Goal: Task Accomplishment & Management: Manage account settings

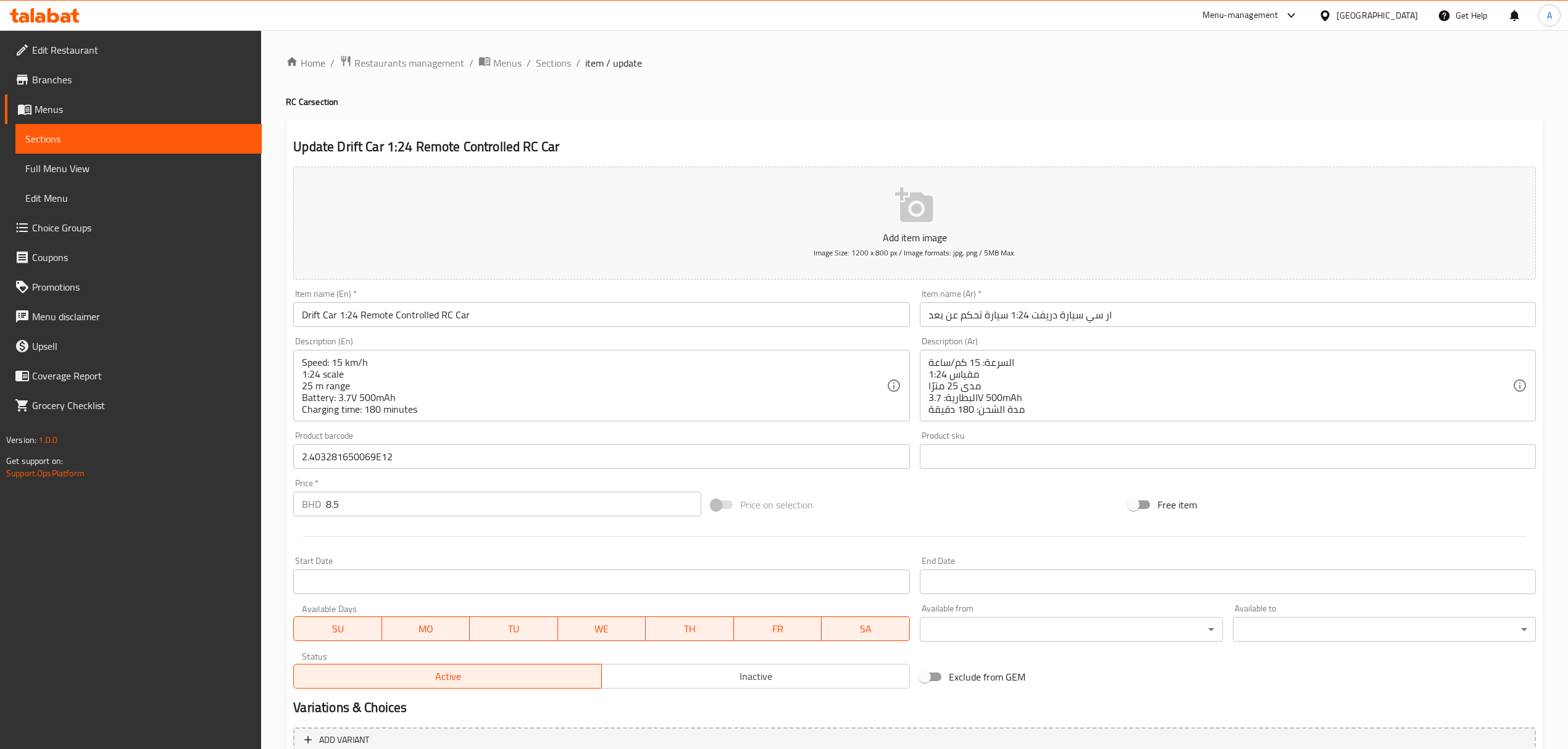
click at [587, 63] on span "item / update" at bounding box center [613, 62] width 57 height 15
click at [551, 60] on span "Sections" at bounding box center [553, 62] width 35 height 15
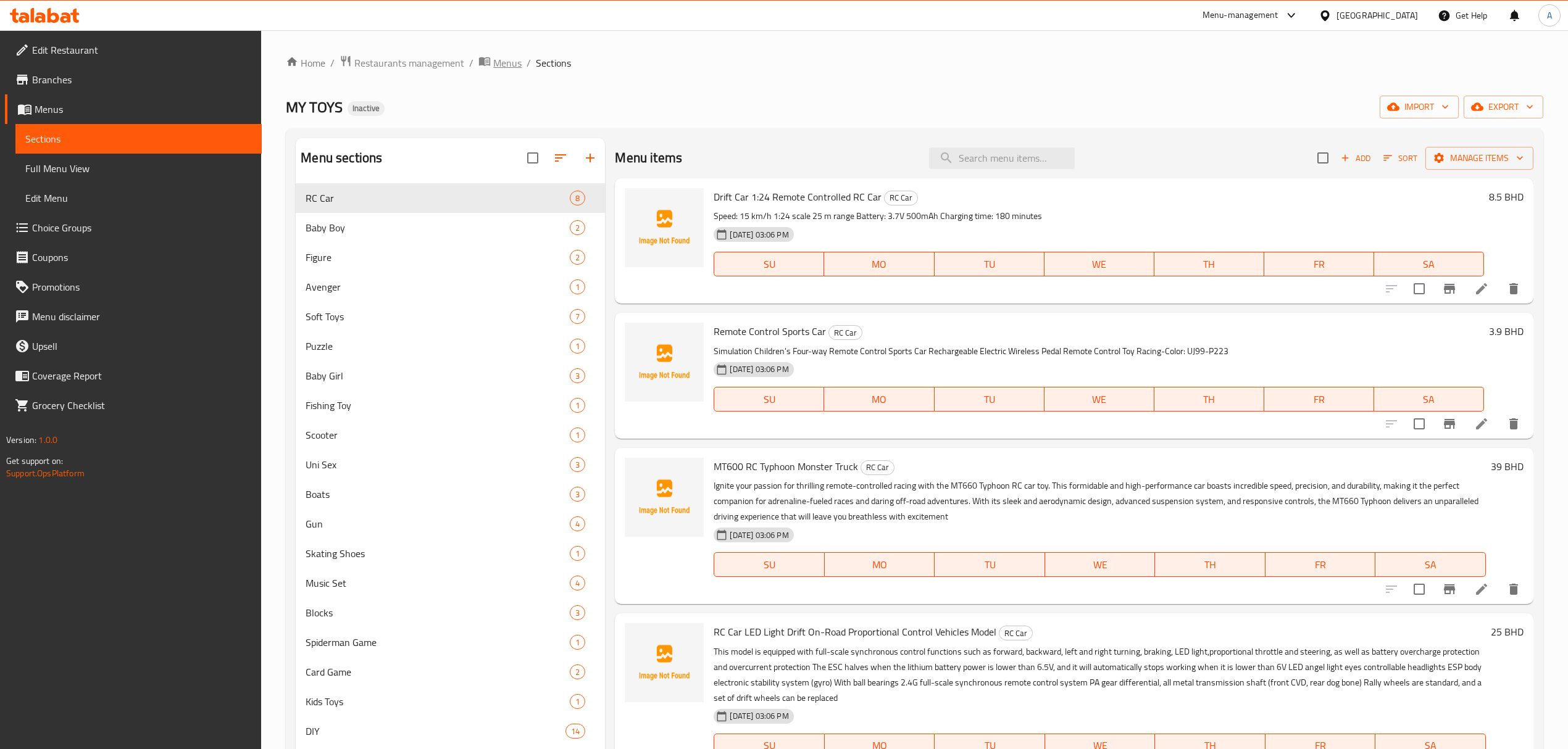
click at [504, 67] on span "Menus" at bounding box center [507, 62] width 29 height 15
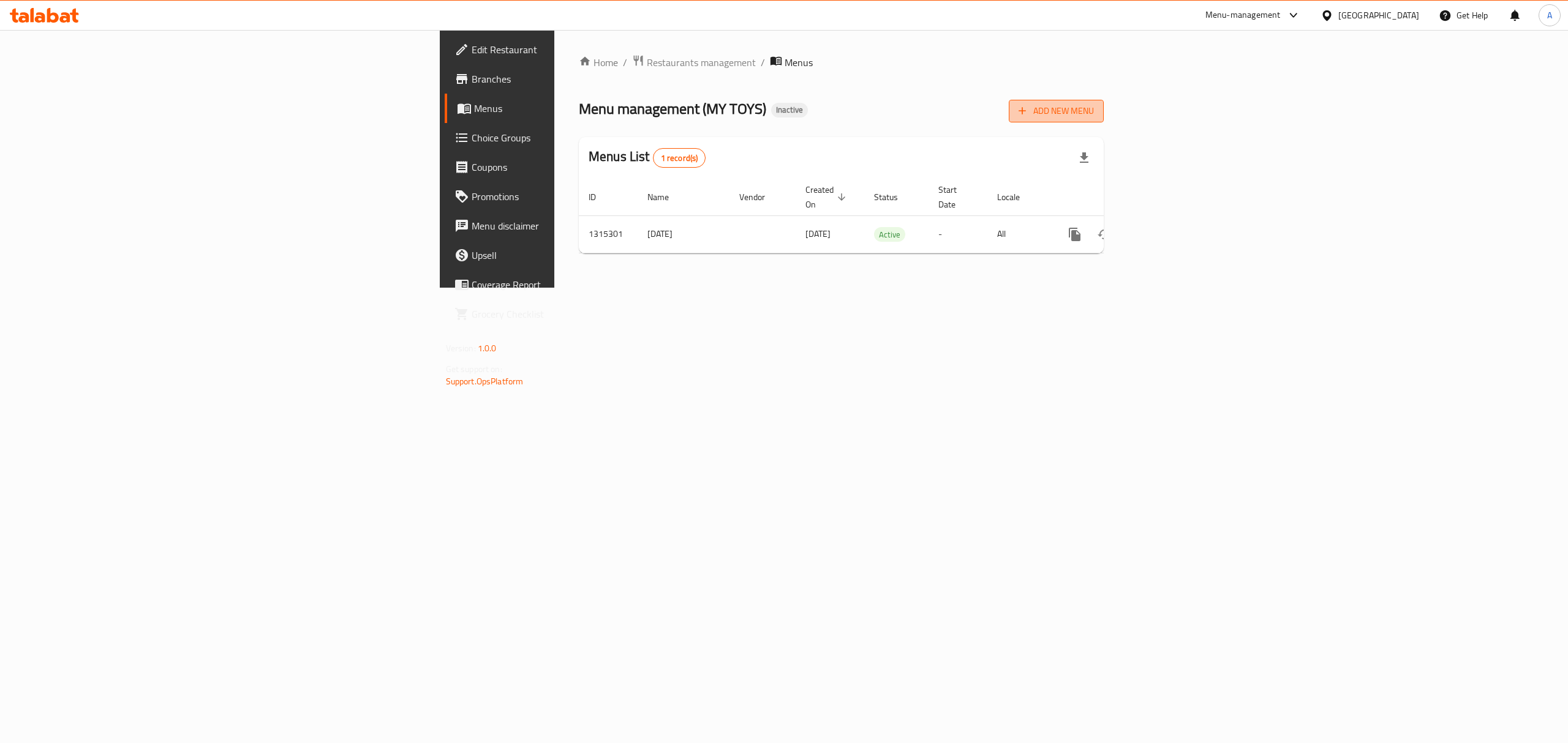
click at [1103, 120] on button "Add New Menu" at bounding box center [1056, 111] width 95 height 23
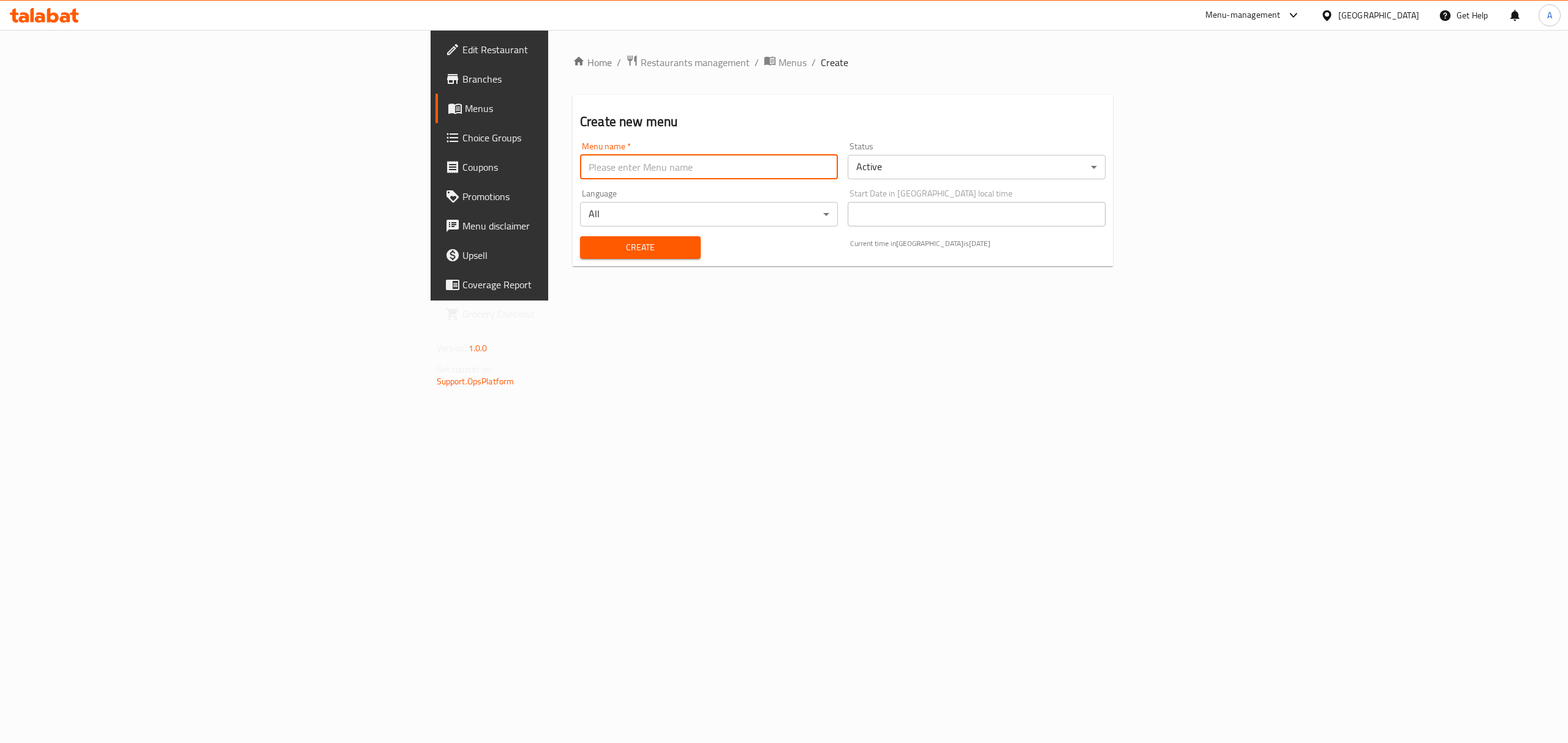
click at [775, 174] on input "text" at bounding box center [709, 166] width 258 height 24
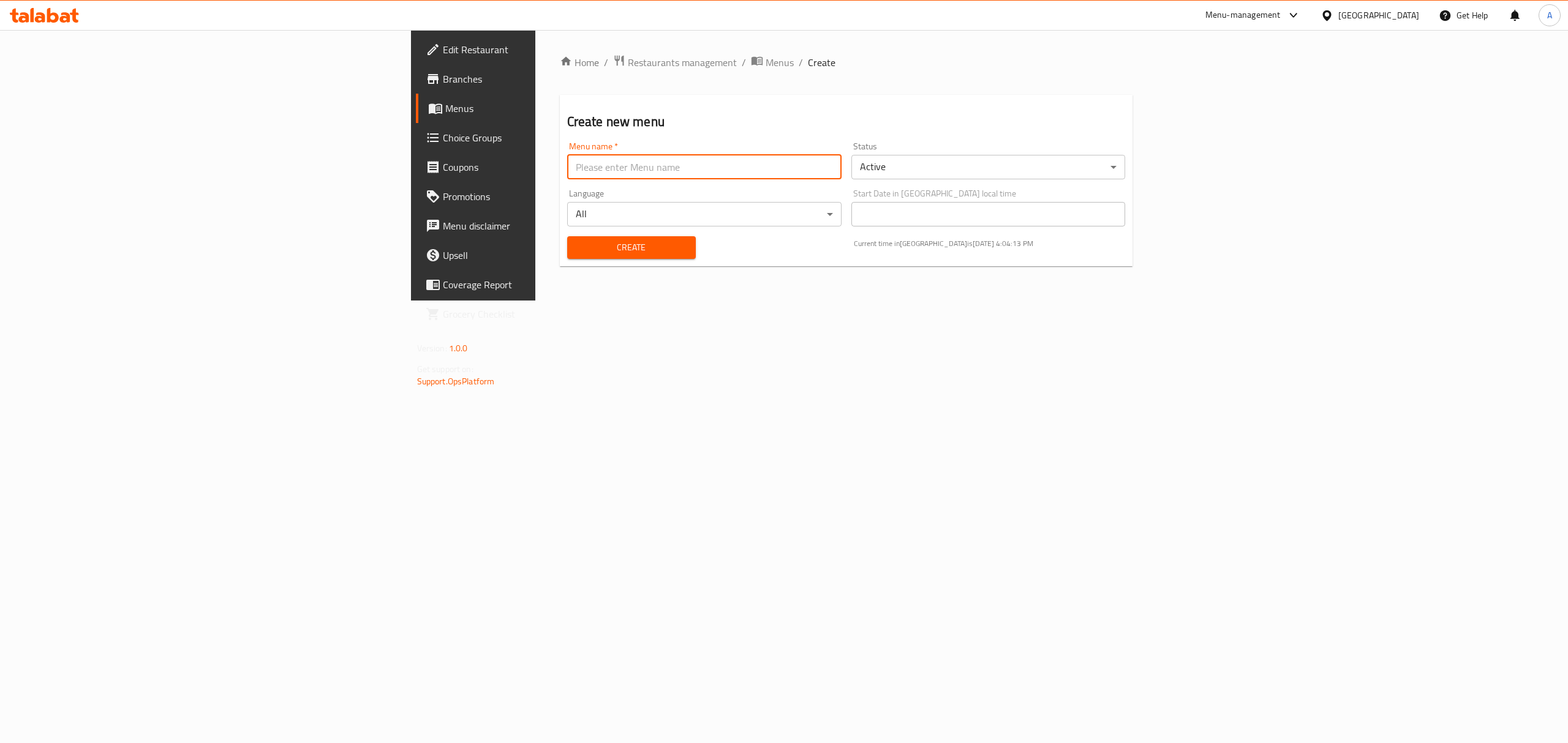
type input "new MENU"
click at [577, 253] on span "Create" at bounding box center [631, 248] width 109 height 15
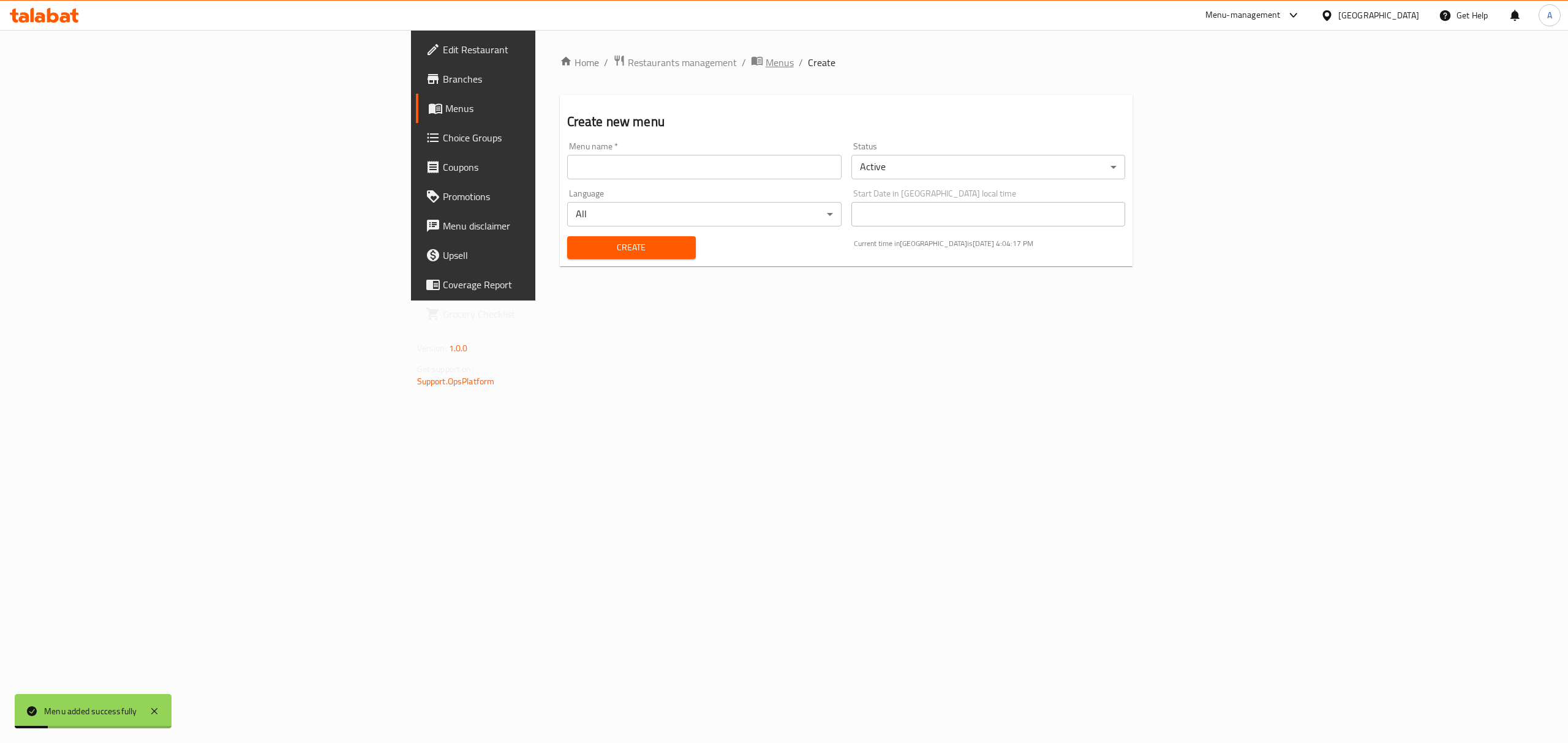
click at [765, 62] on span "Menus" at bounding box center [779, 62] width 28 height 15
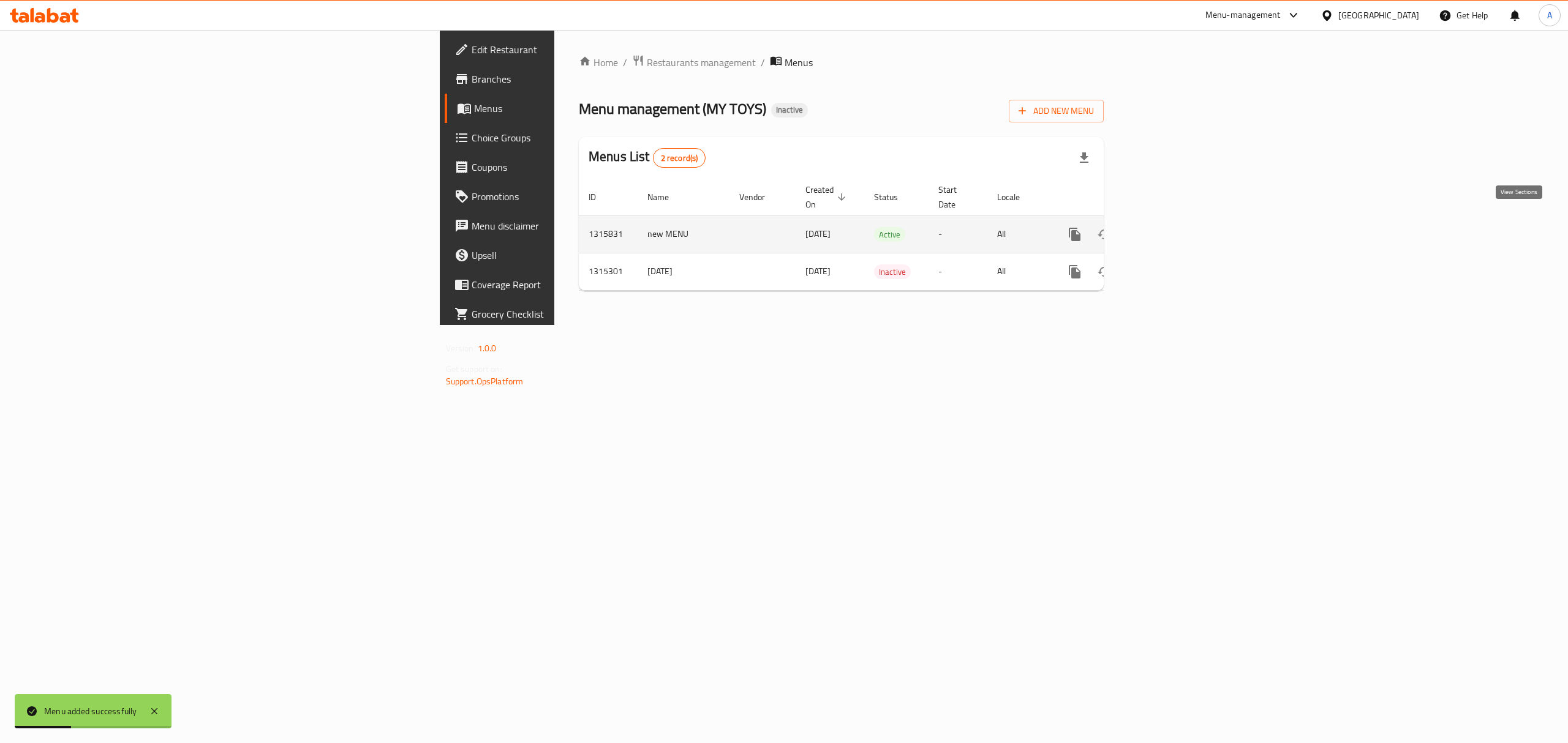
click at [1170, 227] on icon "enhanced table" at bounding box center [1163, 234] width 15 height 15
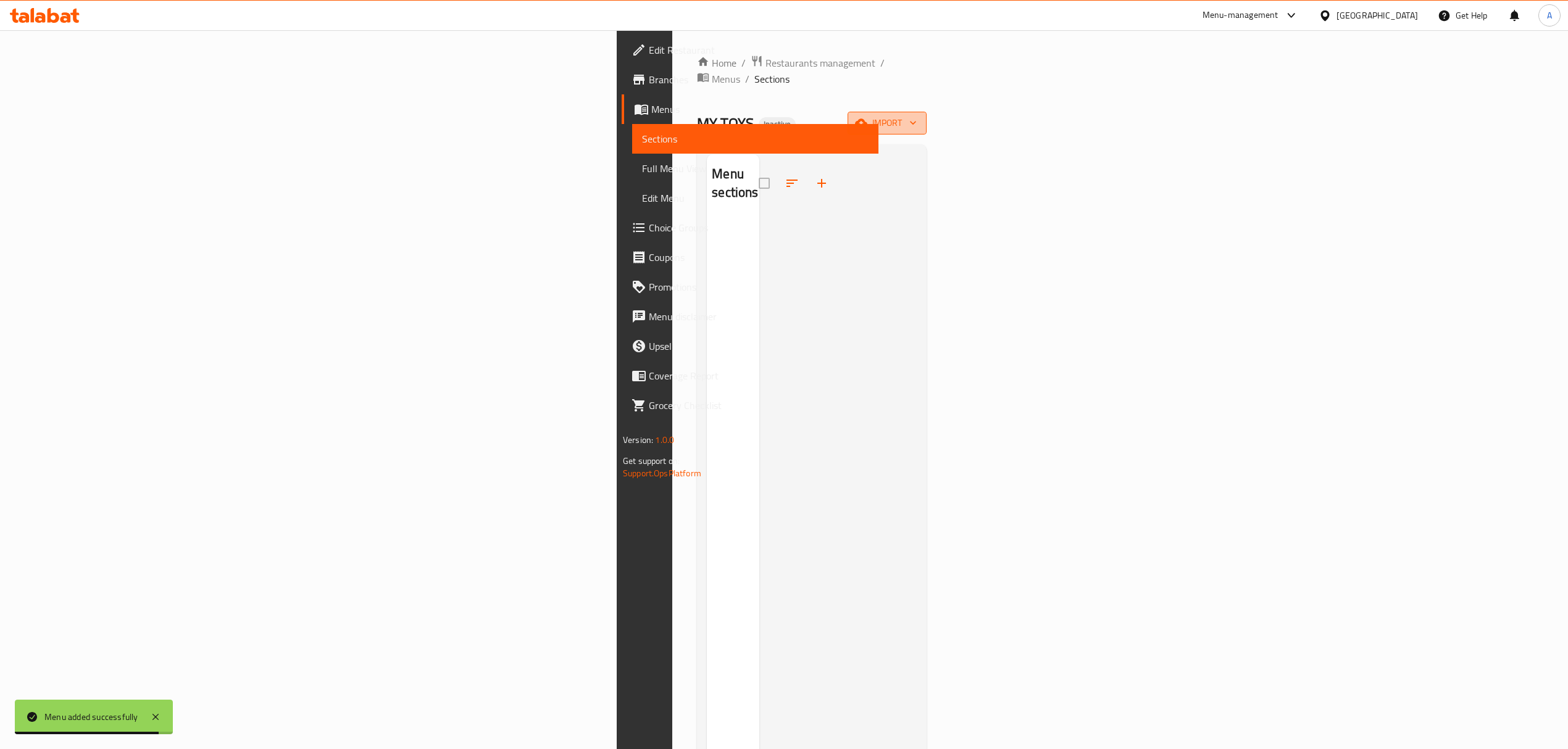
click at [917, 115] on span "import" at bounding box center [887, 123] width 59 height 15
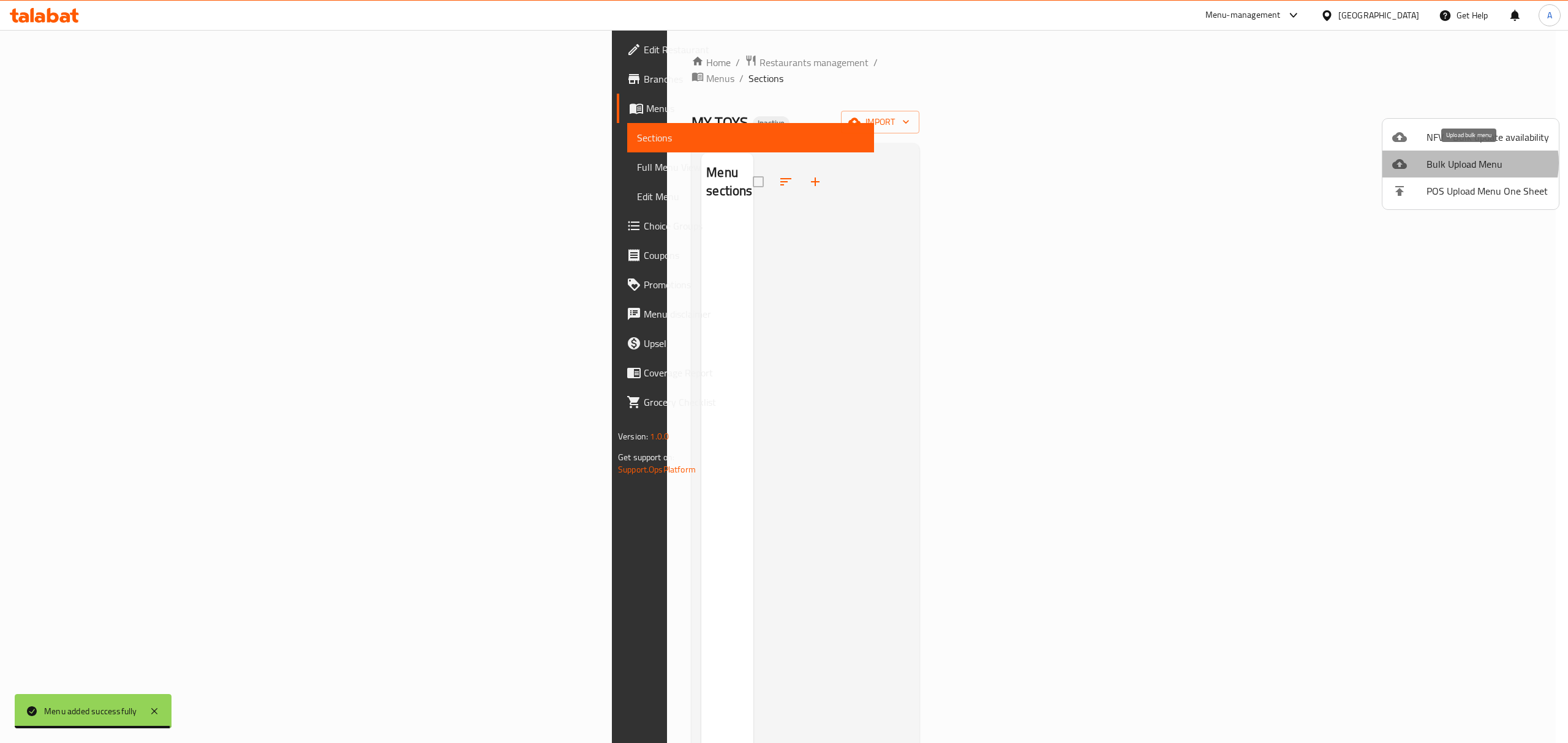
click at [1466, 163] on span "Bulk Upload Menu" at bounding box center [1488, 164] width 123 height 15
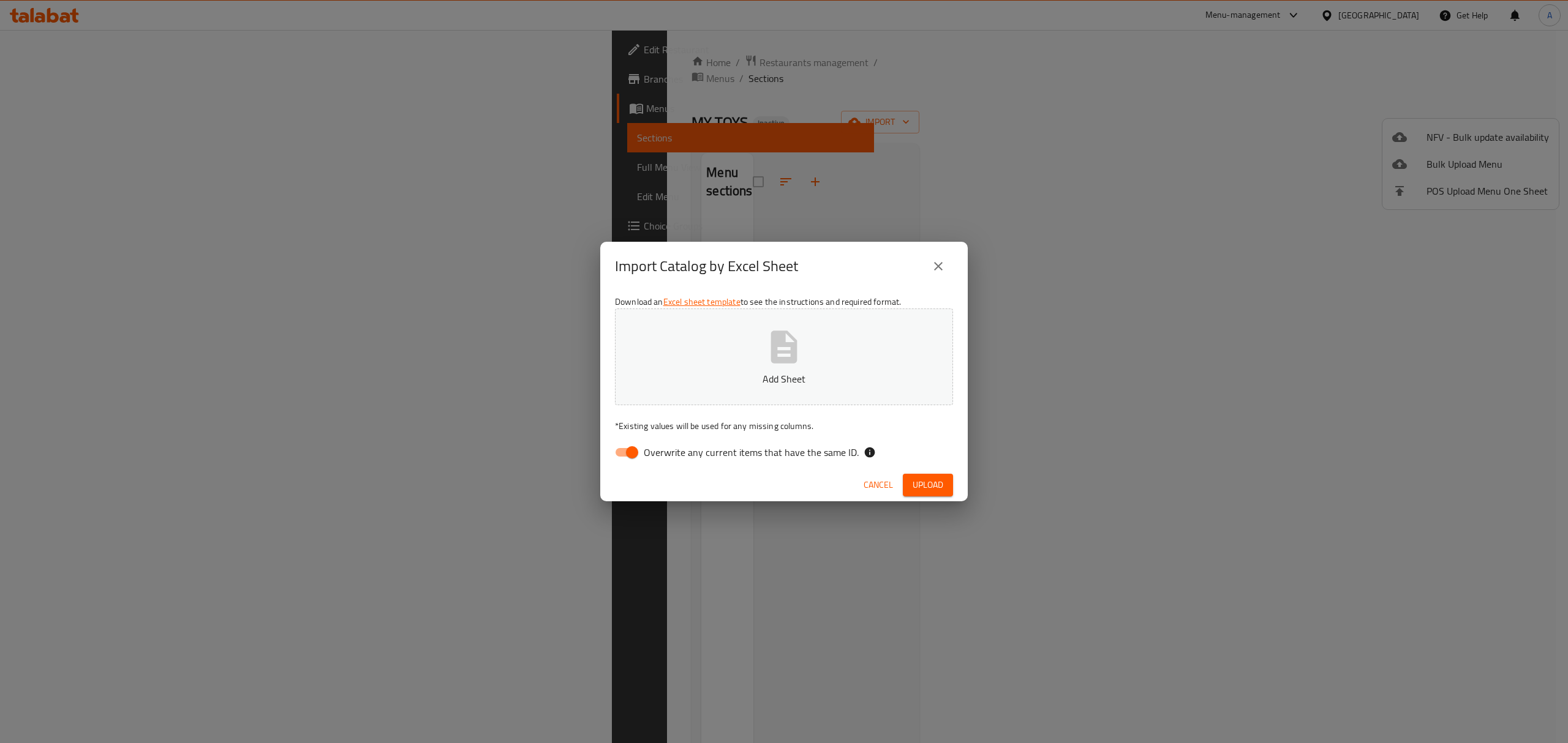
click at [662, 454] on span "Overwrite any current items that have the same ID." at bounding box center [751, 452] width 215 height 15
click at [662, 454] on input "Overwrite any current items that have the same ID." at bounding box center [632, 452] width 70 height 24
checkbox input "false"
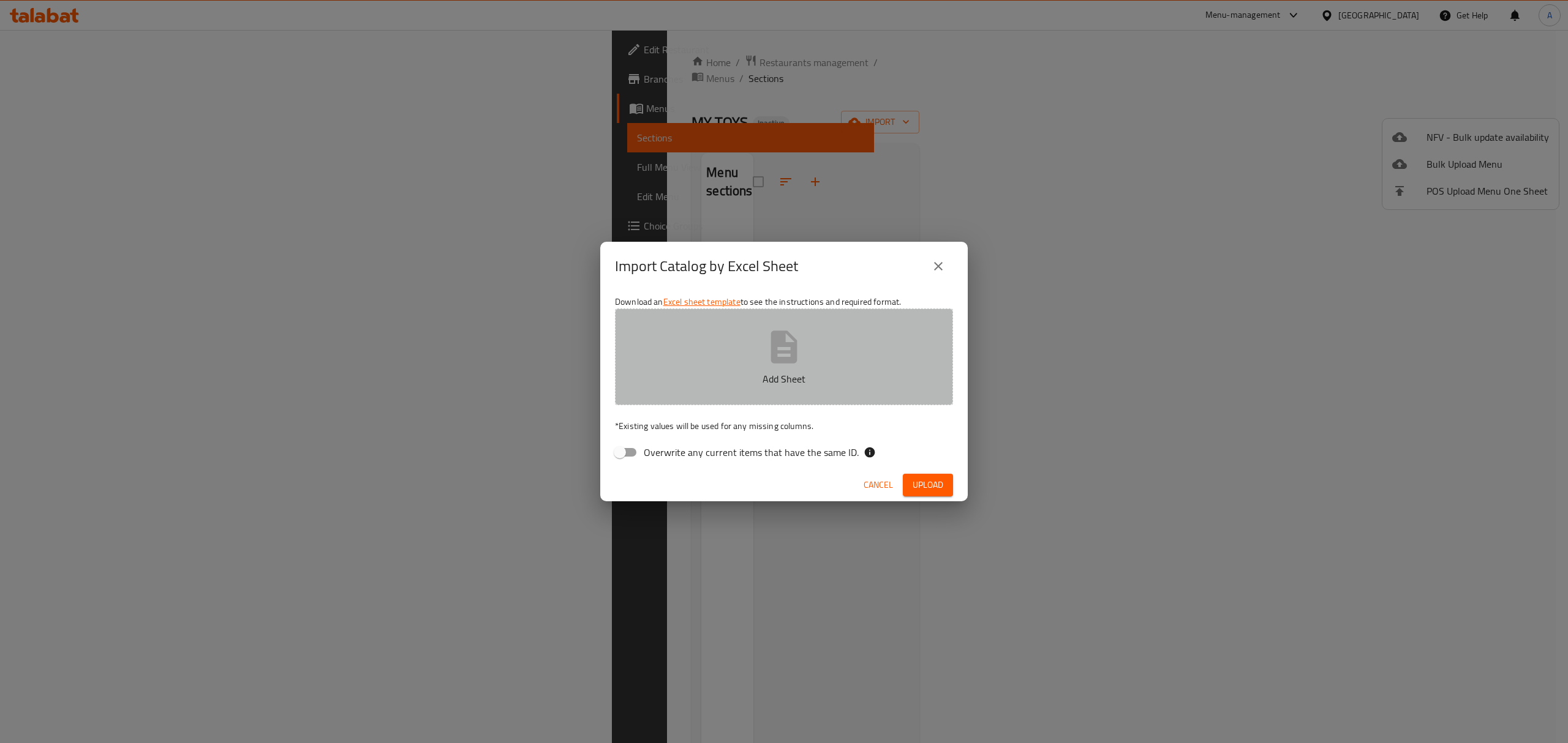
click at [717, 373] on p "Add Sheet" at bounding box center [784, 379] width 300 height 15
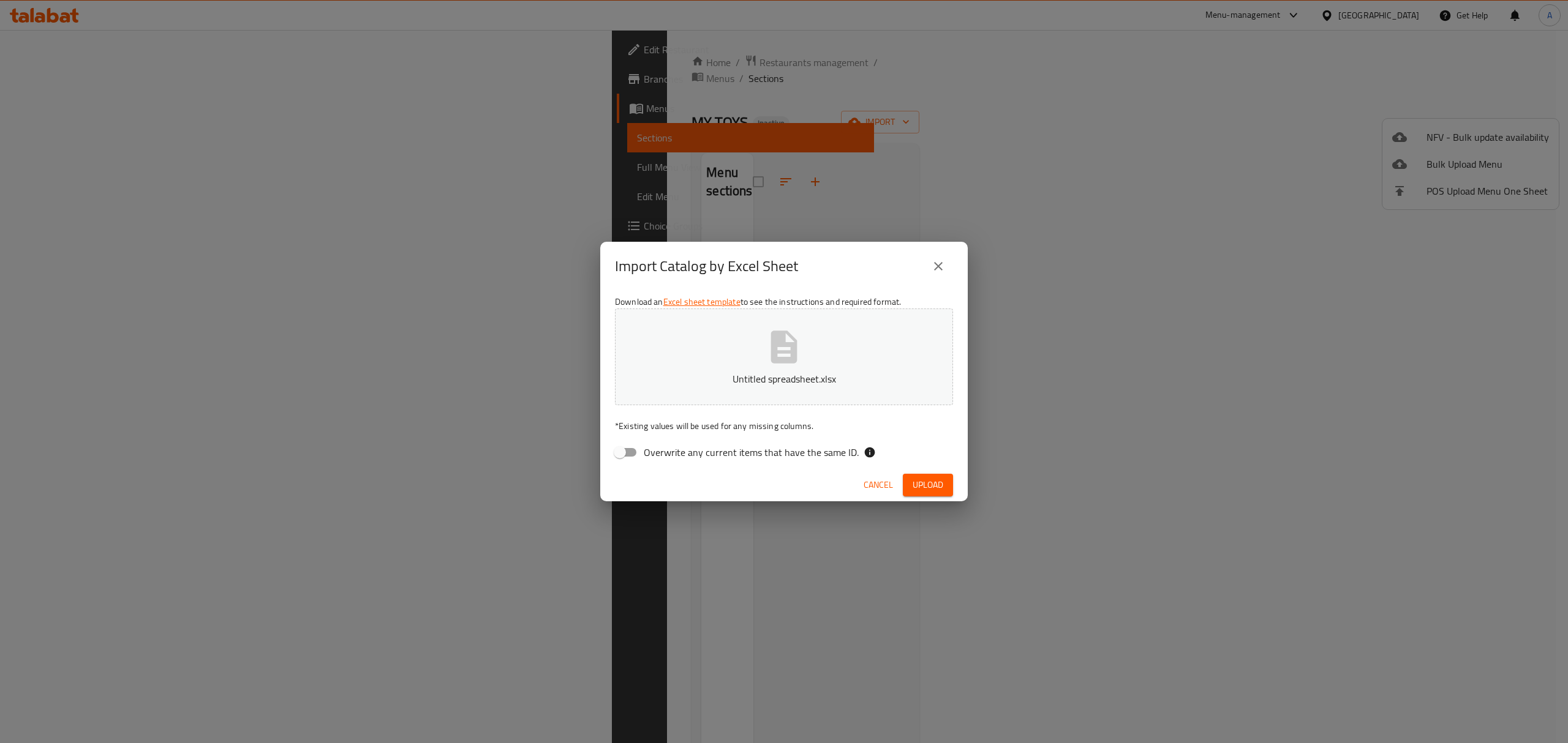
click at [907, 486] on button "Upload" at bounding box center [928, 485] width 50 height 23
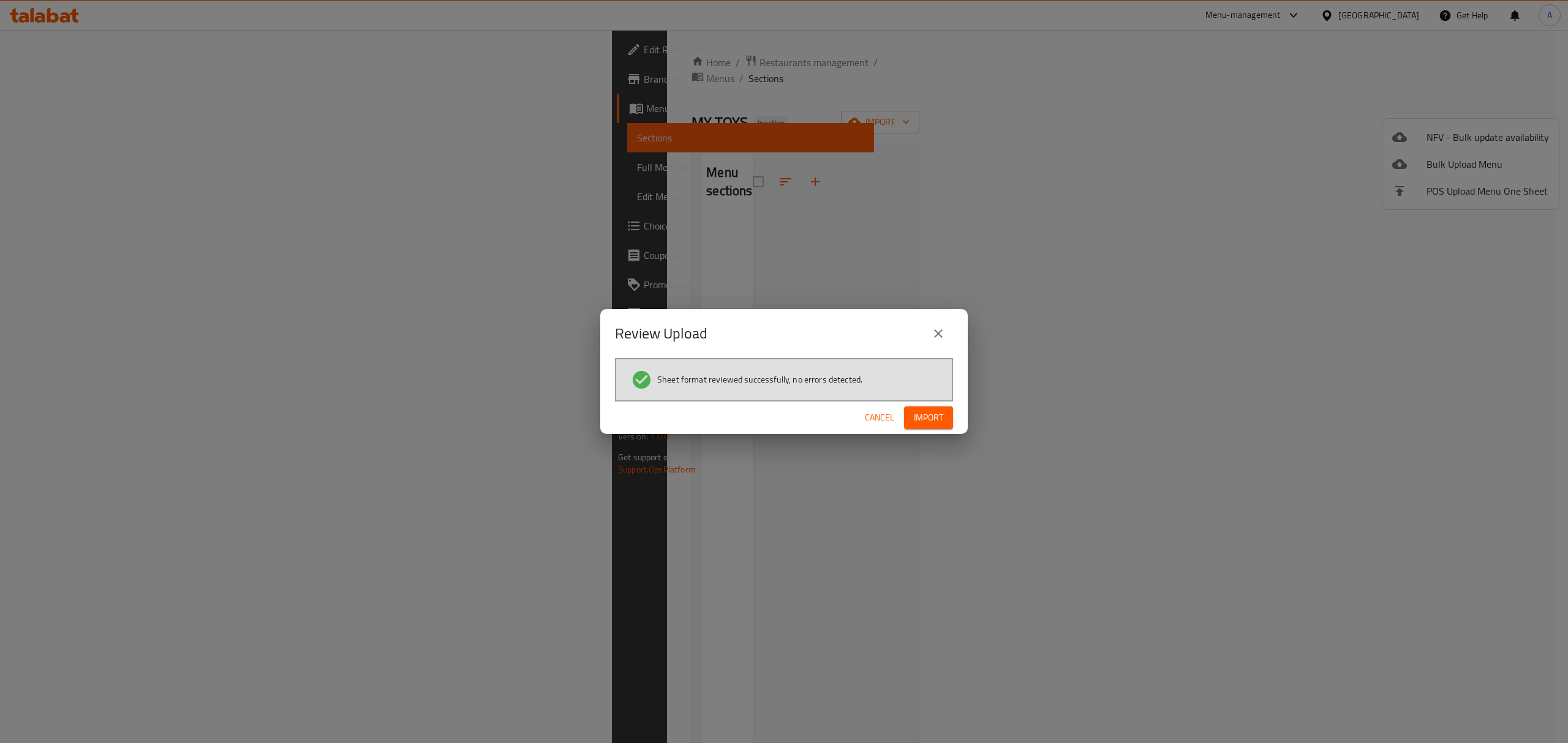
click at [937, 415] on span "Import" at bounding box center [928, 418] width 29 height 15
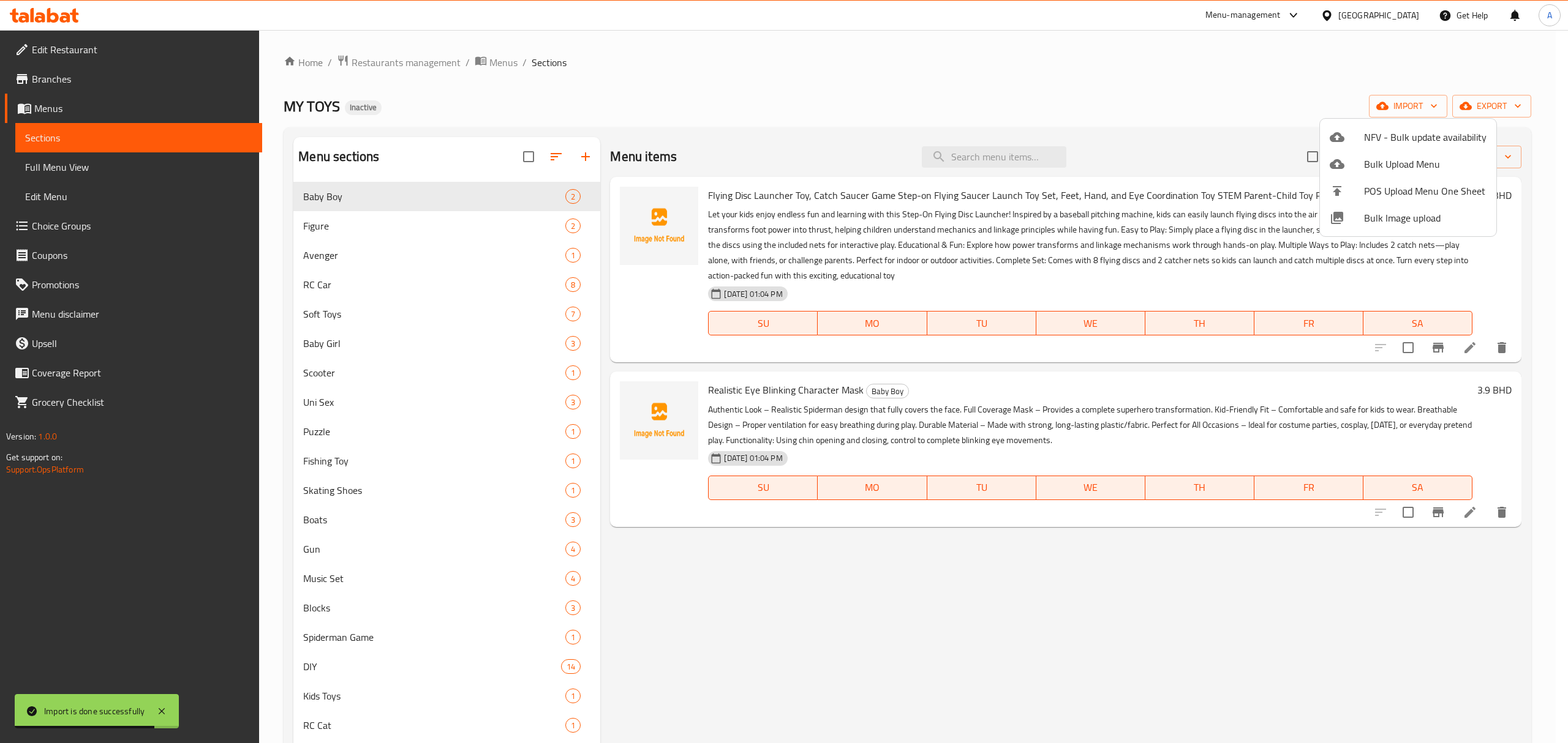
click at [138, 160] on div at bounding box center [784, 371] width 1568 height 743
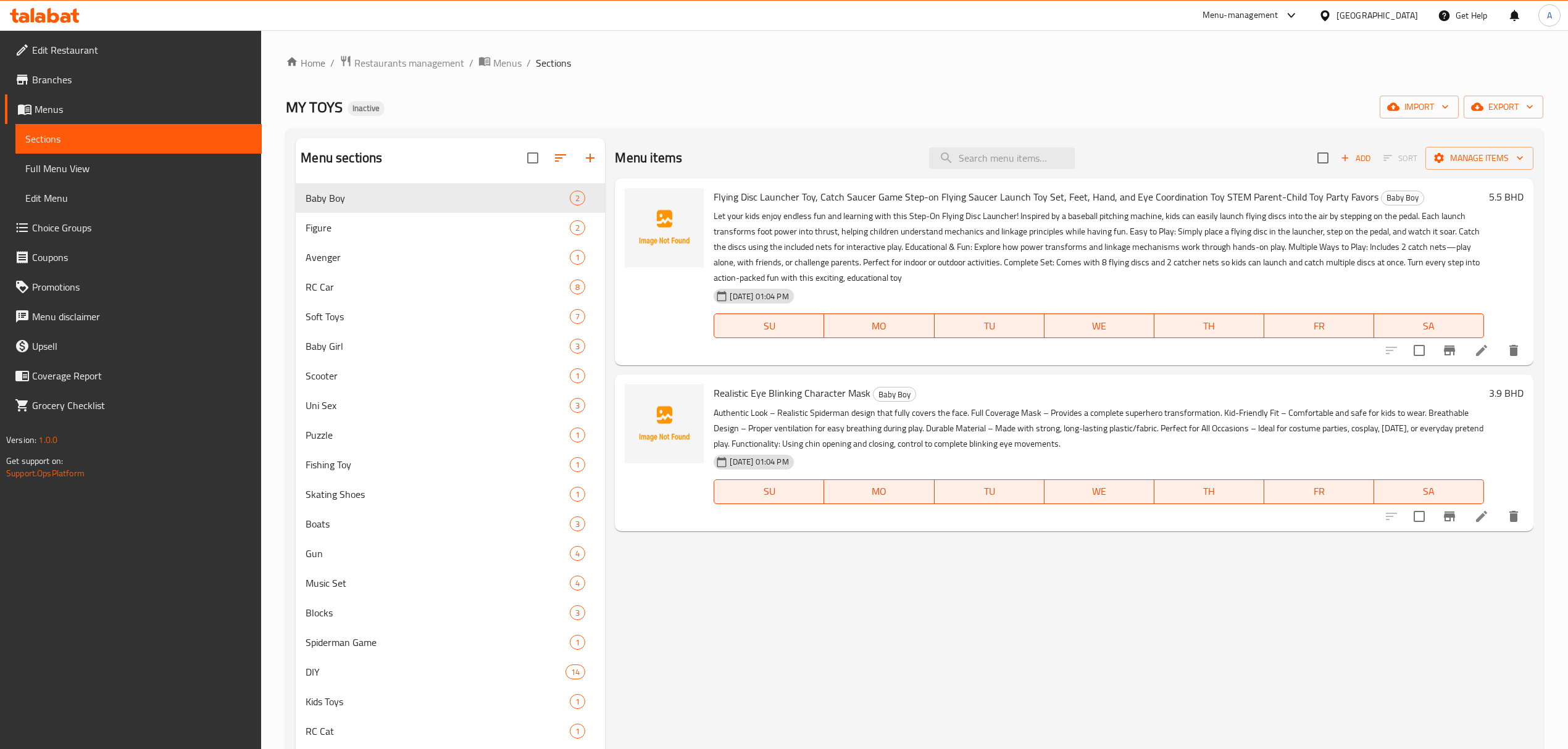
click at [147, 168] on span "Full Menu View" at bounding box center [138, 168] width 227 height 15
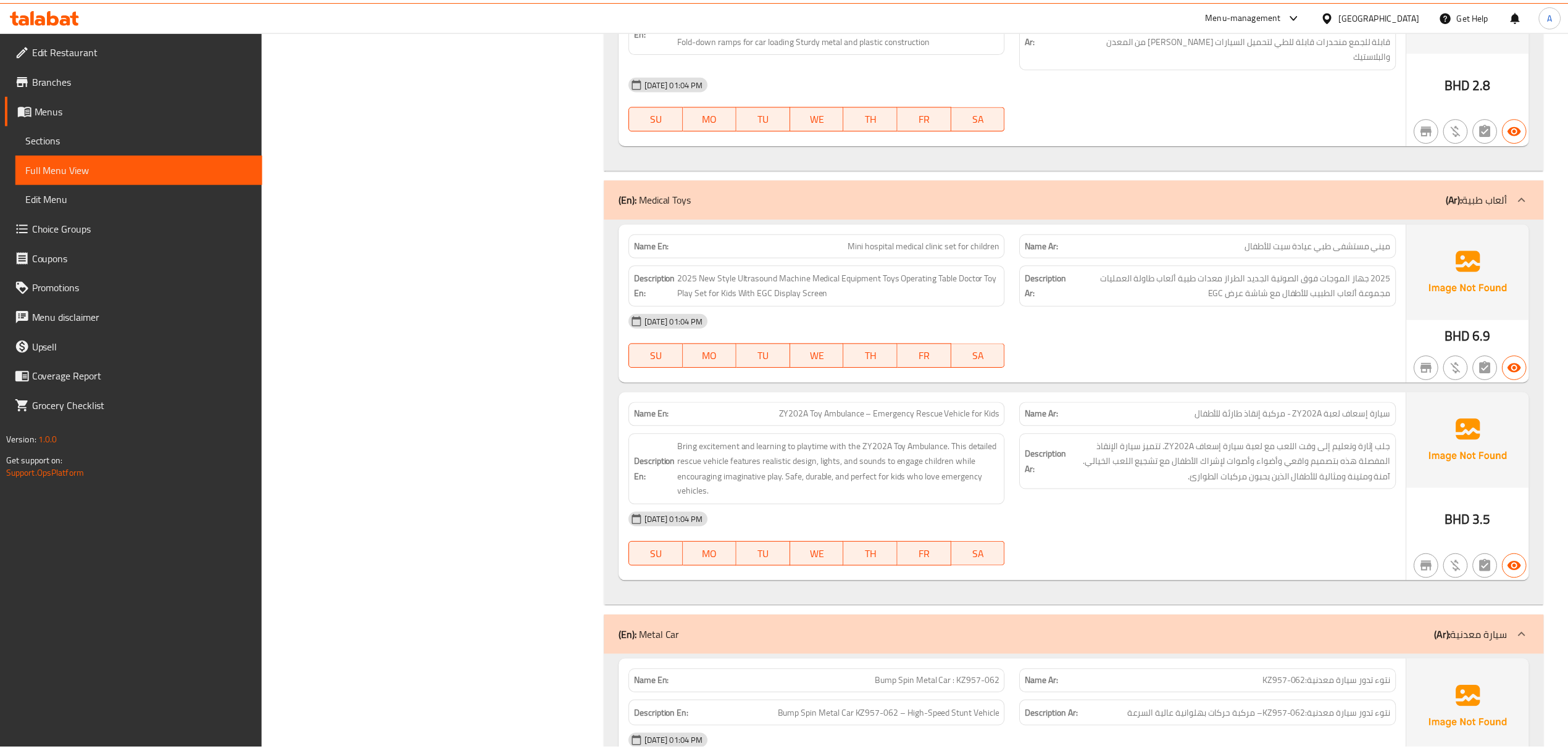
scroll to position [18609, 0]
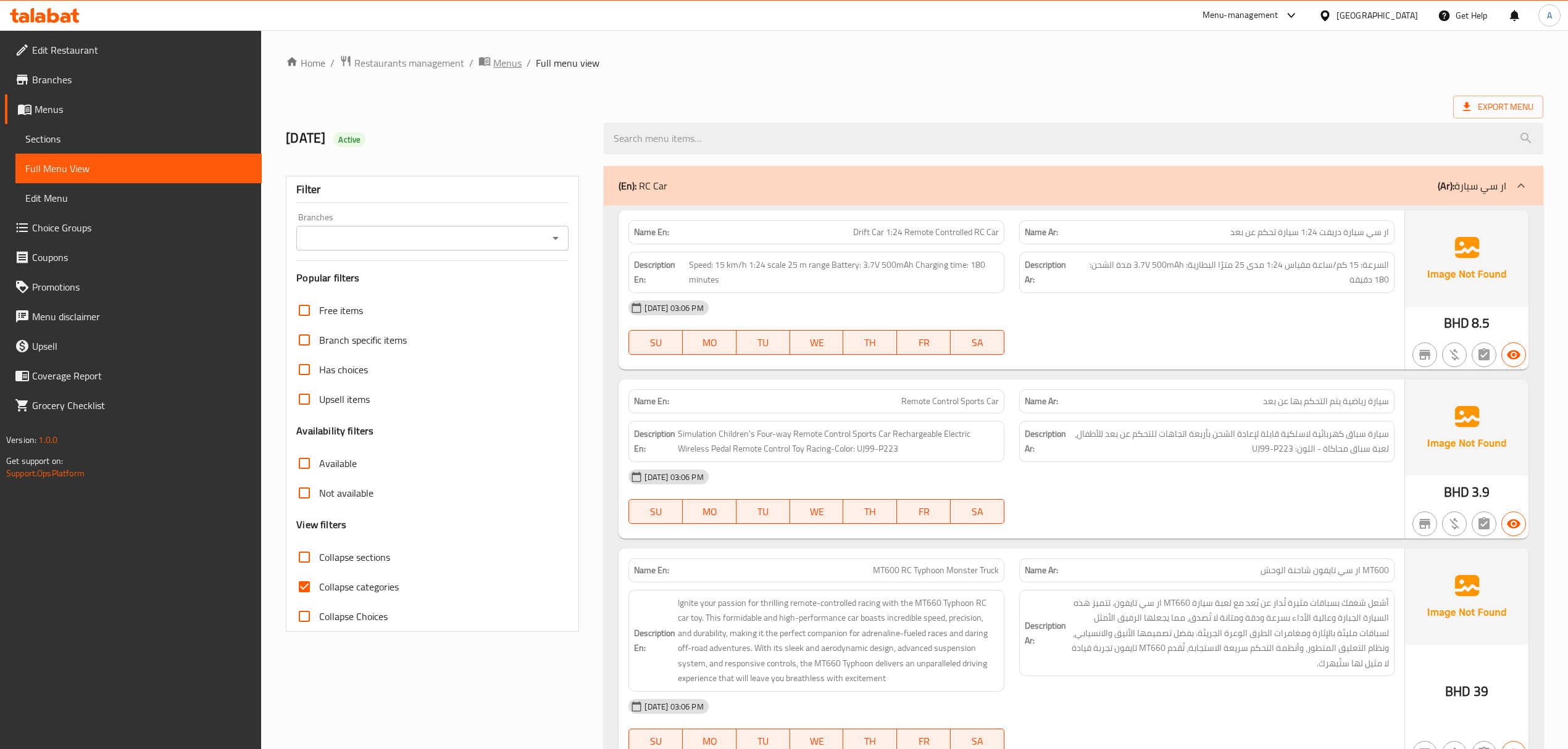
click at [508, 58] on span "Menus" at bounding box center [507, 62] width 29 height 15
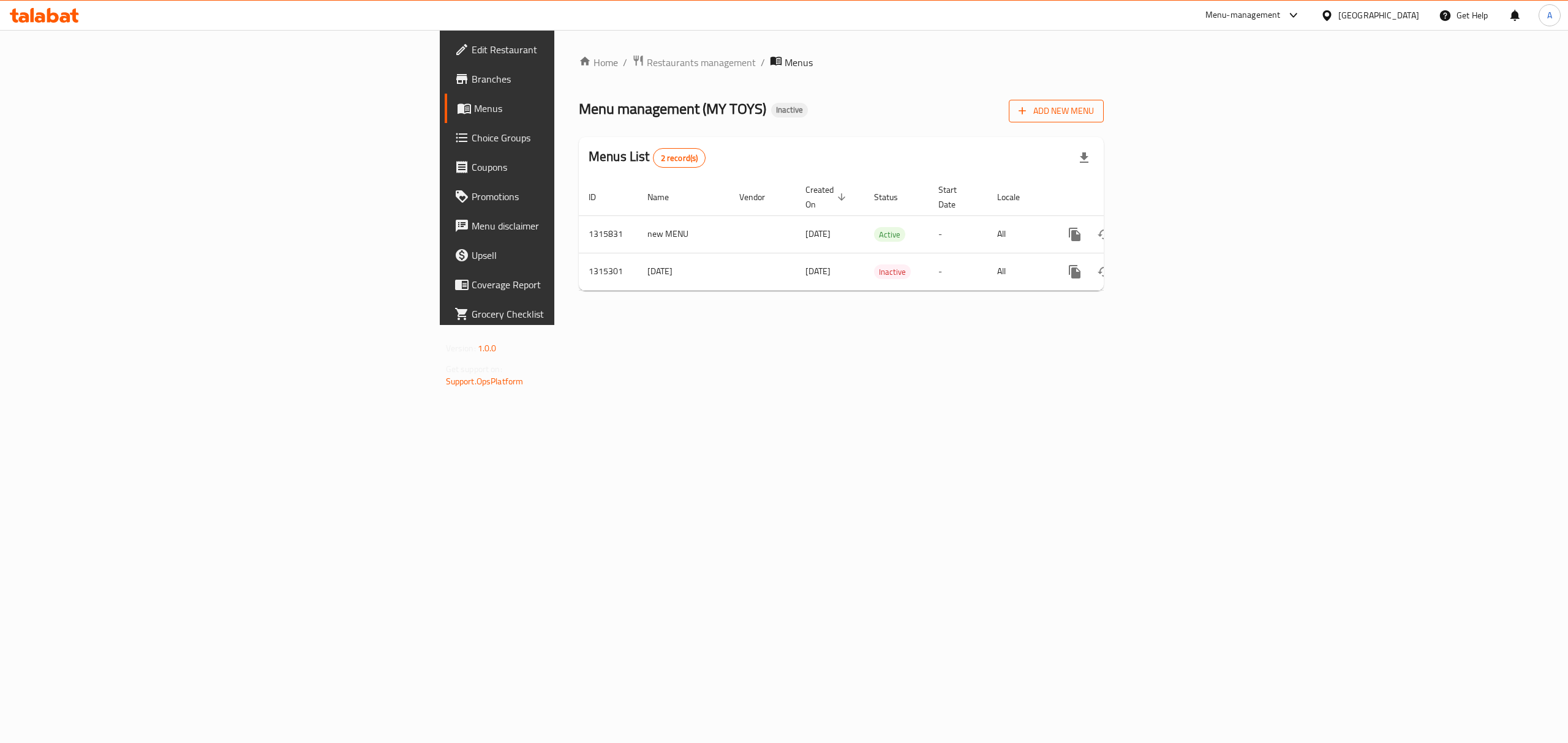
click at [1093, 113] on span "Add New Menu" at bounding box center [1056, 111] width 76 height 15
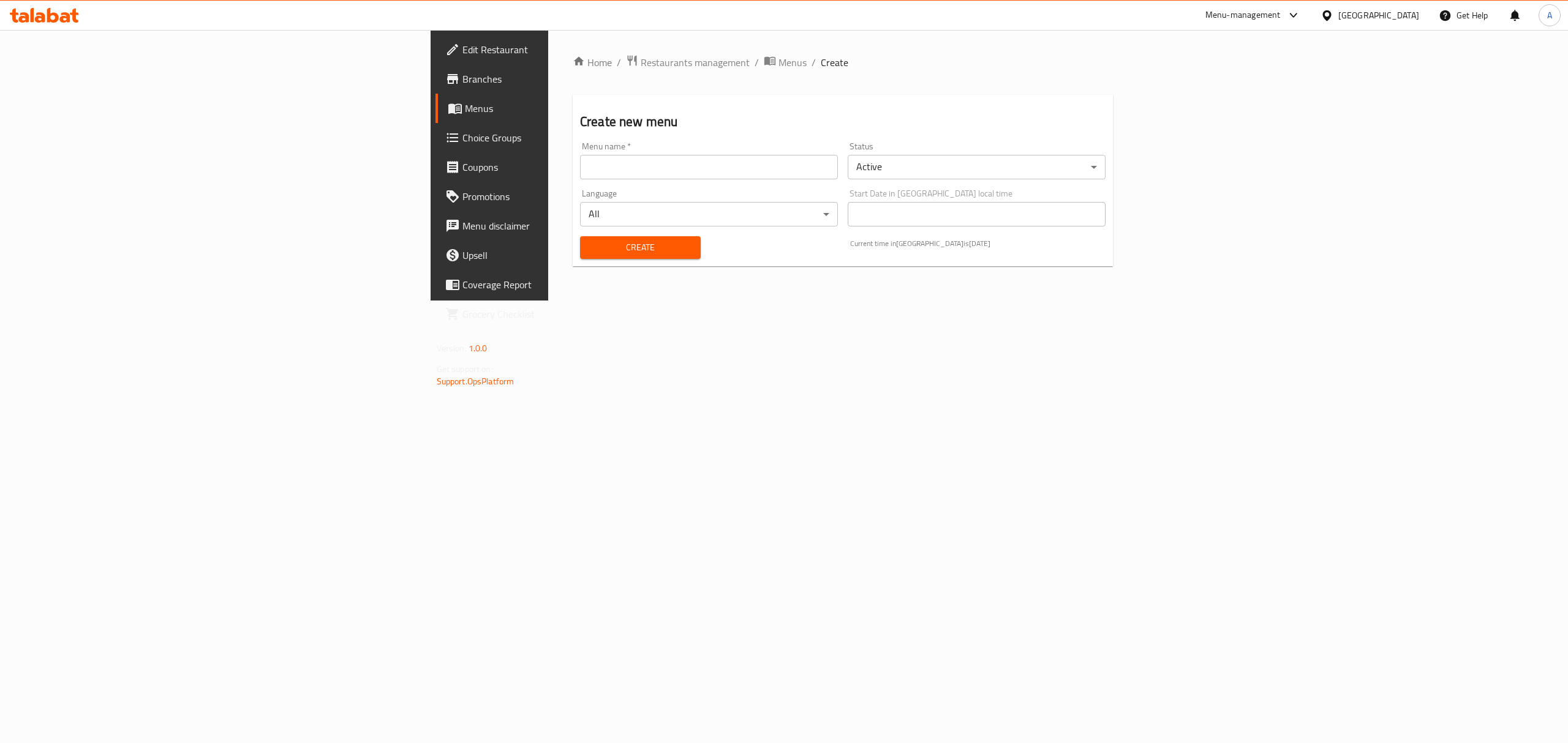
click at [808, 160] on input "text" at bounding box center [709, 166] width 258 height 24
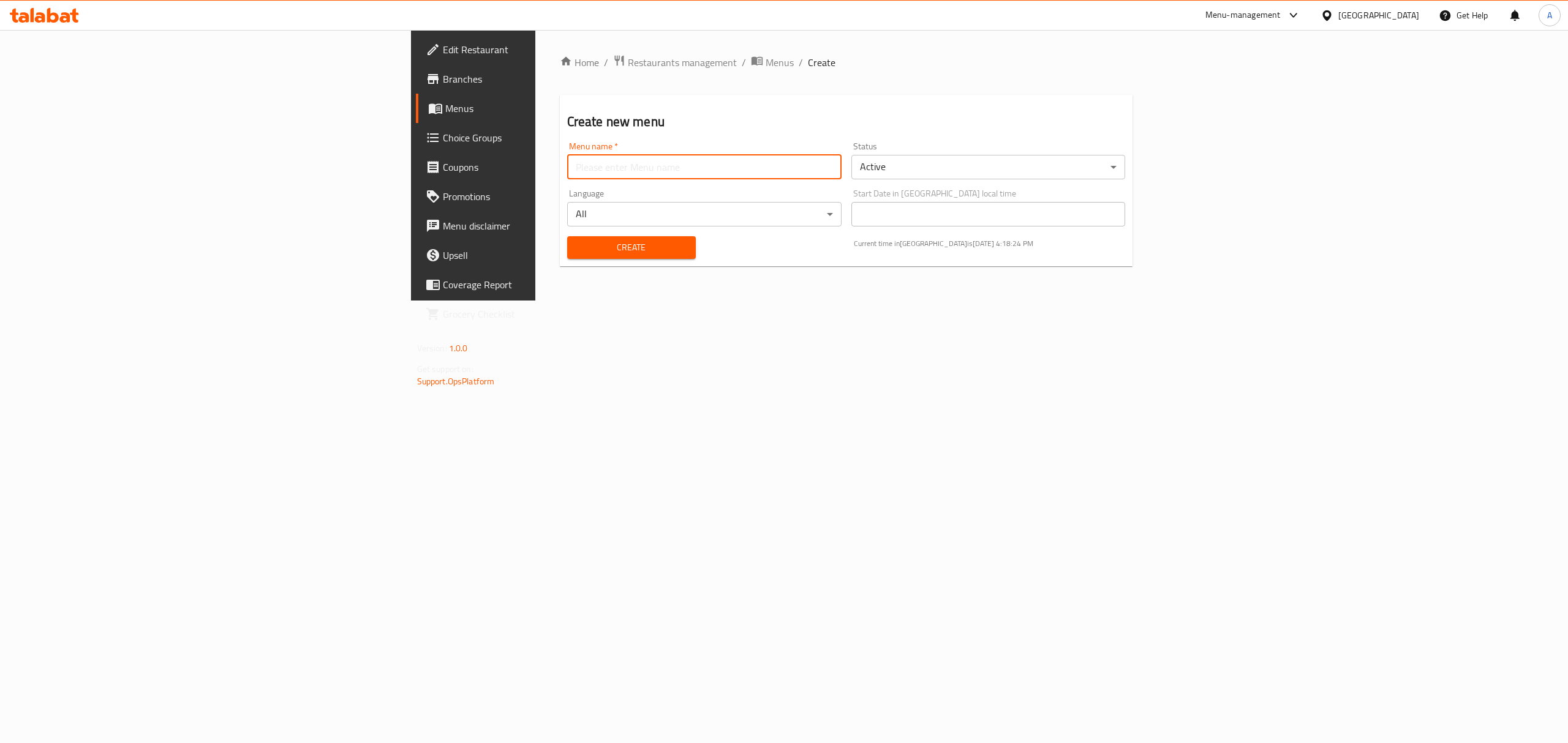
type input "new MENU"
click at [560, 233] on div "Create" at bounding box center [631, 248] width 144 height 37
click at [577, 244] on span "Create" at bounding box center [631, 248] width 109 height 15
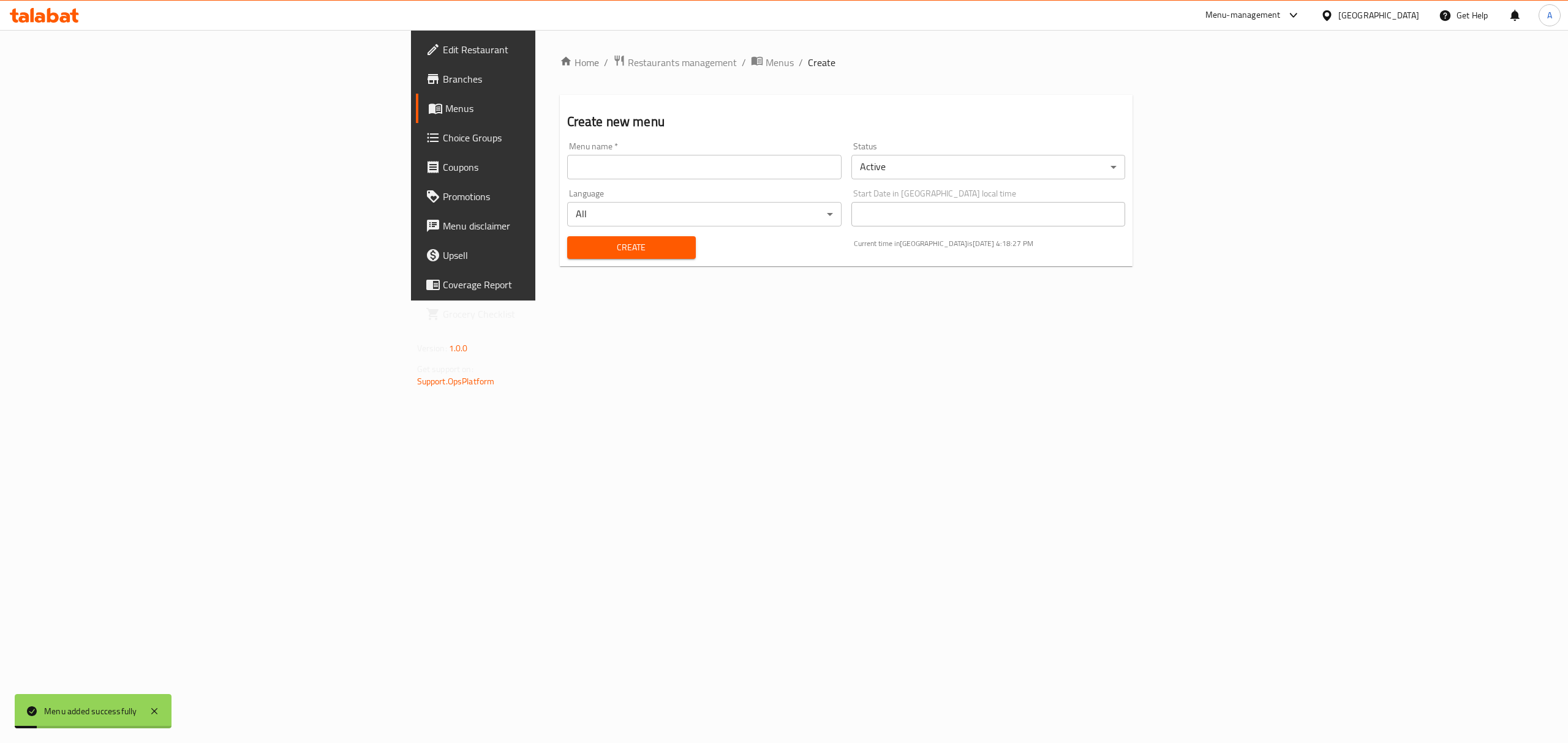
click at [765, 62] on span "Menus" at bounding box center [779, 62] width 28 height 15
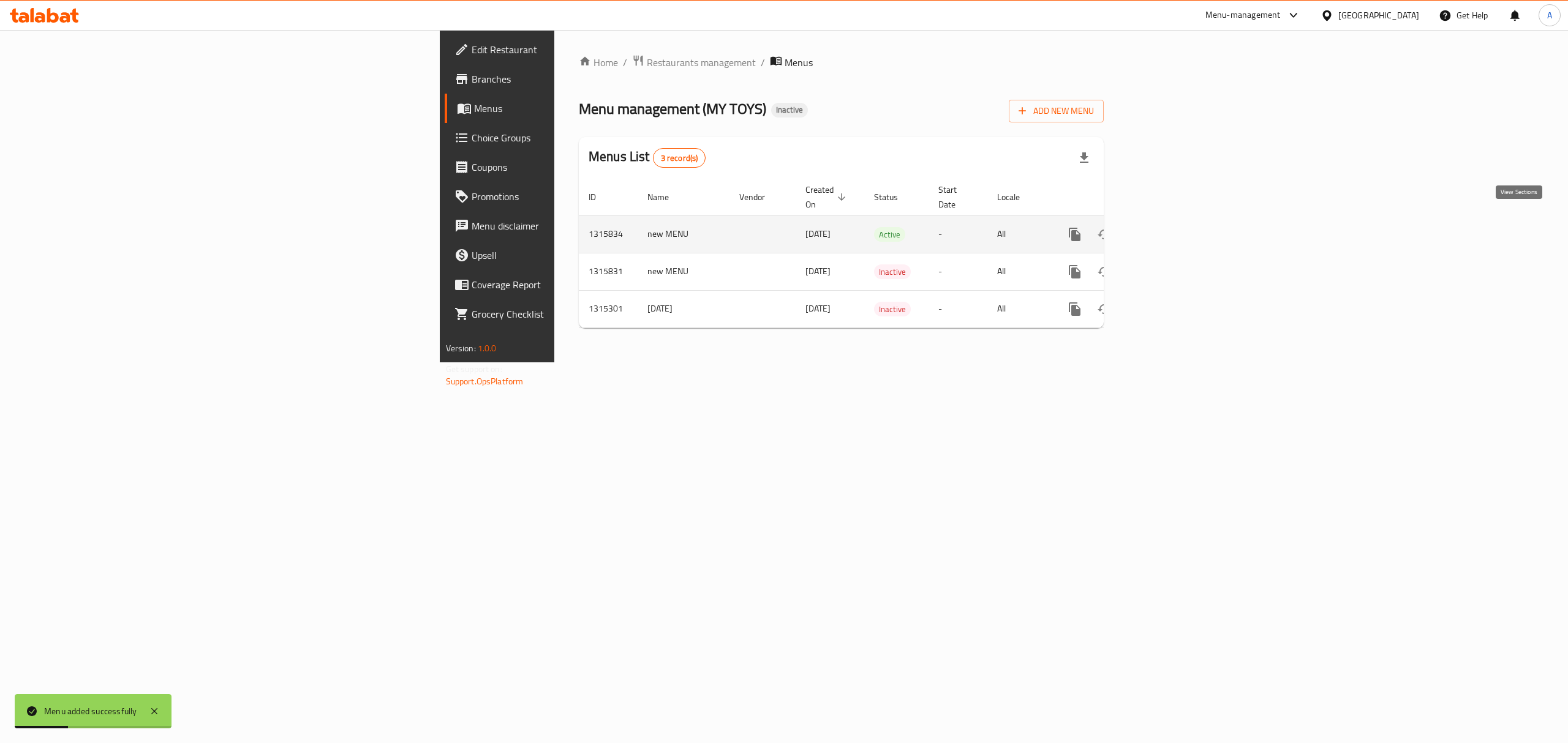
click at [1168, 229] on icon "enhanced table" at bounding box center [1163, 234] width 11 height 11
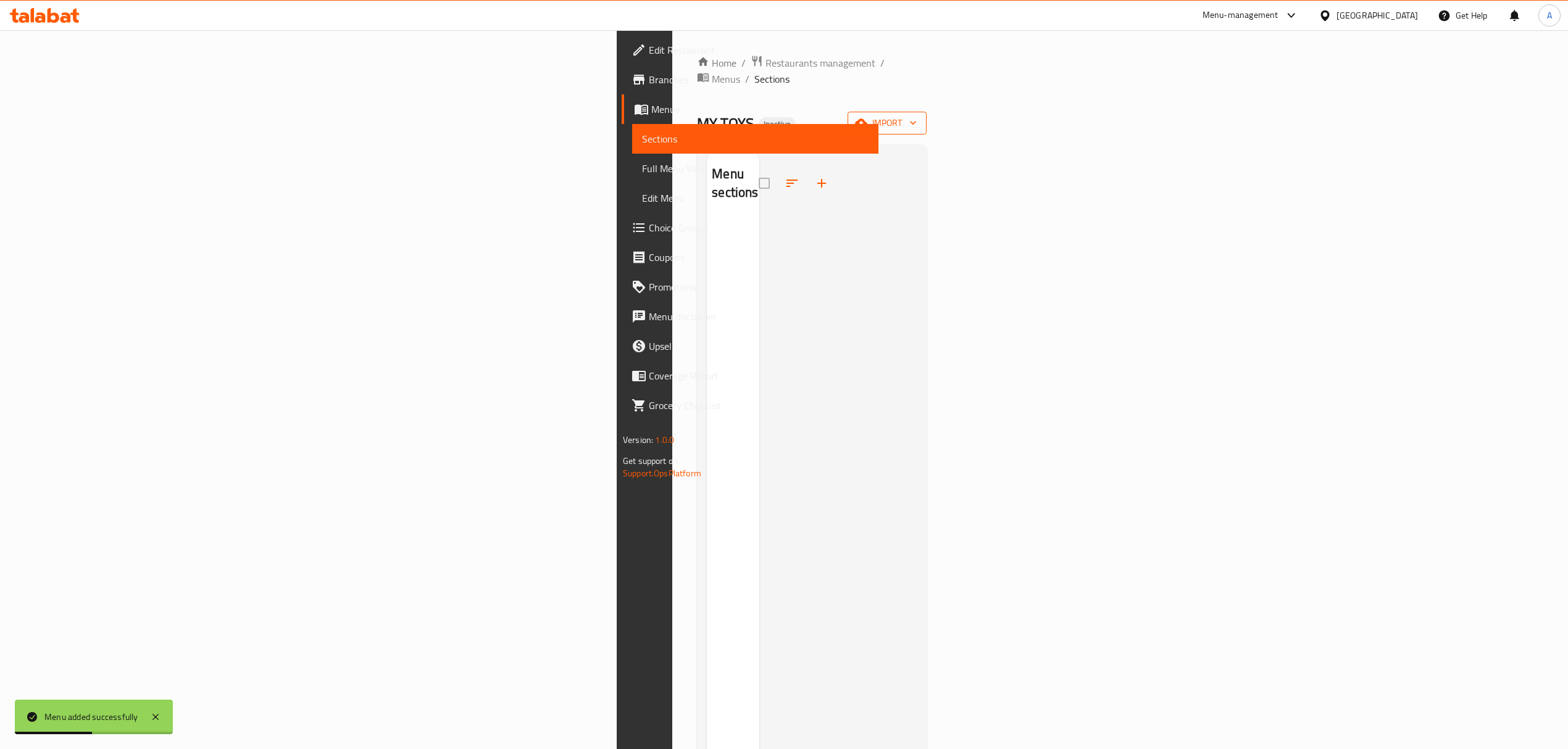
click at [867, 117] on icon "button" at bounding box center [861, 123] width 13 height 13
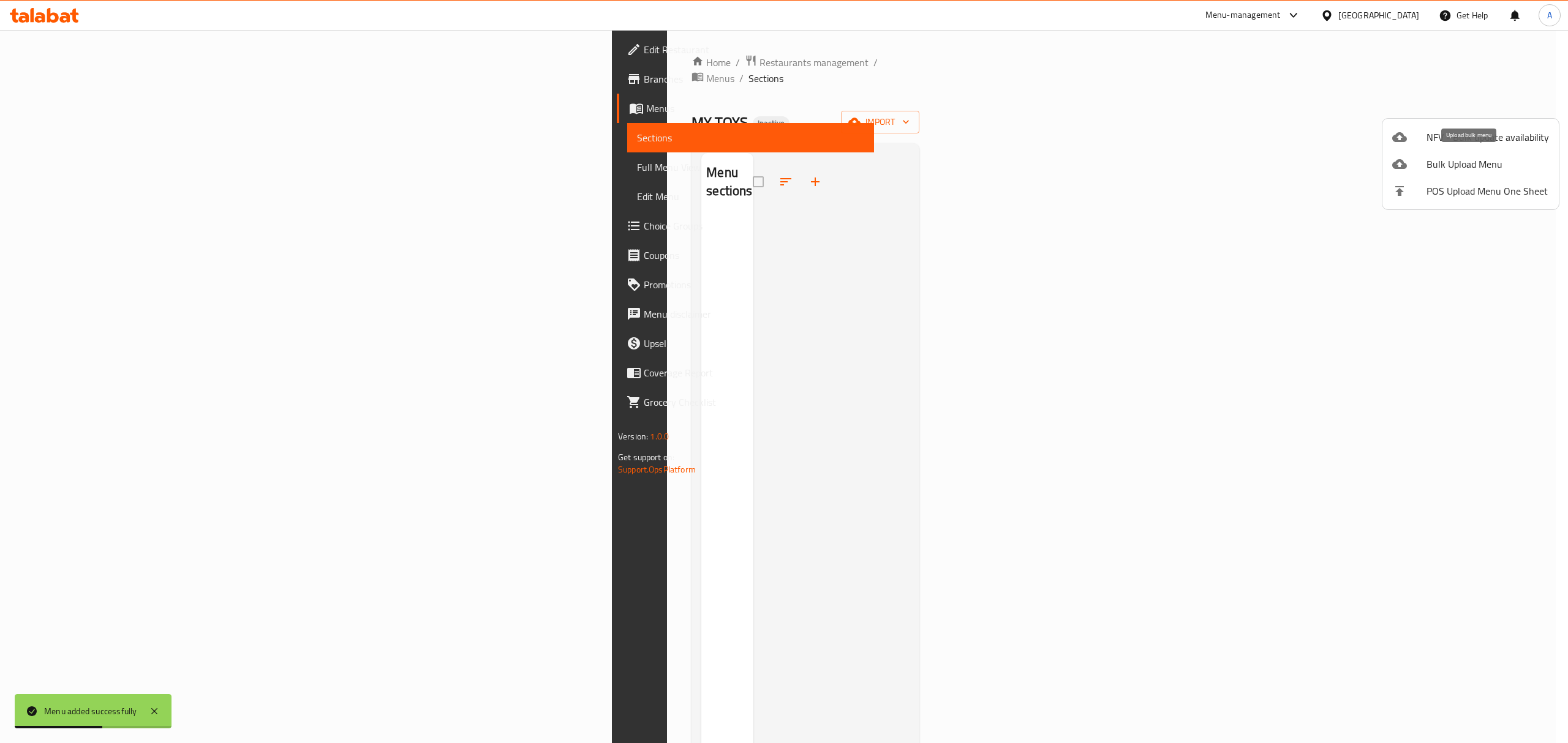
click at [1466, 164] on span "Bulk Upload Menu" at bounding box center [1488, 164] width 123 height 15
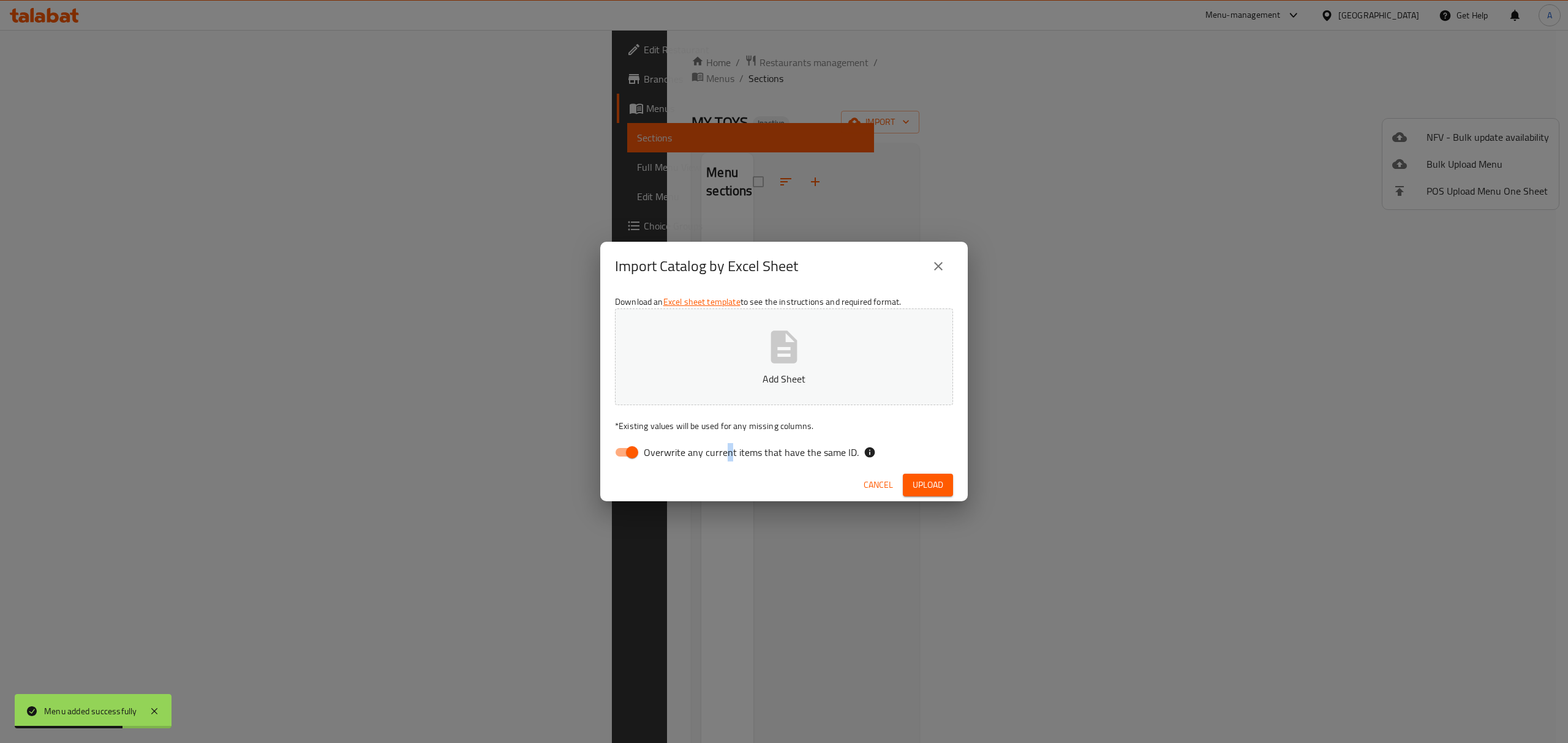
click at [726, 450] on span "Overwrite any current items that have the same ID." at bounding box center [751, 452] width 215 height 15
click at [760, 379] on p "Add Sheet" at bounding box center [784, 379] width 300 height 15
click at [706, 441] on label "Overwrite any current items that have the same ID." at bounding box center [733, 452] width 250 height 24
click at [667, 441] on input "Overwrite any current items that have the same ID." at bounding box center [632, 452] width 70 height 24
checkbox input "false"
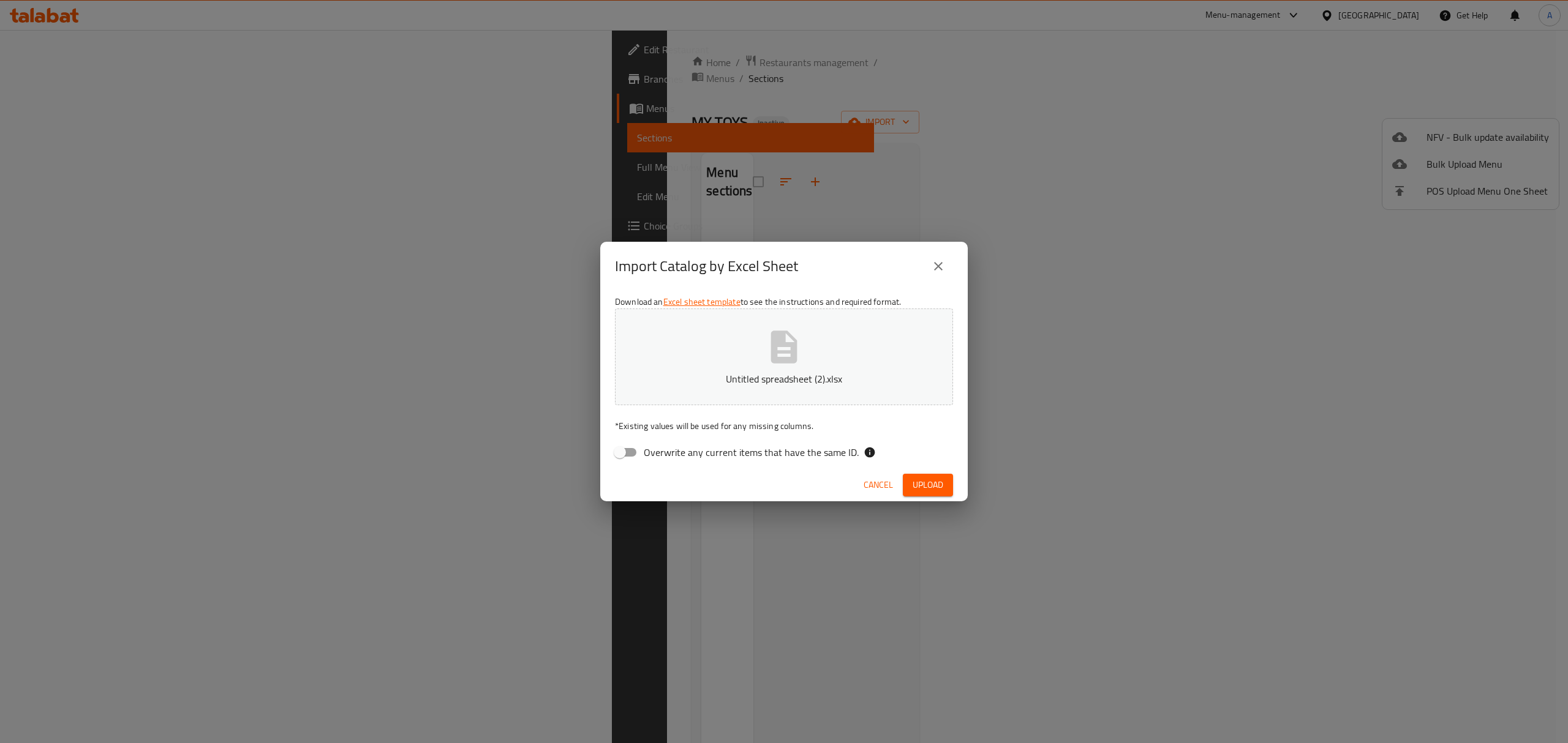
click at [925, 484] on span "Upload" at bounding box center [928, 485] width 31 height 15
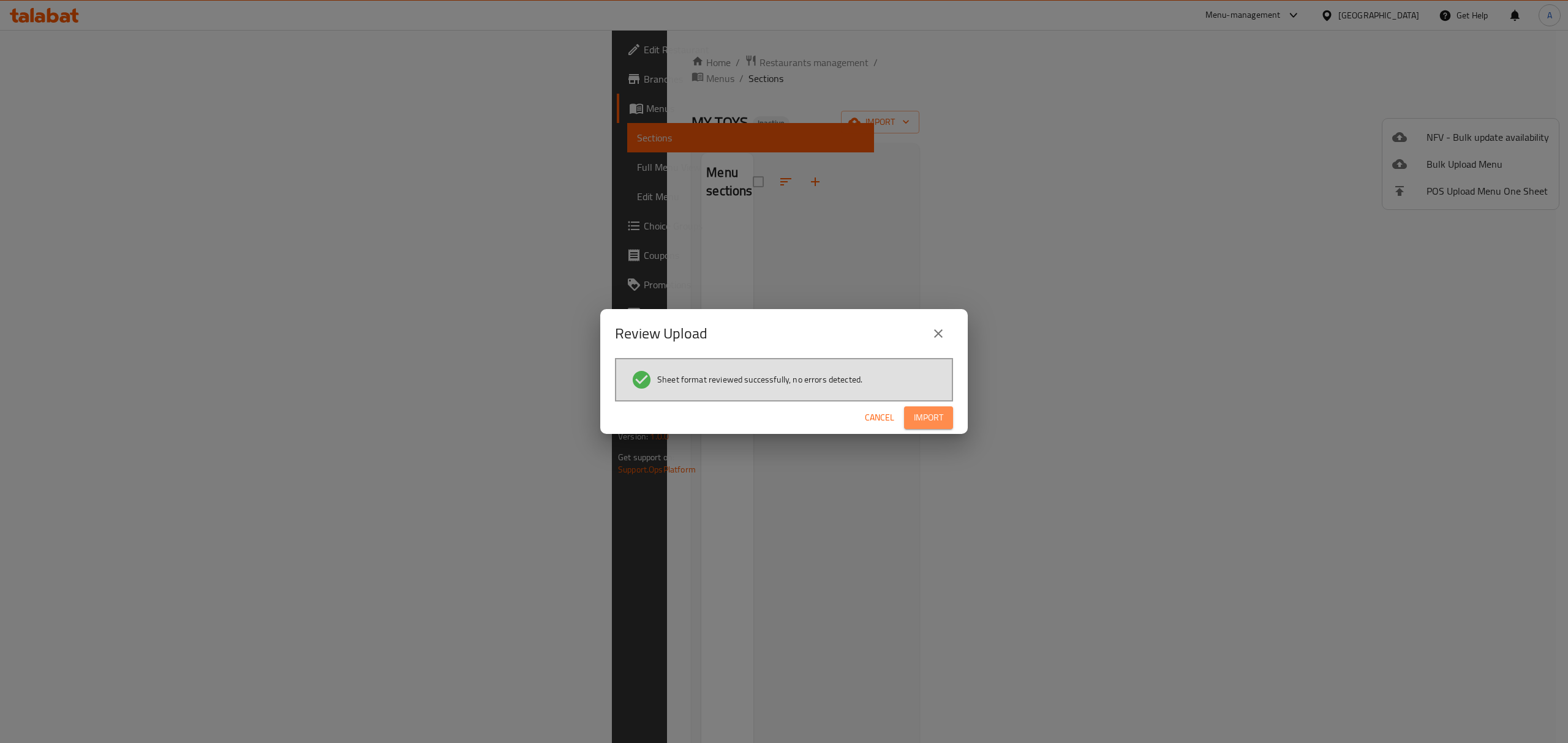
click at [951, 421] on button "Import" at bounding box center [928, 418] width 49 height 23
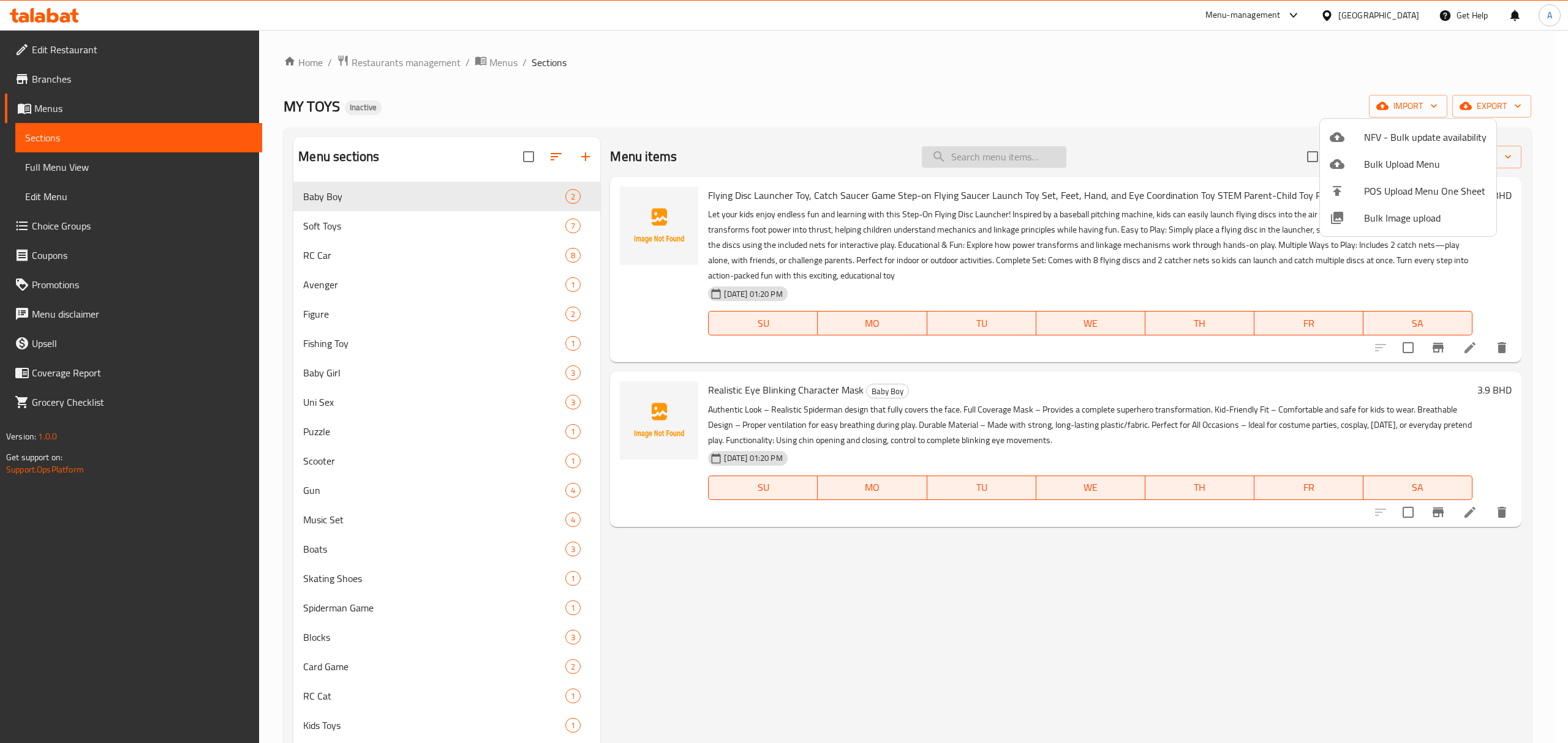
click at [978, 164] on div at bounding box center [784, 371] width 1568 height 743
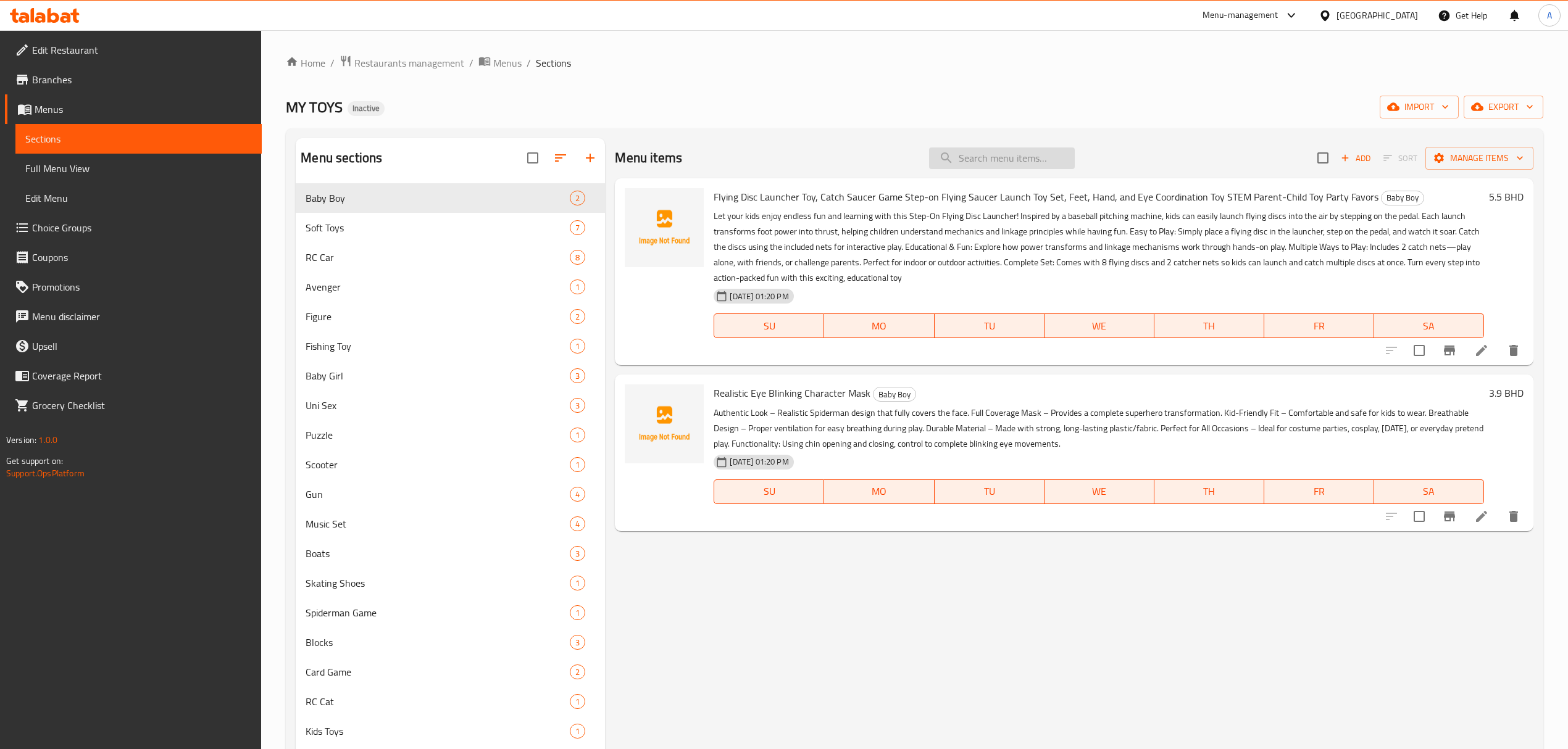
click at [986, 163] on input "search" at bounding box center [1002, 158] width 145 height 22
paste input "SD557"
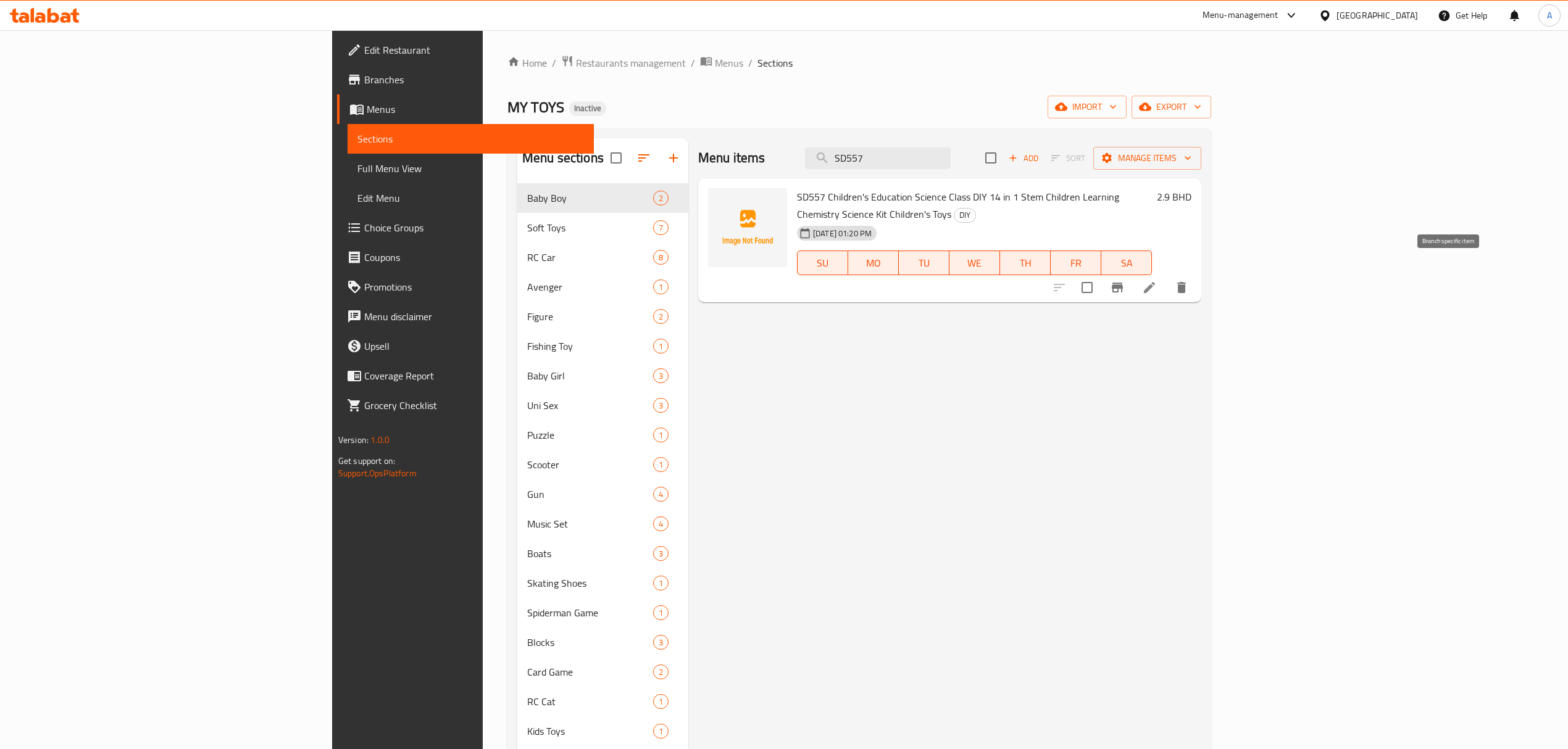
type input "SD557"
click at [1157, 280] on icon at bounding box center [1149, 287] width 15 height 15
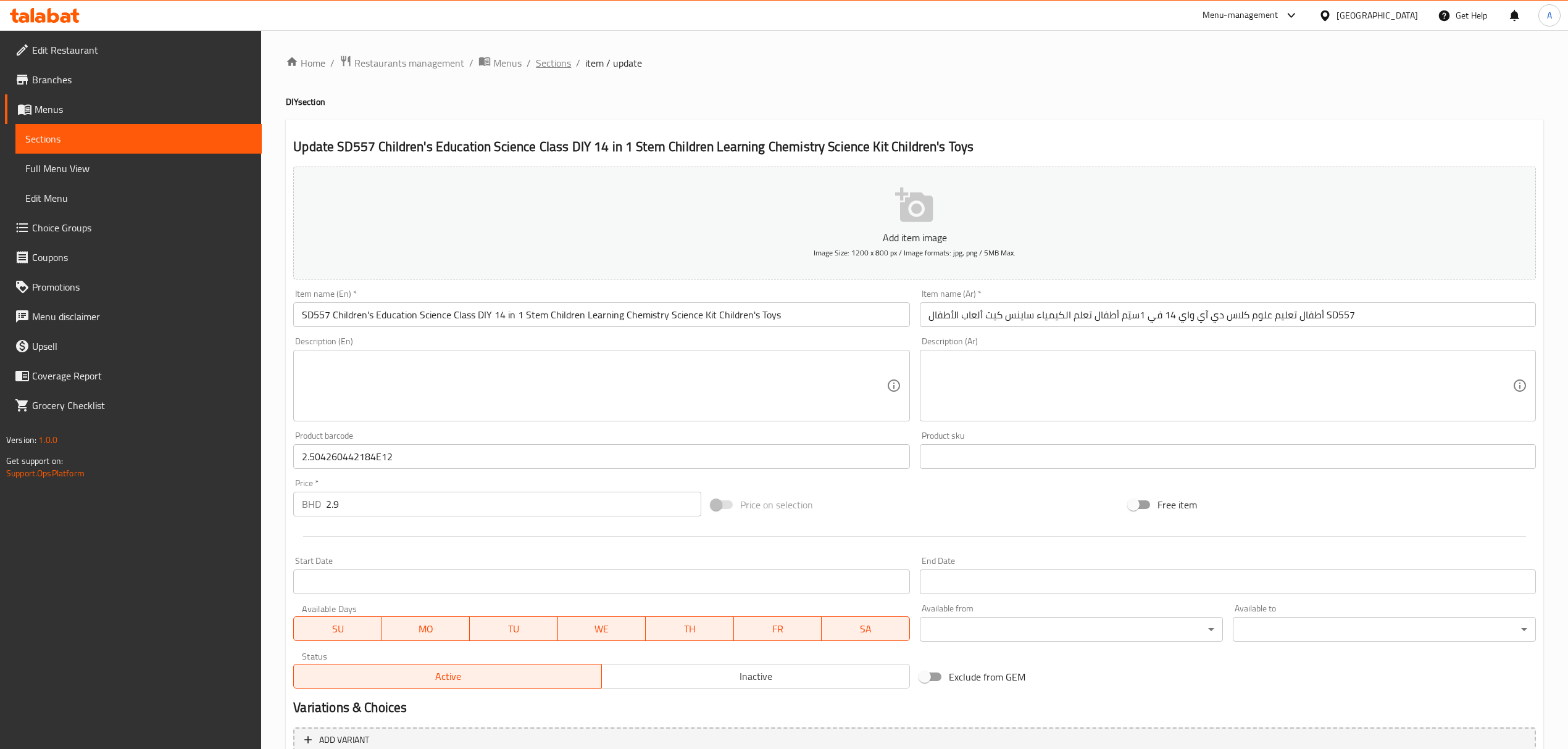
click at [555, 65] on span "Sections" at bounding box center [553, 62] width 35 height 15
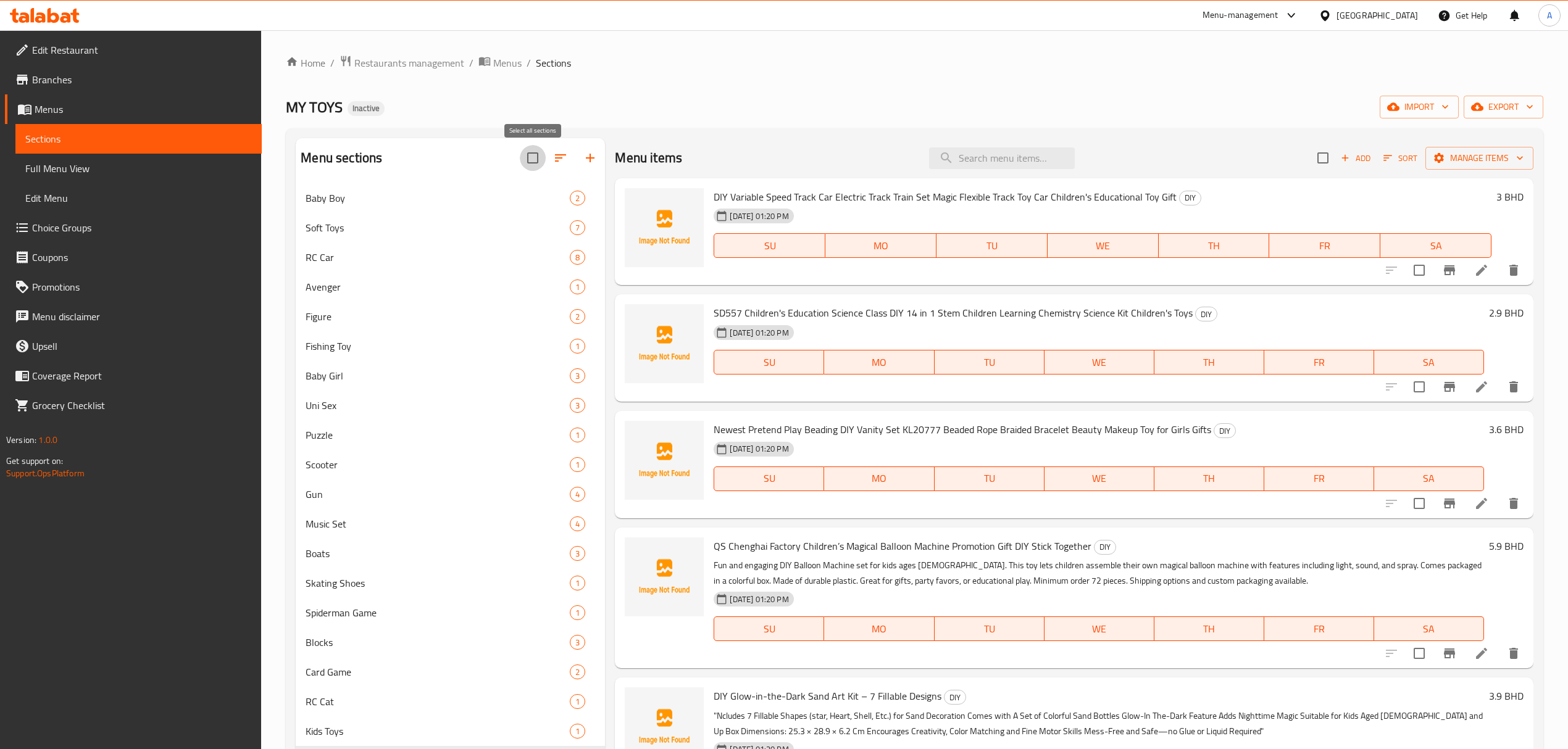
click at [534, 149] on input "checkbox" at bounding box center [532, 157] width 26 height 26
checkbox input "true"
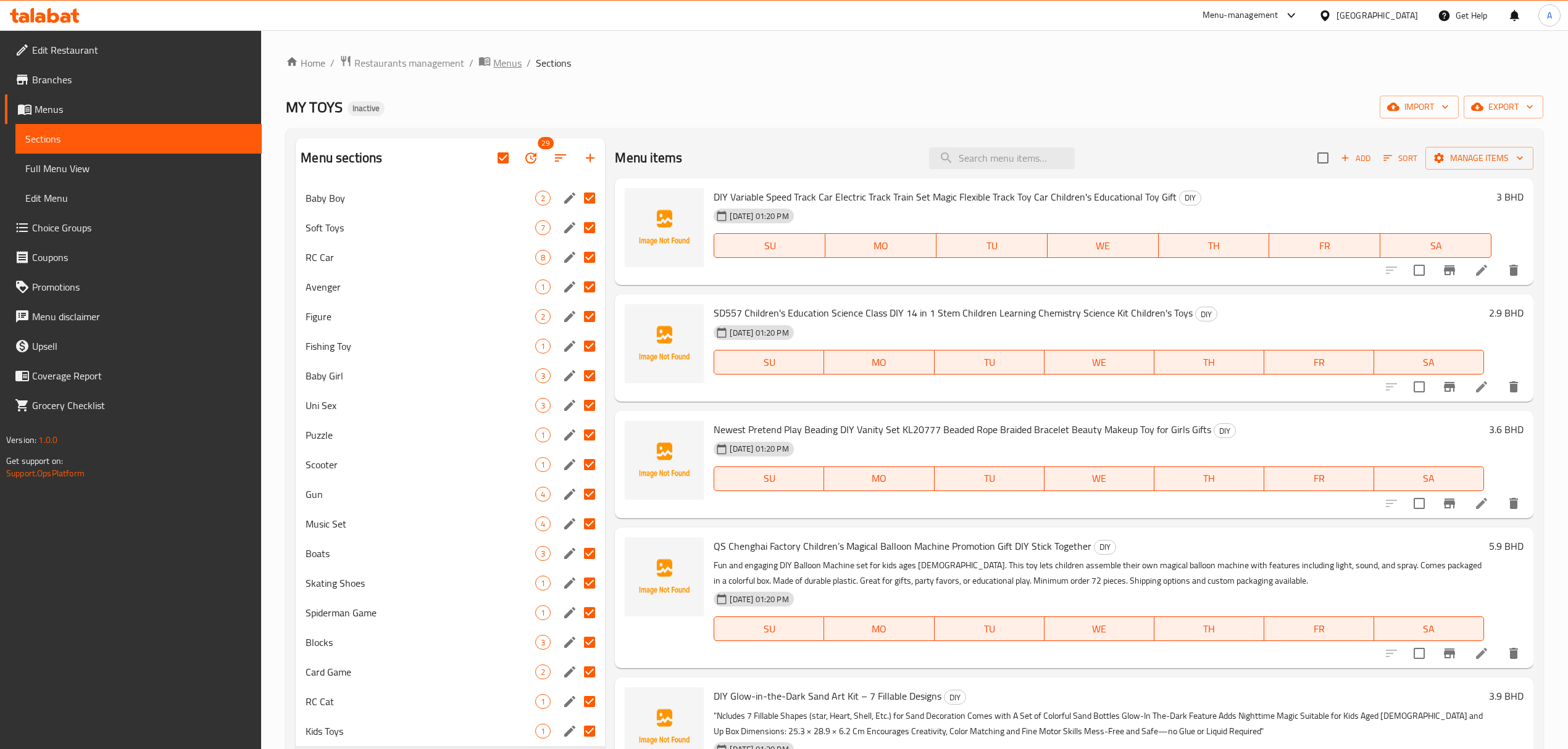
click at [513, 62] on span "Menus" at bounding box center [507, 62] width 29 height 15
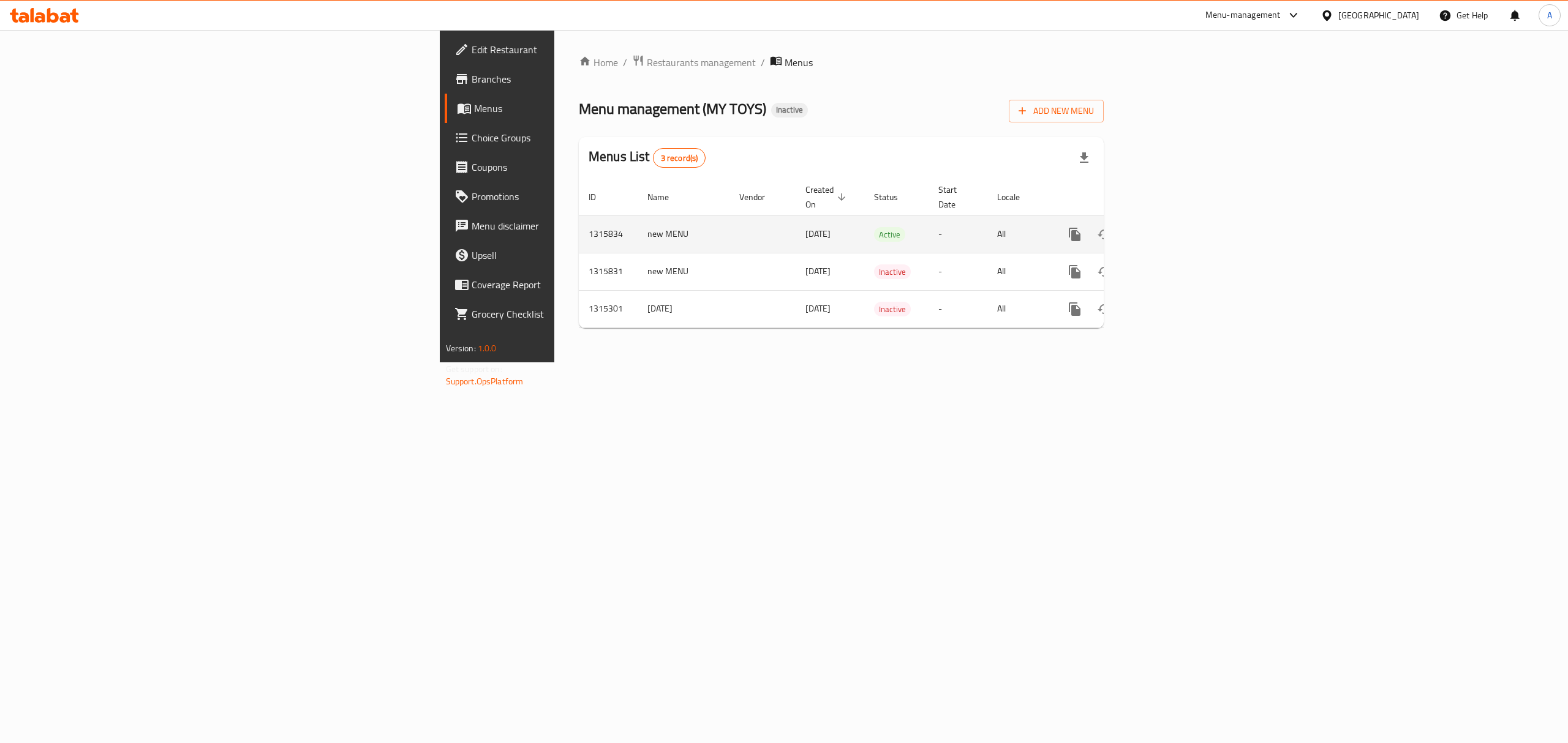
click at [1170, 227] on icon "enhanced table" at bounding box center [1163, 234] width 15 height 15
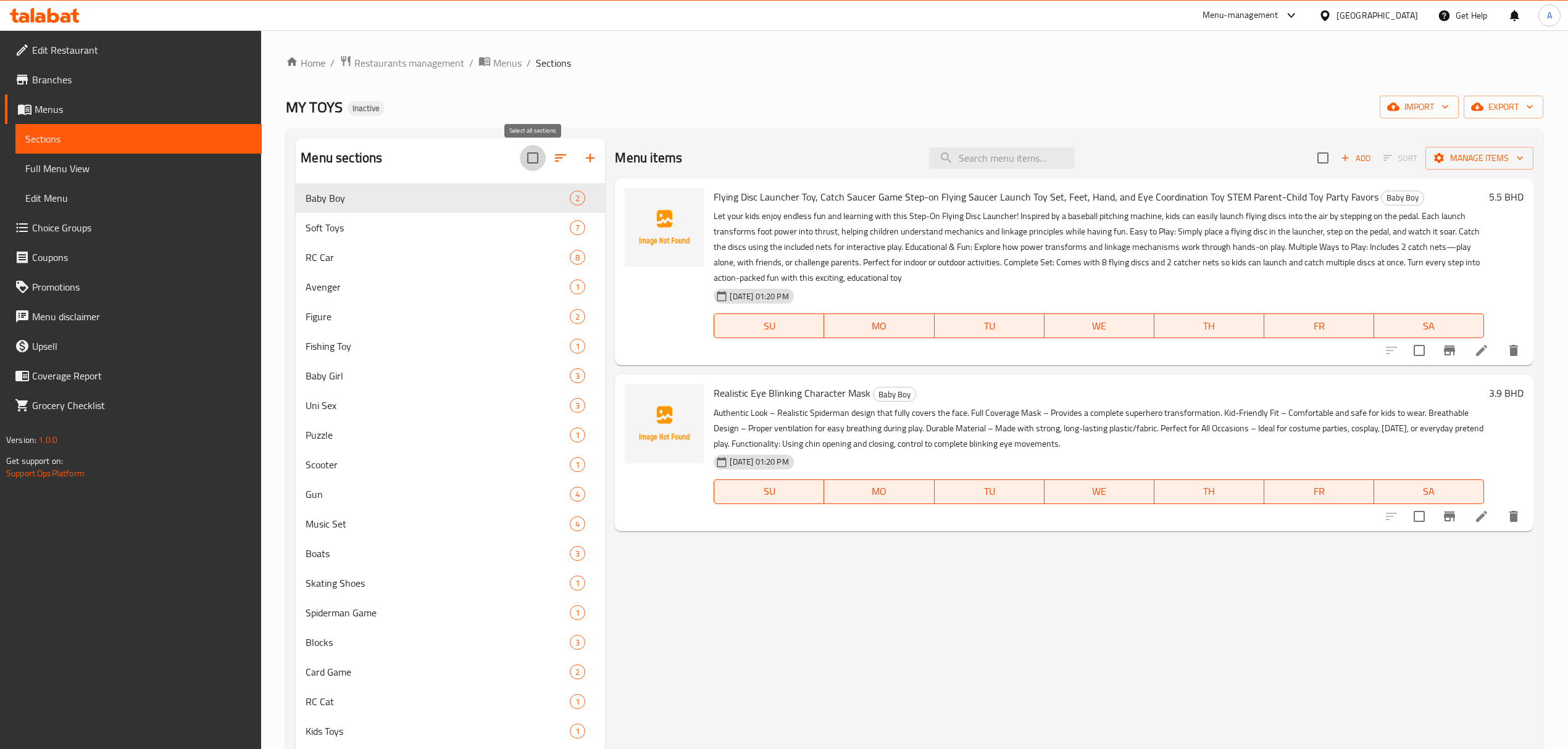
click at [532, 158] on input "checkbox" at bounding box center [532, 157] width 26 height 26
checkbox input "true"
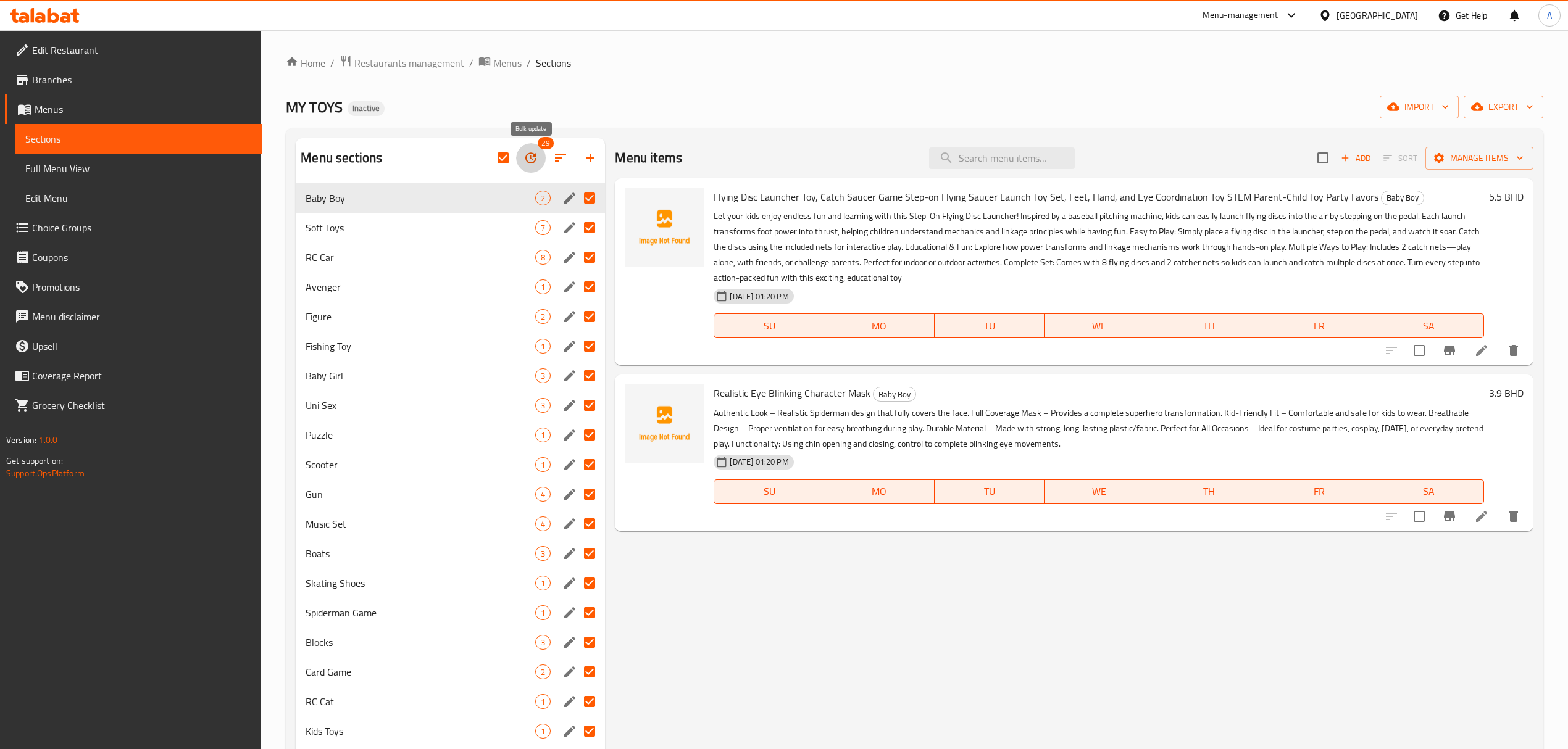
click at [534, 150] on button "button" at bounding box center [531, 158] width 29 height 29
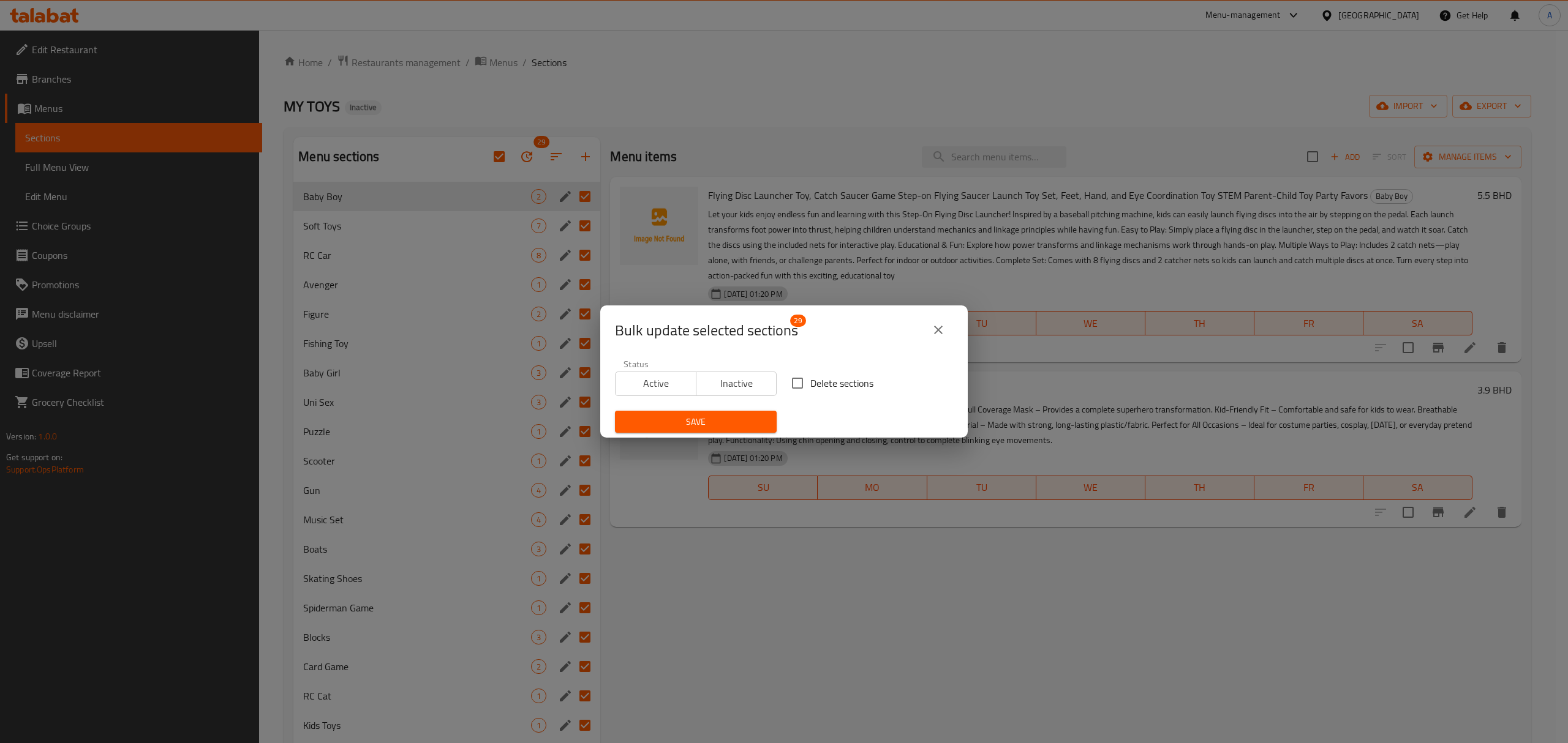
click at [794, 379] on input "Delete sections" at bounding box center [797, 383] width 26 height 26
checkbox input "true"
click at [733, 415] on span "Save" at bounding box center [695, 422] width 142 height 15
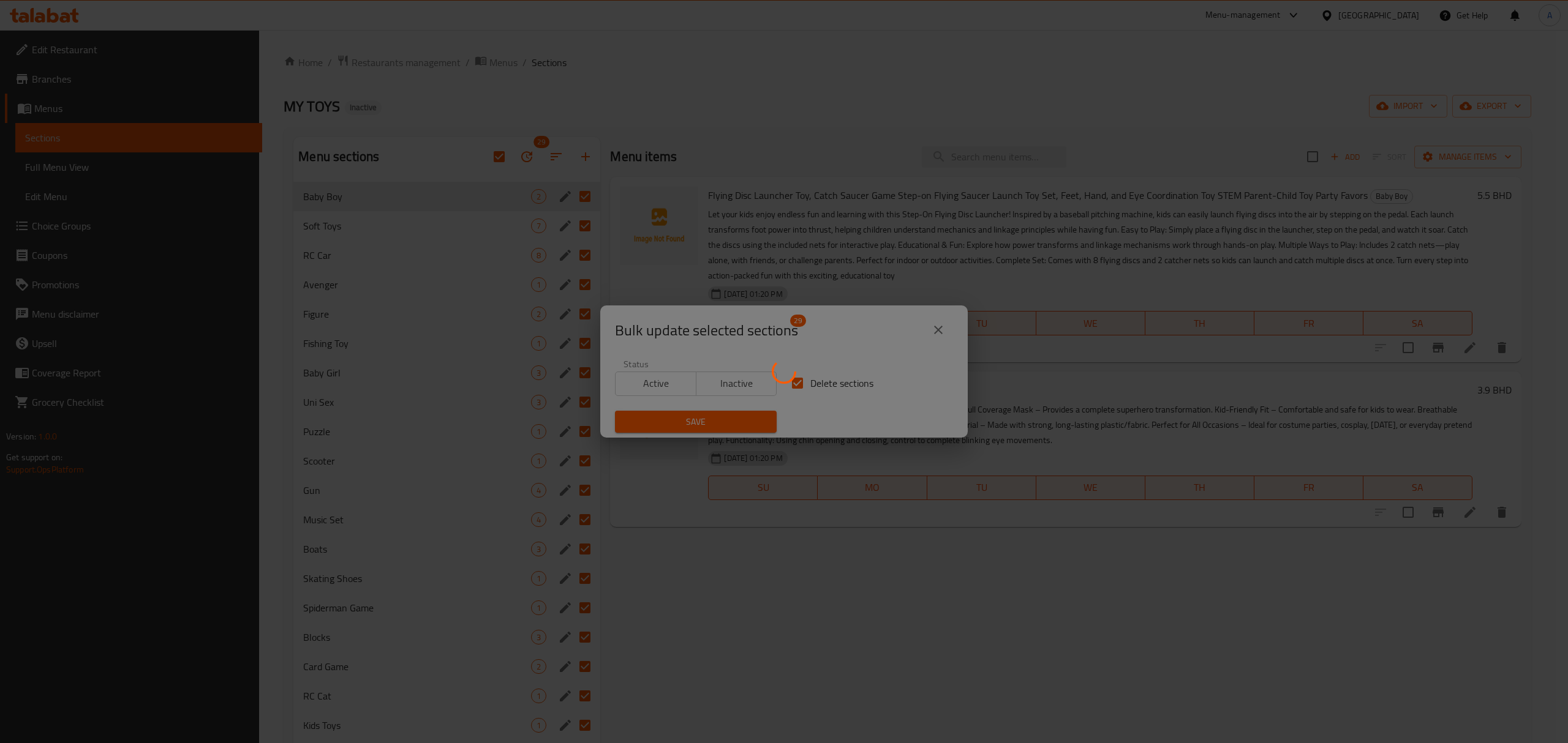
checkbox input "false"
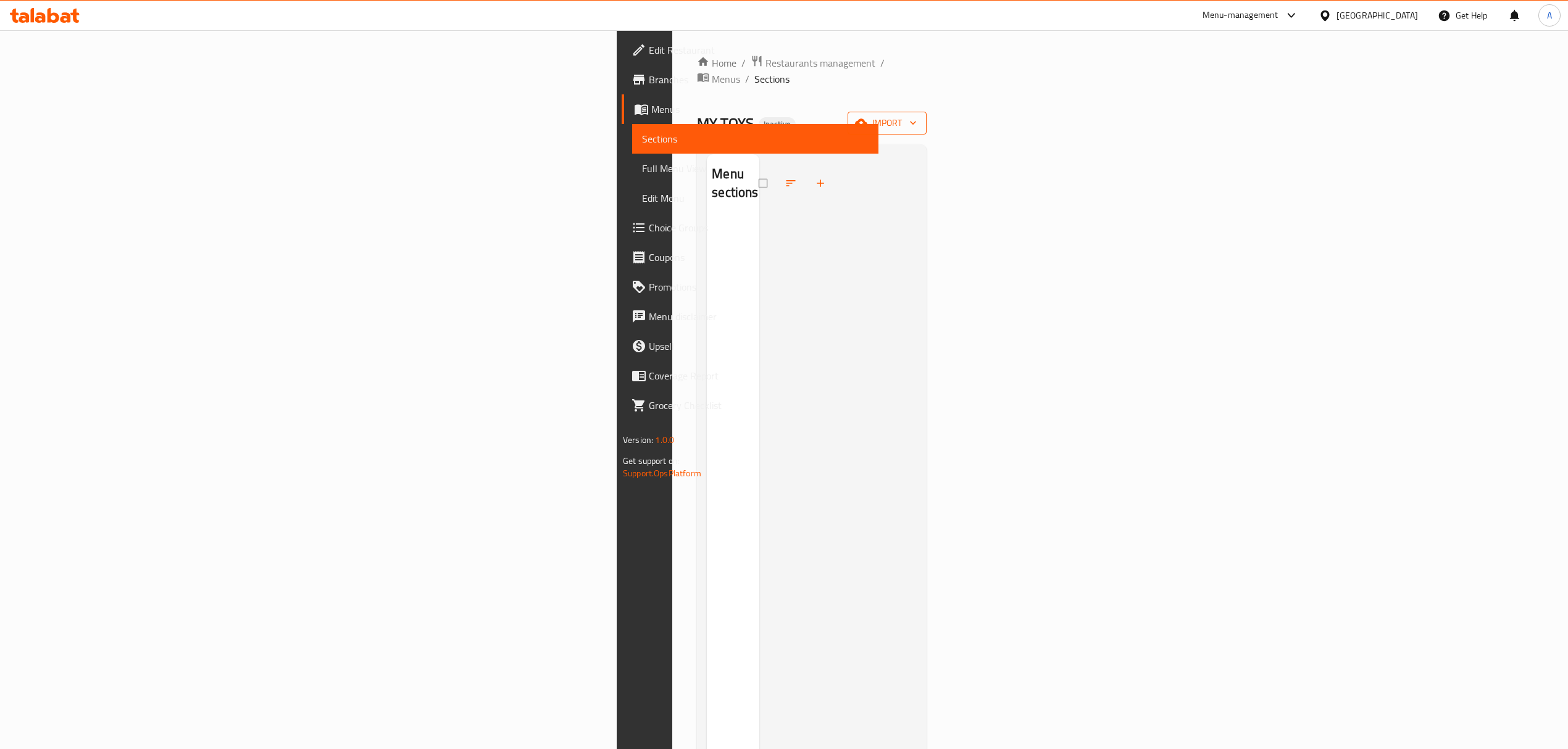
click at [917, 115] on span "import" at bounding box center [887, 123] width 59 height 15
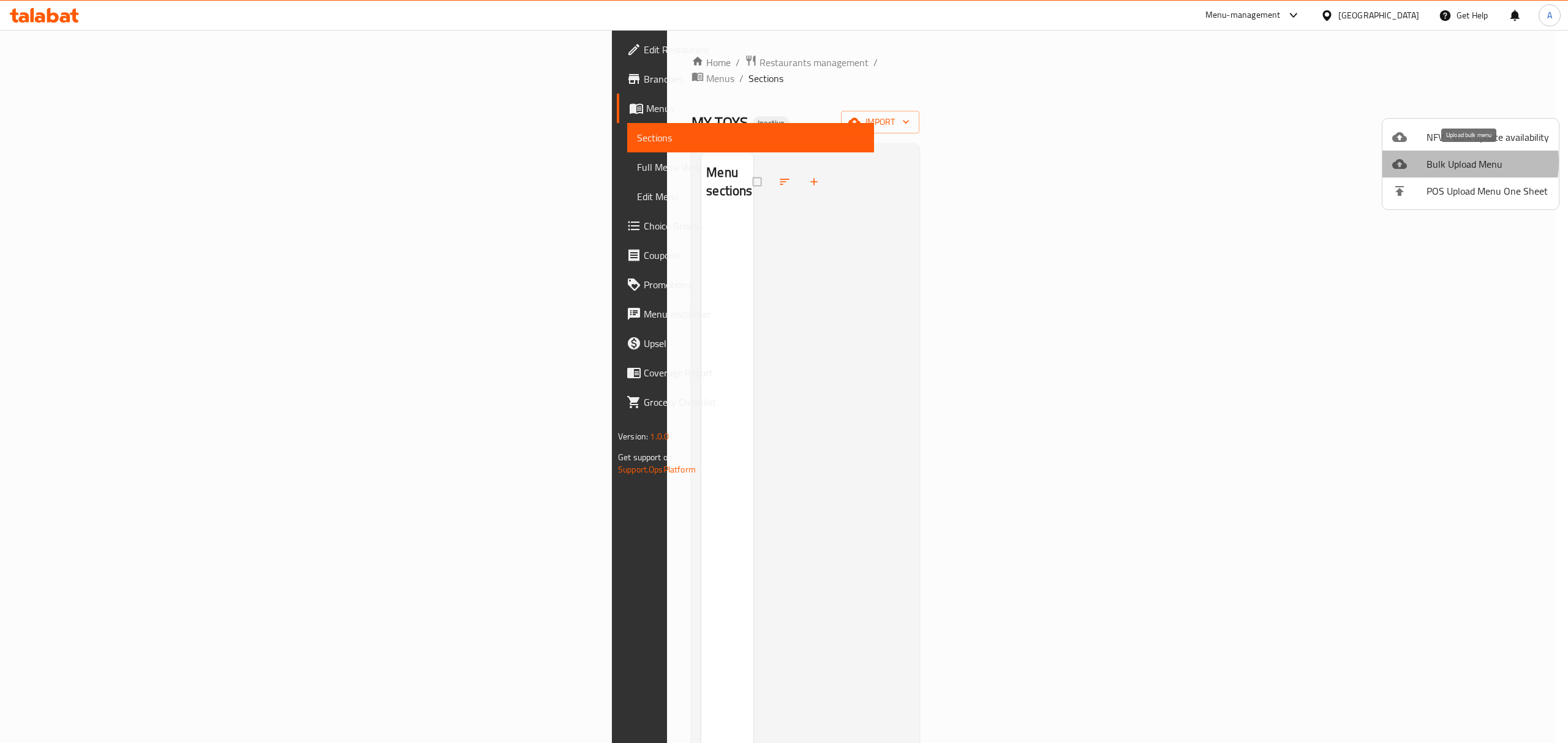
click at [1444, 162] on span "Bulk Upload Menu" at bounding box center [1488, 164] width 123 height 15
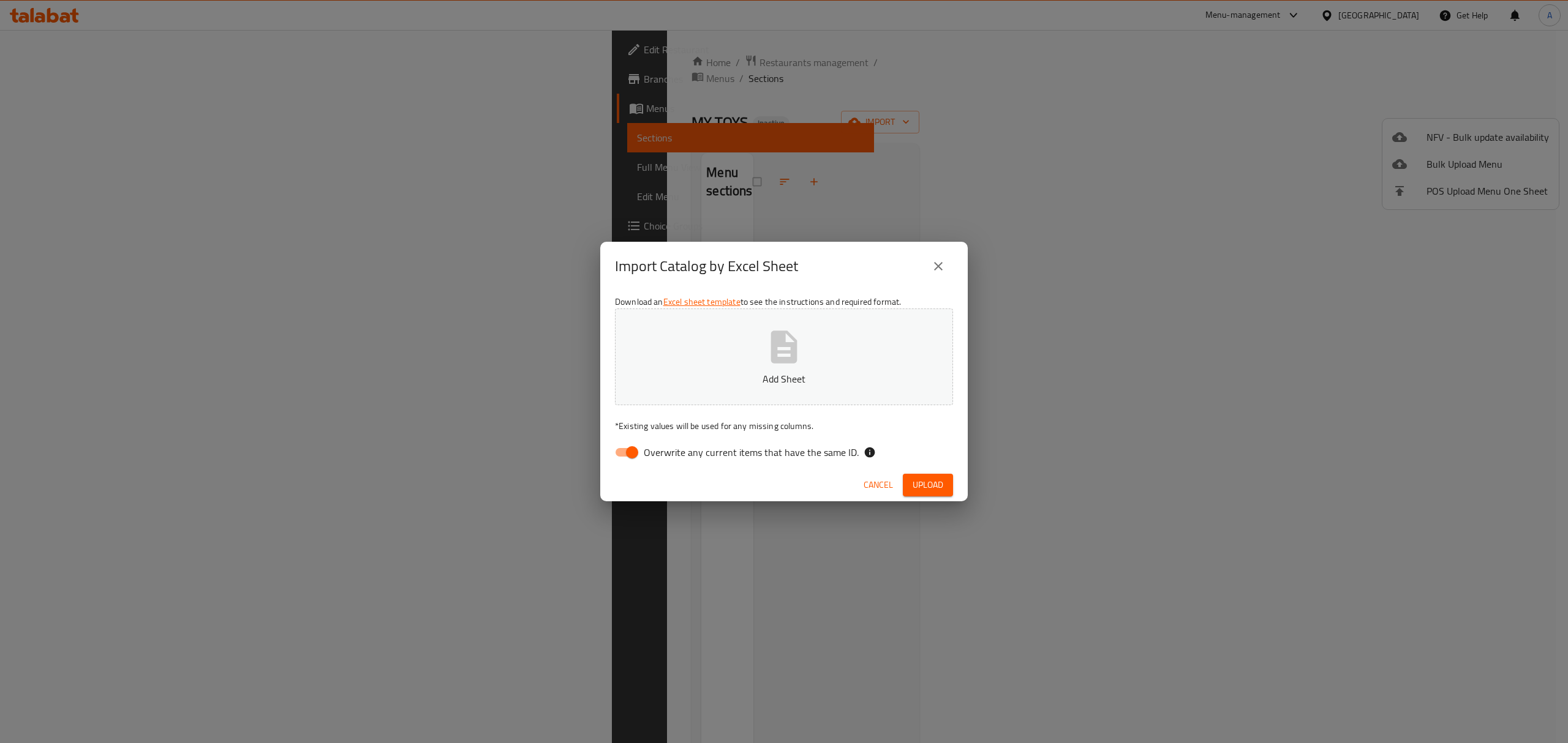
click at [645, 453] on span "Overwrite any current items that have the same ID." at bounding box center [751, 452] width 215 height 15
click at [645, 453] on input "Overwrite any current items that have the same ID." at bounding box center [632, 452] width 70 height 24
checkbox input "false"
click at [701, 383] on p "Add Sheet" at bounding box center [784, 379] width 300 height 15
click at [906, 481] on button "Upload" at bounding box center [928, 485] width 50 height 23
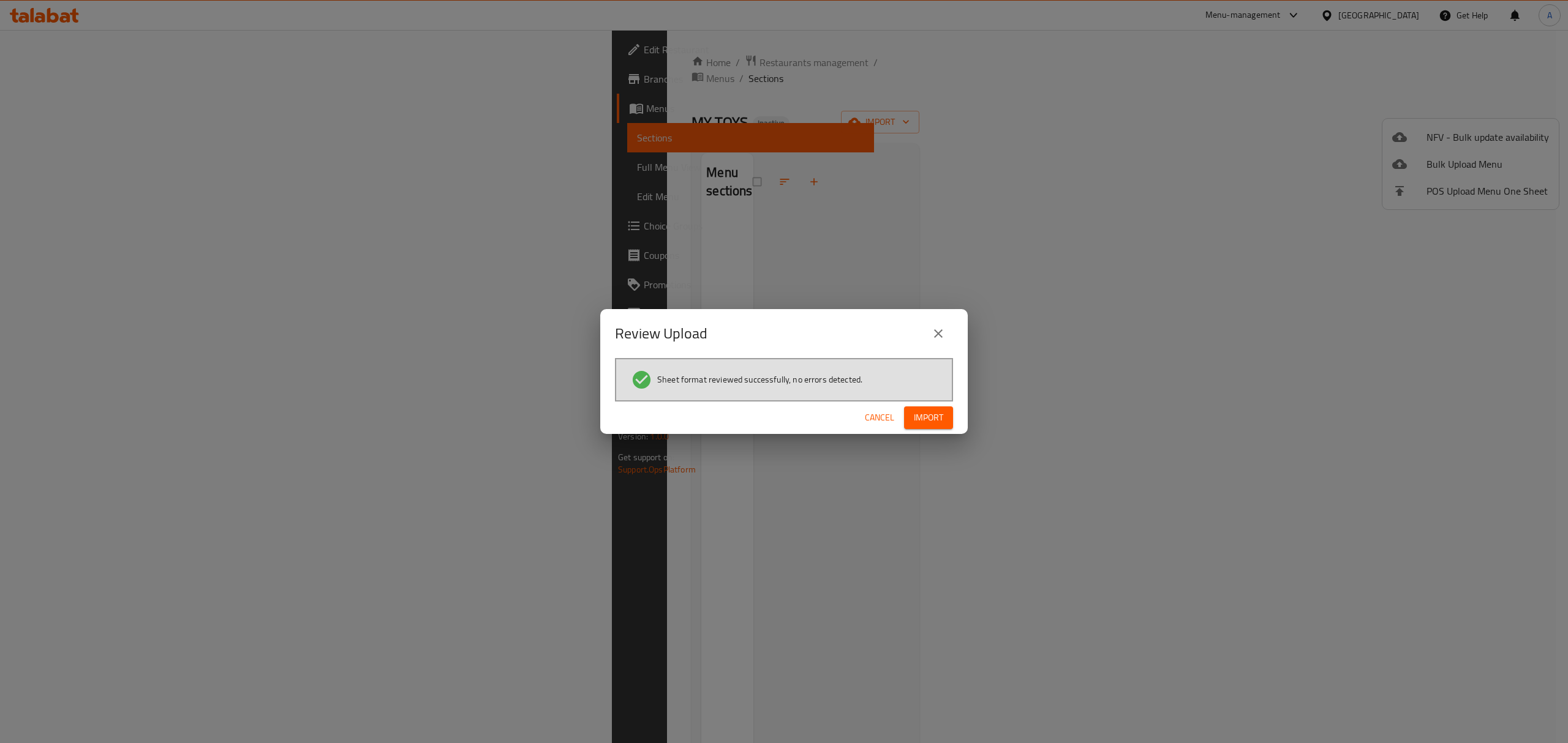
click at [939, 424] on span "Import" at bounding box center [928, 418] width 29 height 15
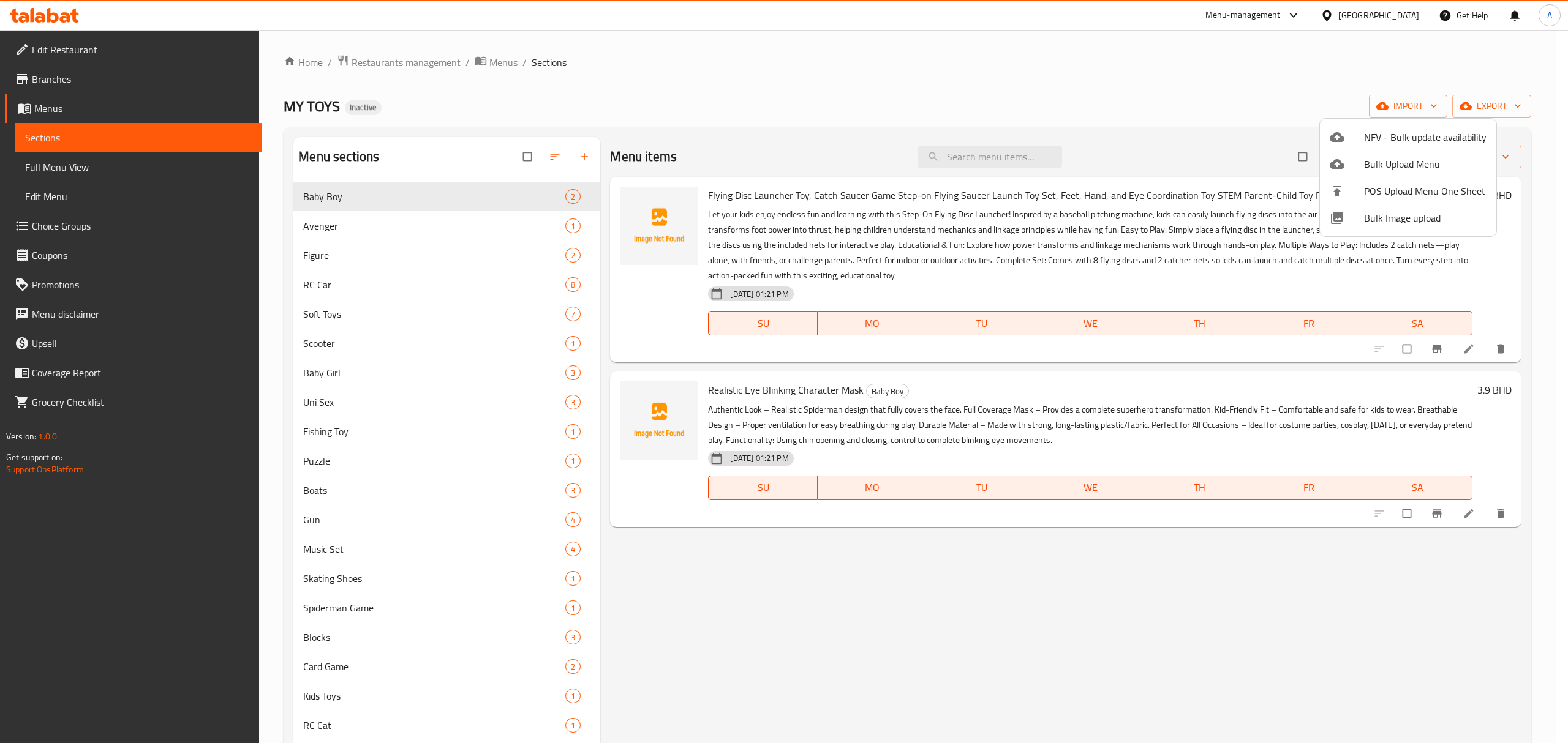
click at [1466, 345] on div at bounding box center [784, 371] width 1568 height 743
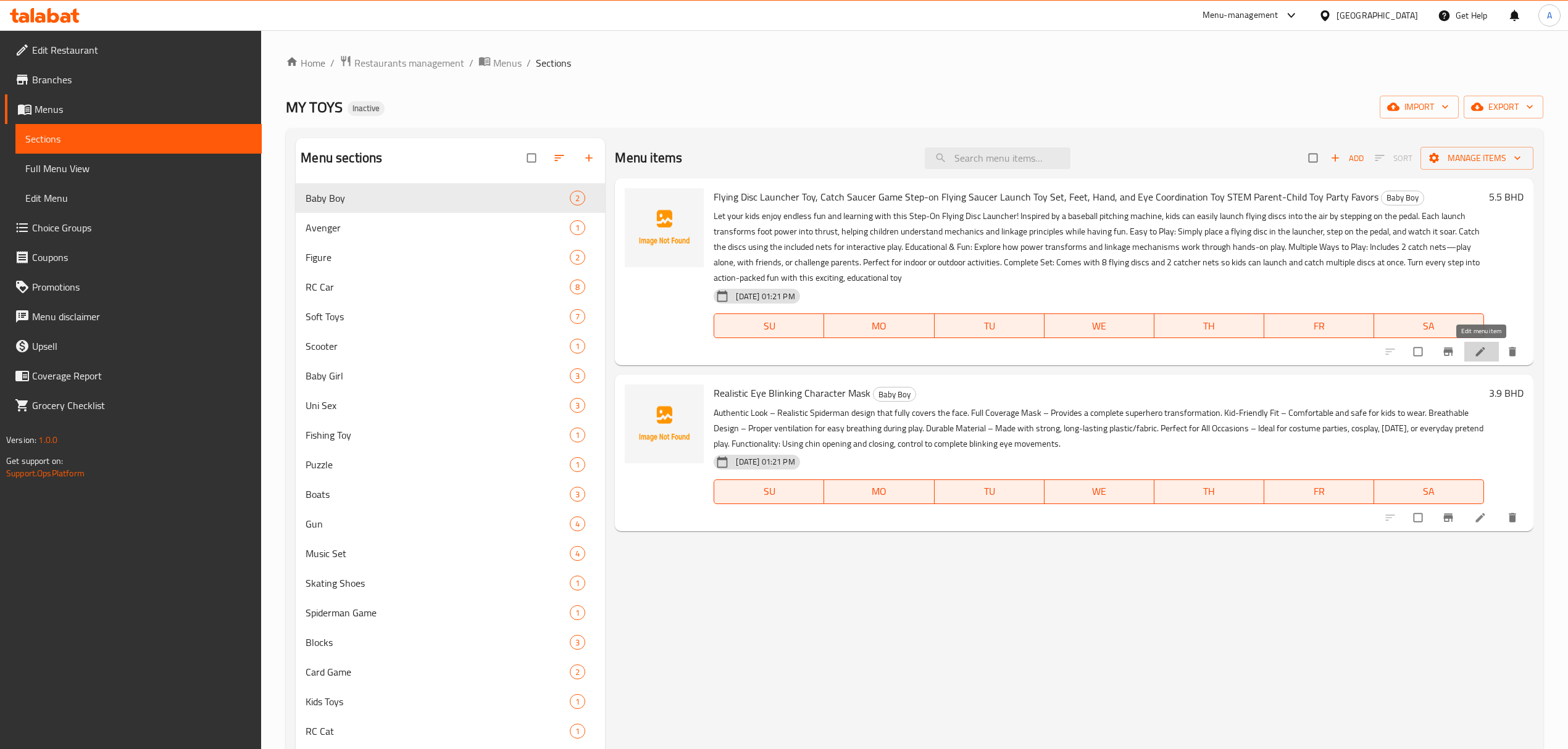
click at [1478, 348] on icon at bounding box center [1481, 352] width 13 height 13
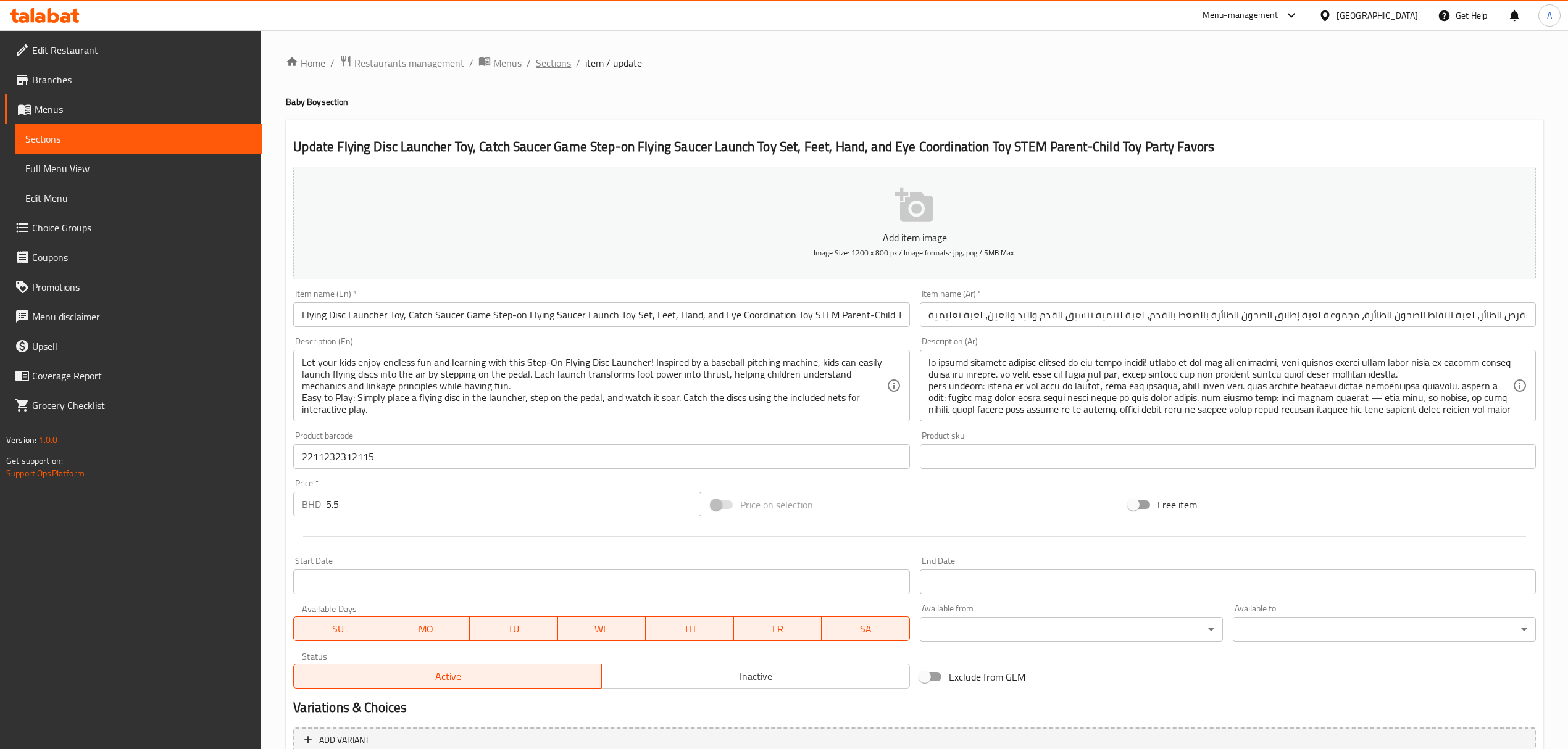
click at [557, 63] on span "Sections" at bounding box center [553, 62] width 35 height 15
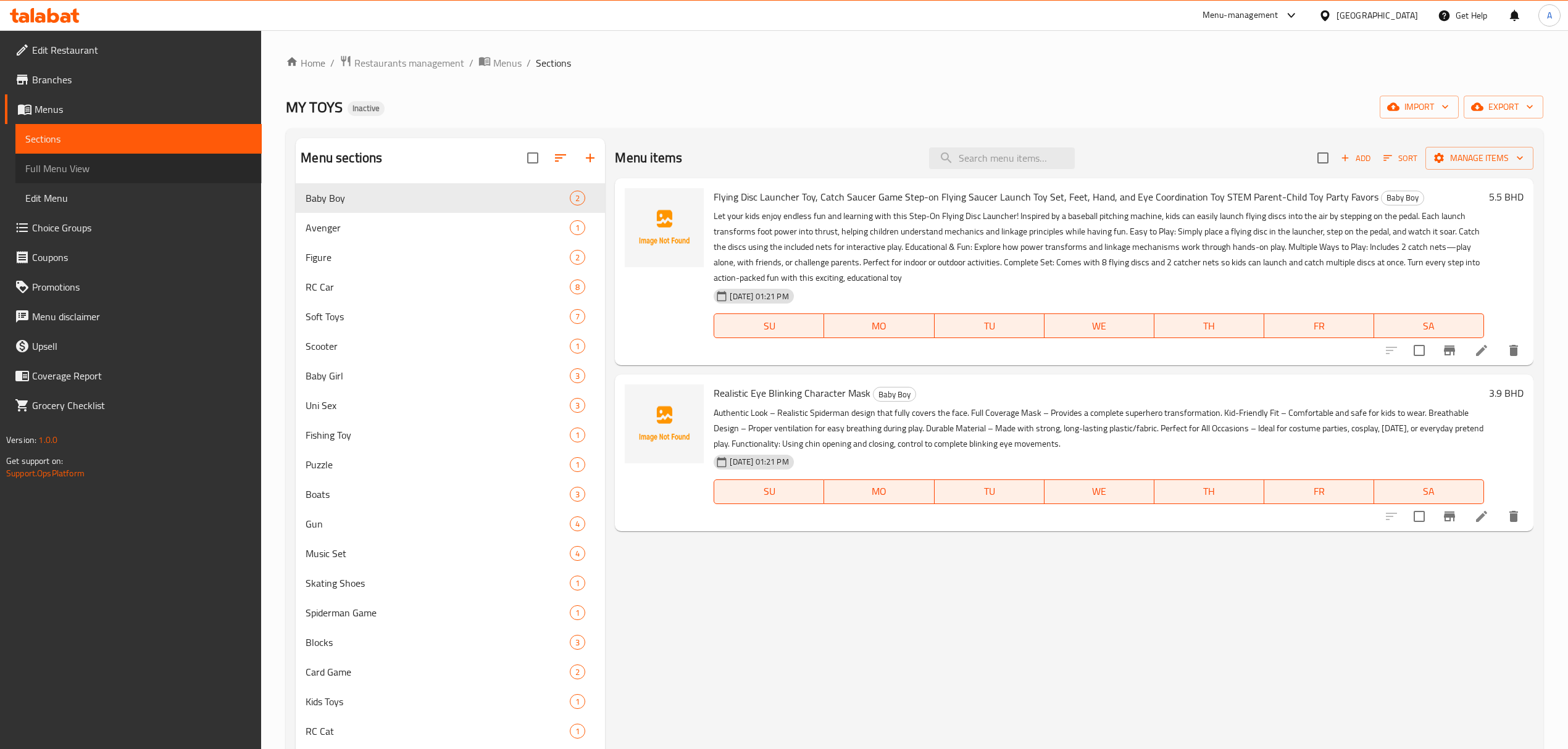
click at [106, 169] on span "Full Menu View" at bounding box center [138, 168] width 227 height 15
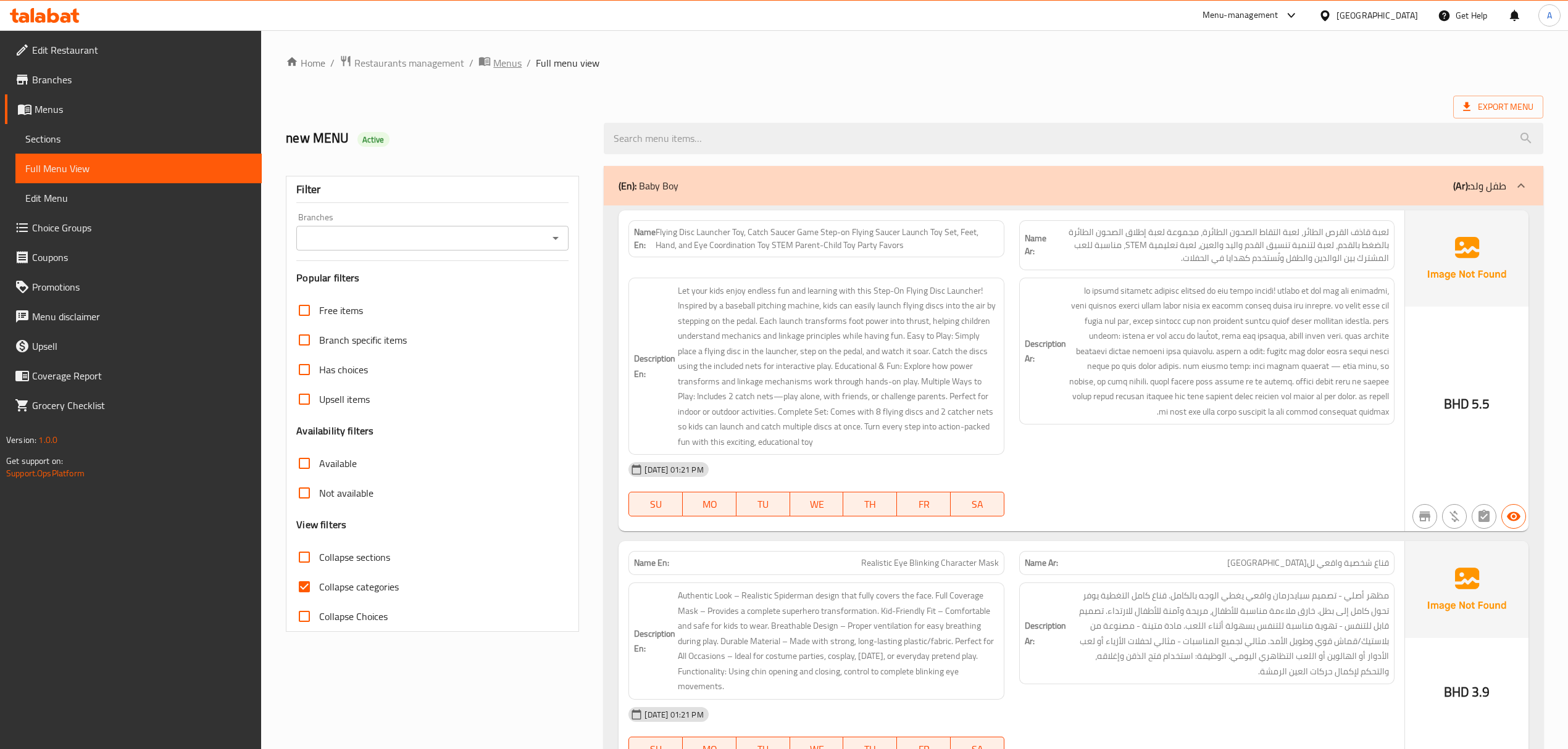
click at [502, 66] on span "Menus" at bounding box center [507, 62] width 29 height 15
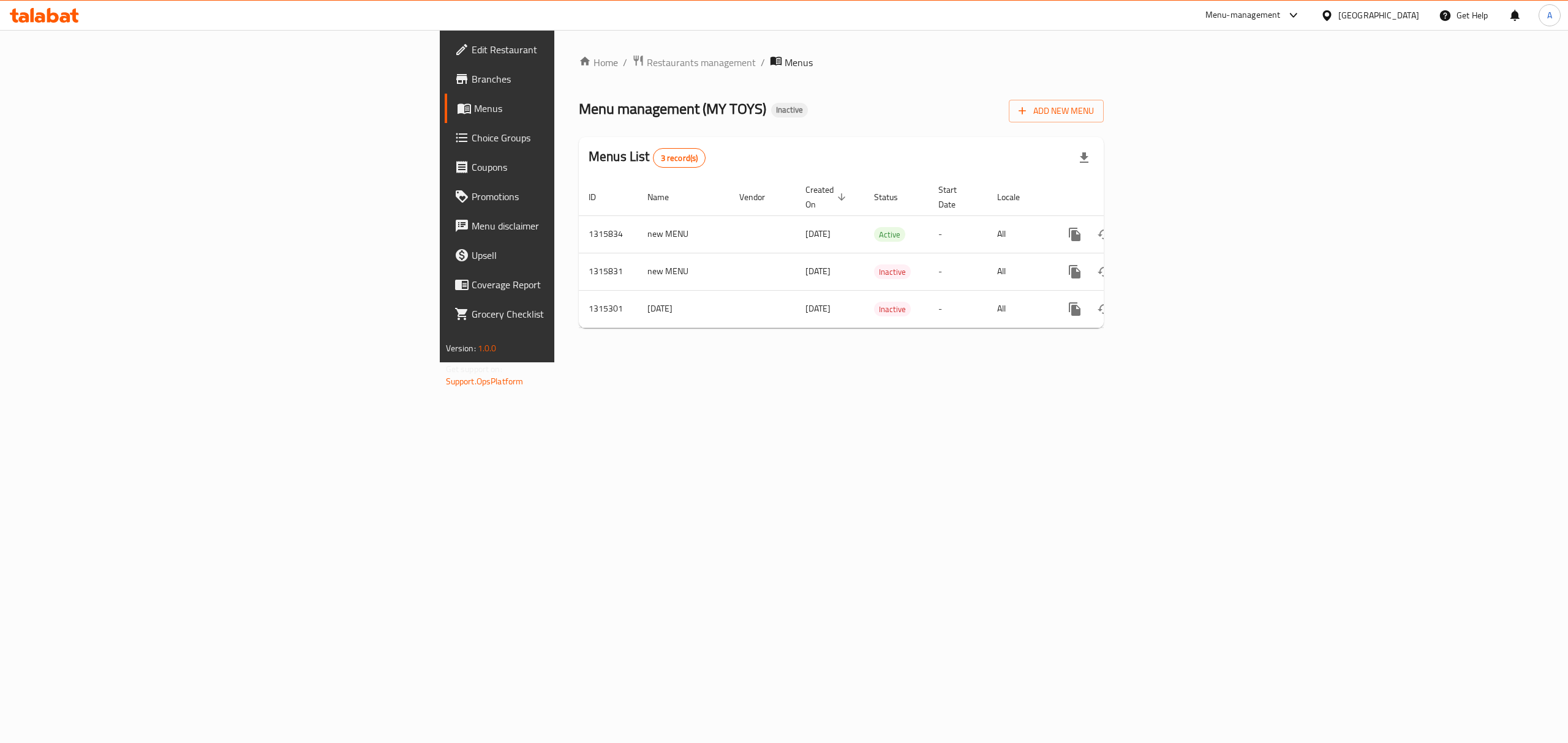
click at [921, 363] on div "Home / Restaurants management / Menus Menu management ( MY TOYS ) Inactive Add …" at bounding box center [841, 196] width 574 height 332
click at [1170, 227] on icon "enhanced table" at bounding box center [1163, 234] width 15 height 15
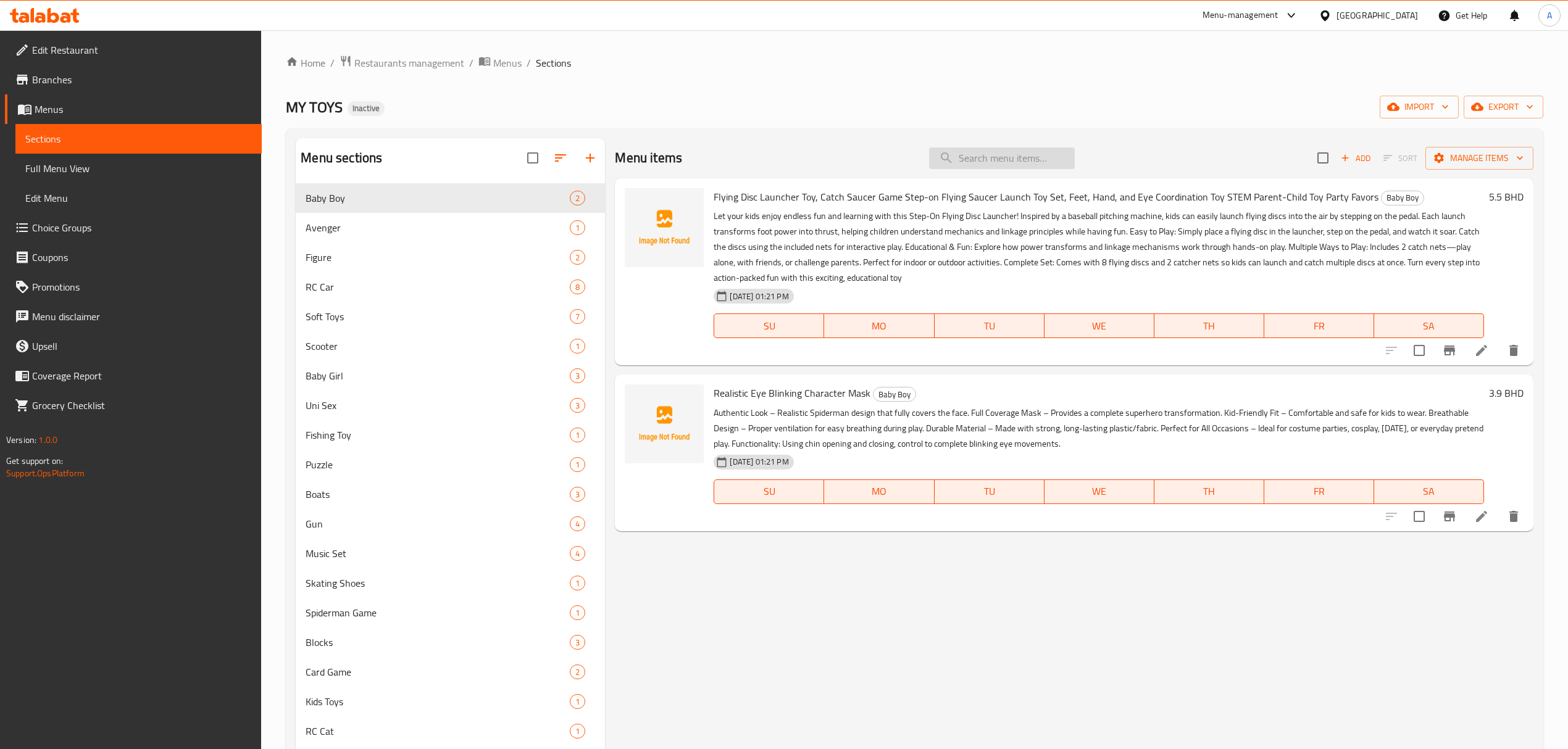
click at [951, 153] on input "search" at bounding box center [1002, 158] width 145 height 22
paste input "SD557 Children's Education Science Class DIY 14 in 1 Stem Children Learning Che…"
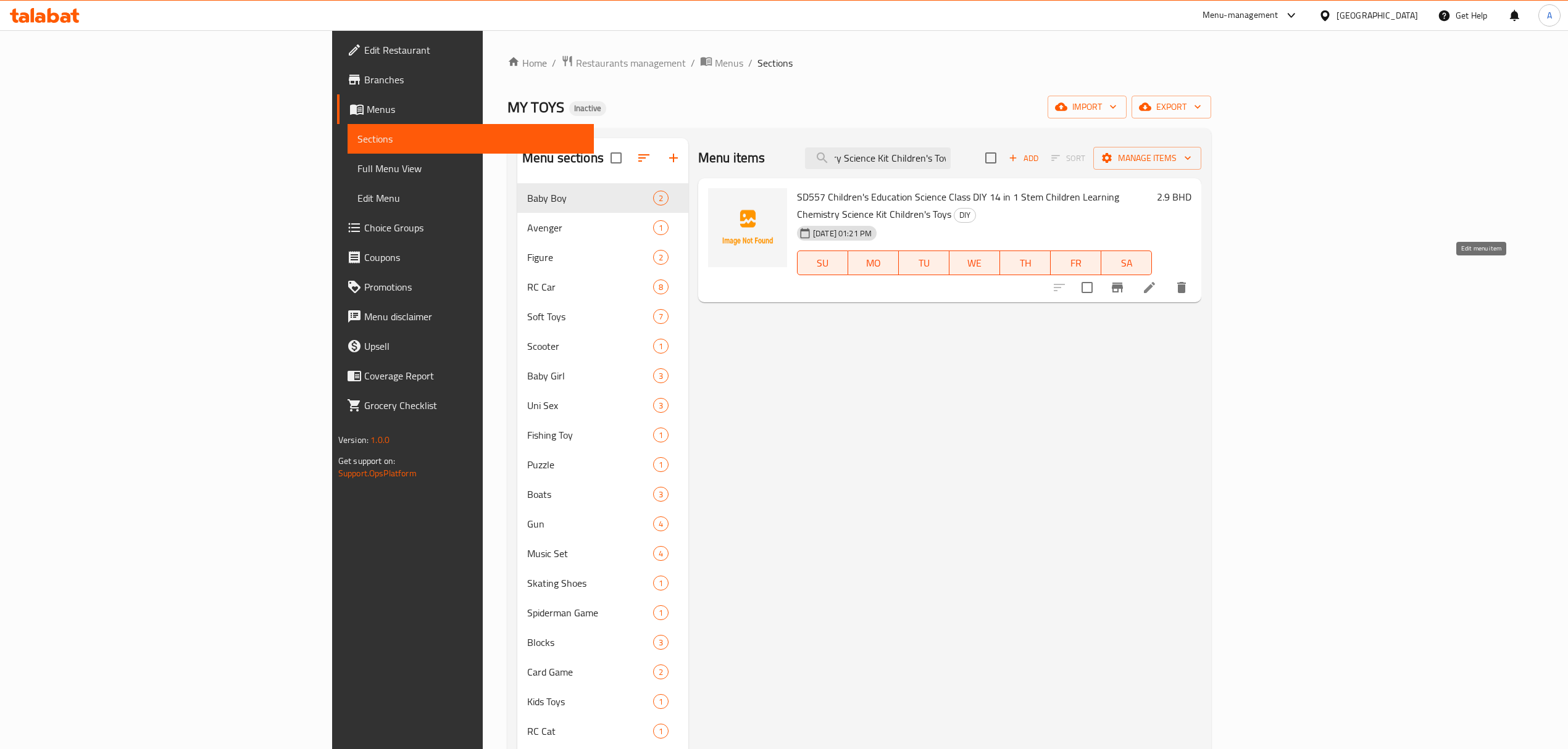
type input "SD557 Children's Education Science Class DIY 14 in 1 Stem Children Learning Che…"
click at [1157, 280] on icon at bounding box center [1149, 287] width 15 height 15
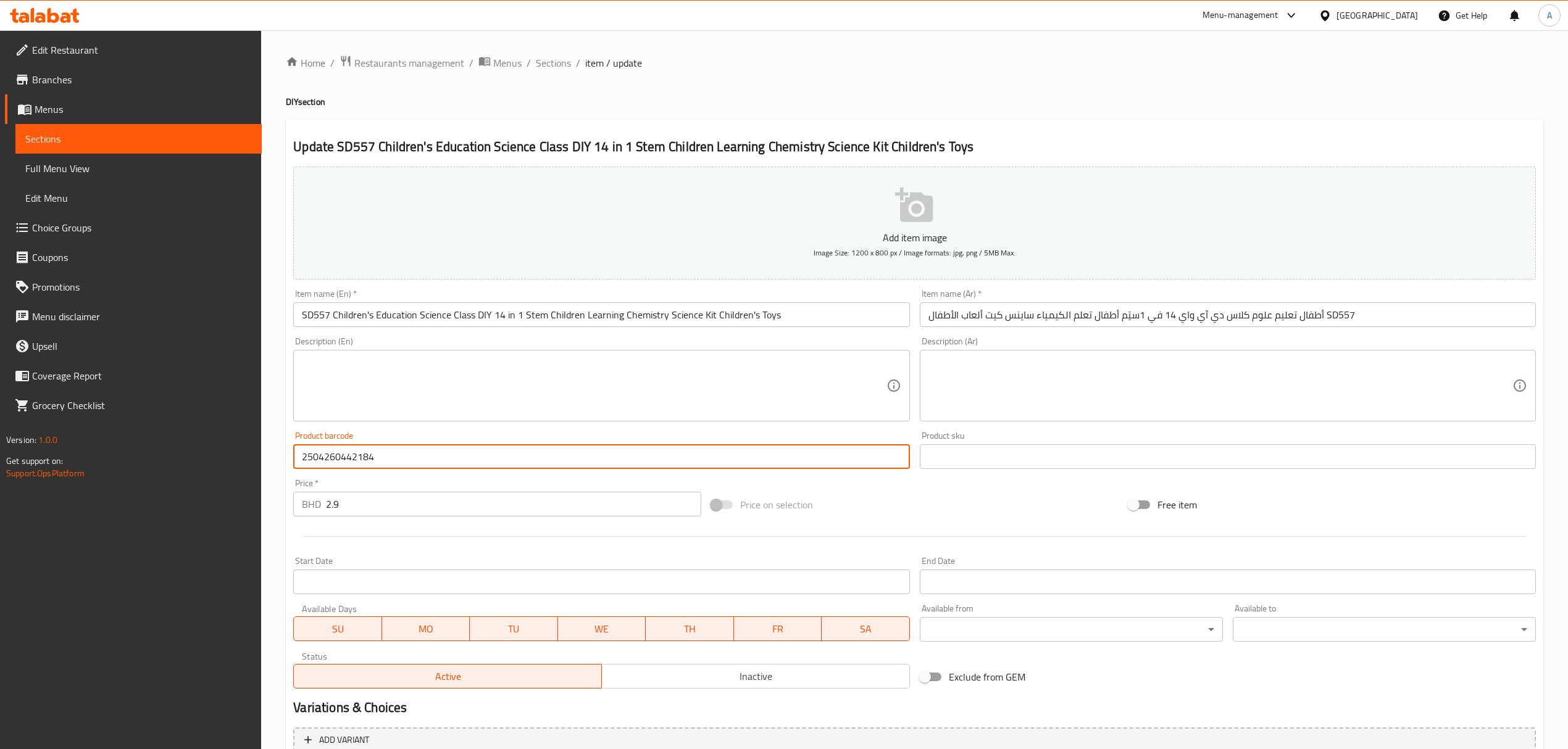
click at [408, 457] on input "2504260442184" at bounding box center [601, 456] width 616 height 24
click at [565, 60] on span "Sections" at bounding box center [553, 62] width 35 height 15
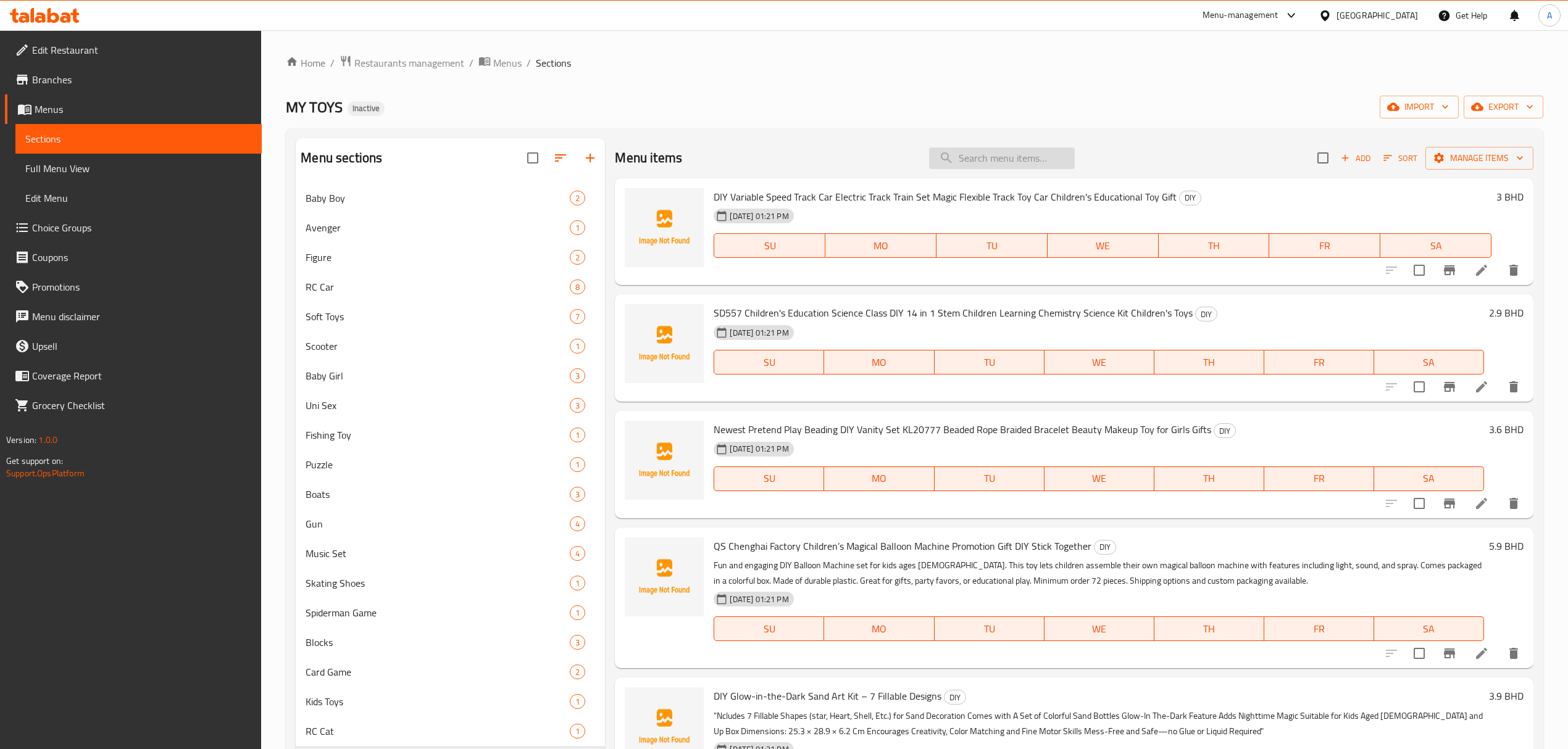
click at [976, 156] on input "search" at bounding box center [1002, 158] width 145 height 22
paste input "2504260442184"
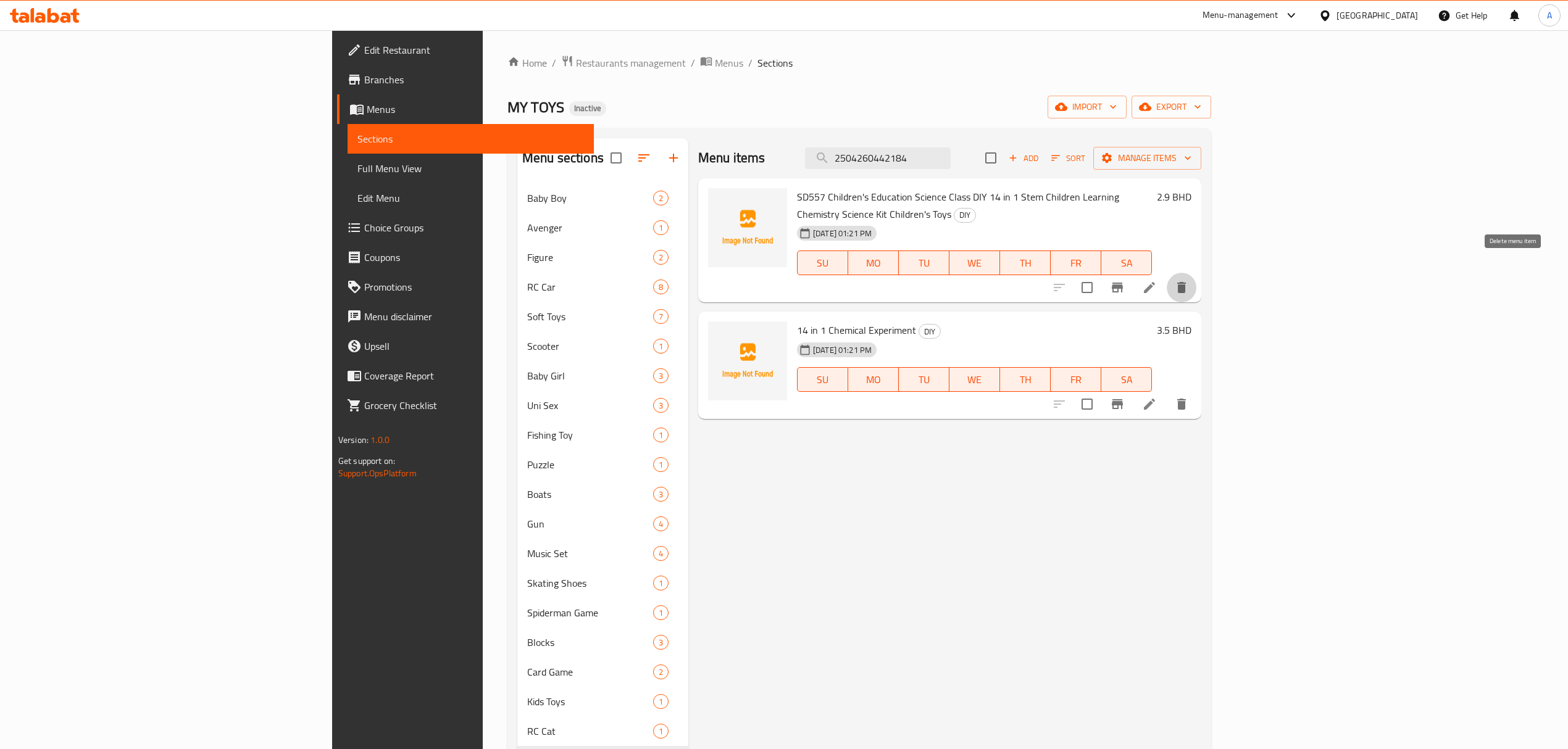
click at [1186, 282] on icon "delete" at bounding box center [1181, 287] width 8 height 11
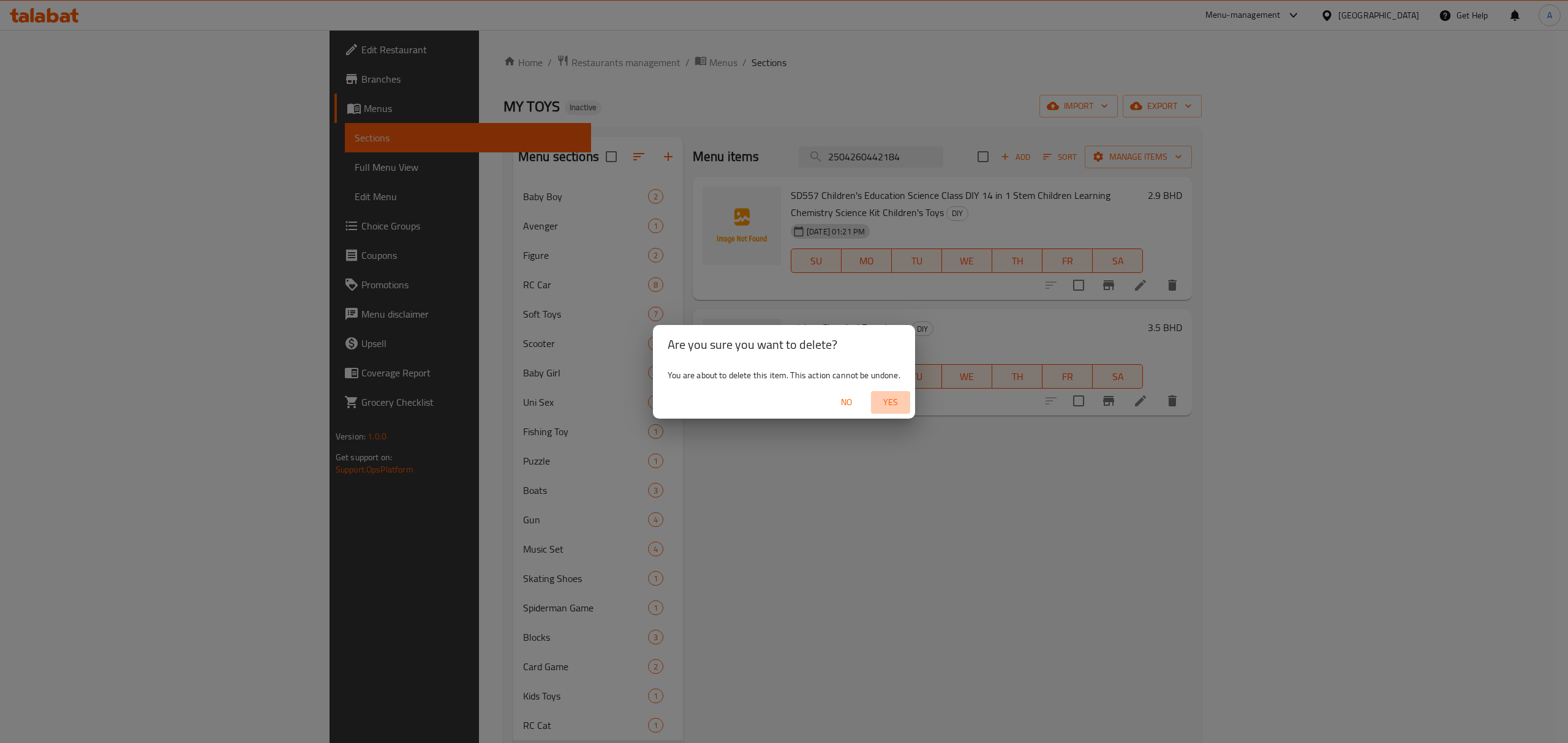
click at [883, 400] on span "Yes" at bounding box center [890, 402] width 29 height 15
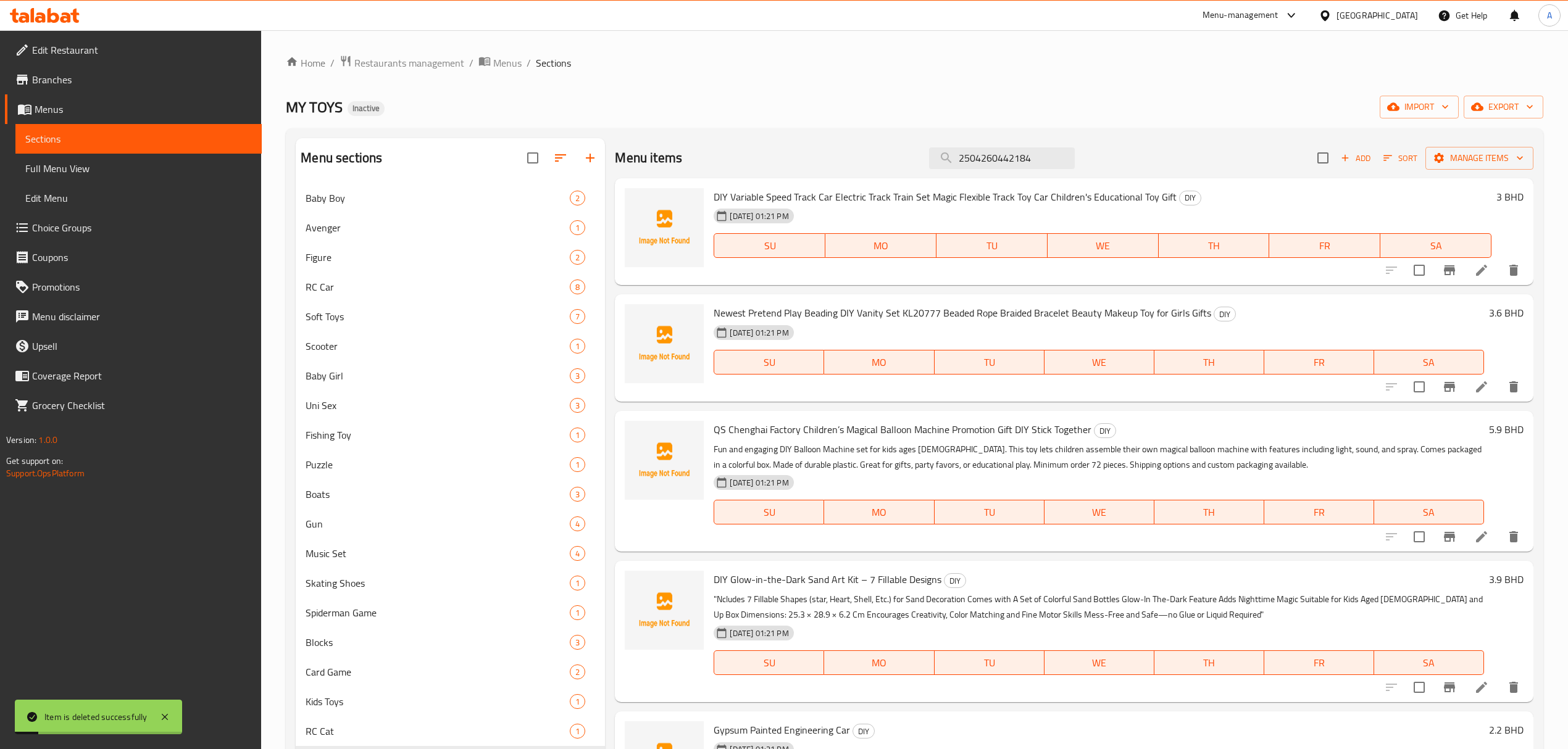
click at [1002, 174] on div "Menu items 2504260442184 Add Sort Manage items" at bounding box center [1074, 158] width 918 height 40
click at [1033, 166] on input "2504260442184" at bounding box center [1002, 158] width 145 height 22
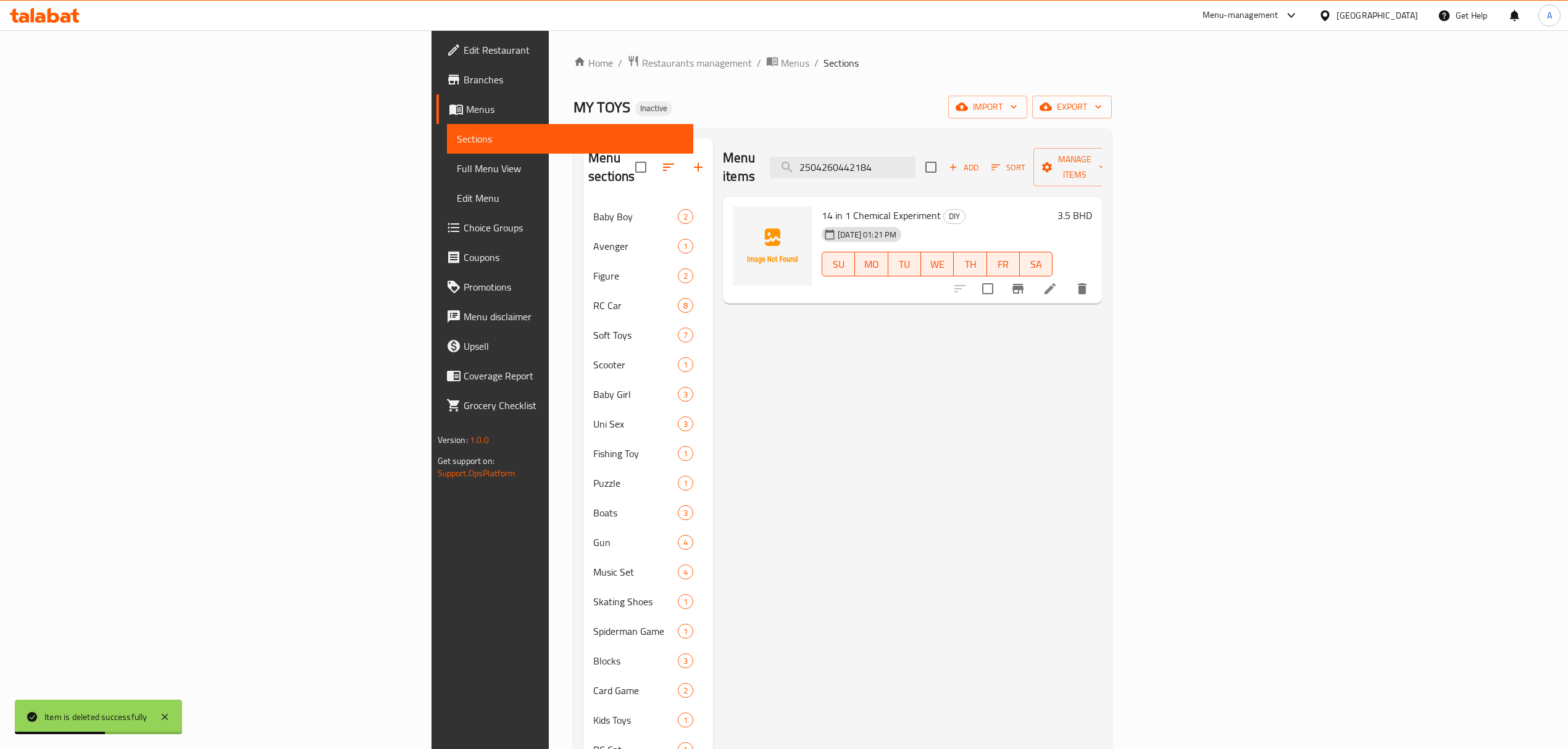
click at [1086, 283] on icon "delete" at bounding box center [1082, 289] width 8 height 11
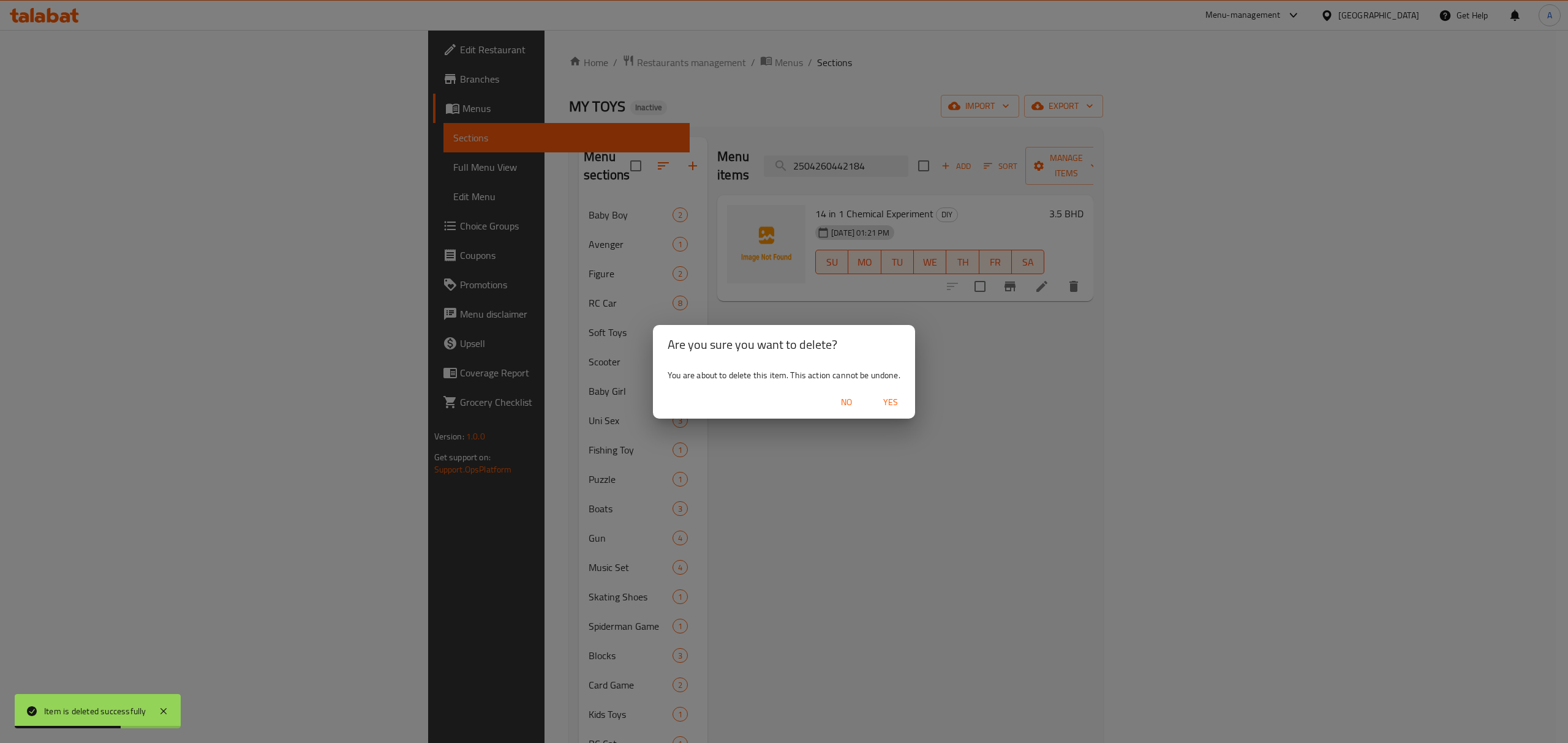
click at [893, 400] on span "Yes" at bounding box center [890, 402] width 29 height 15
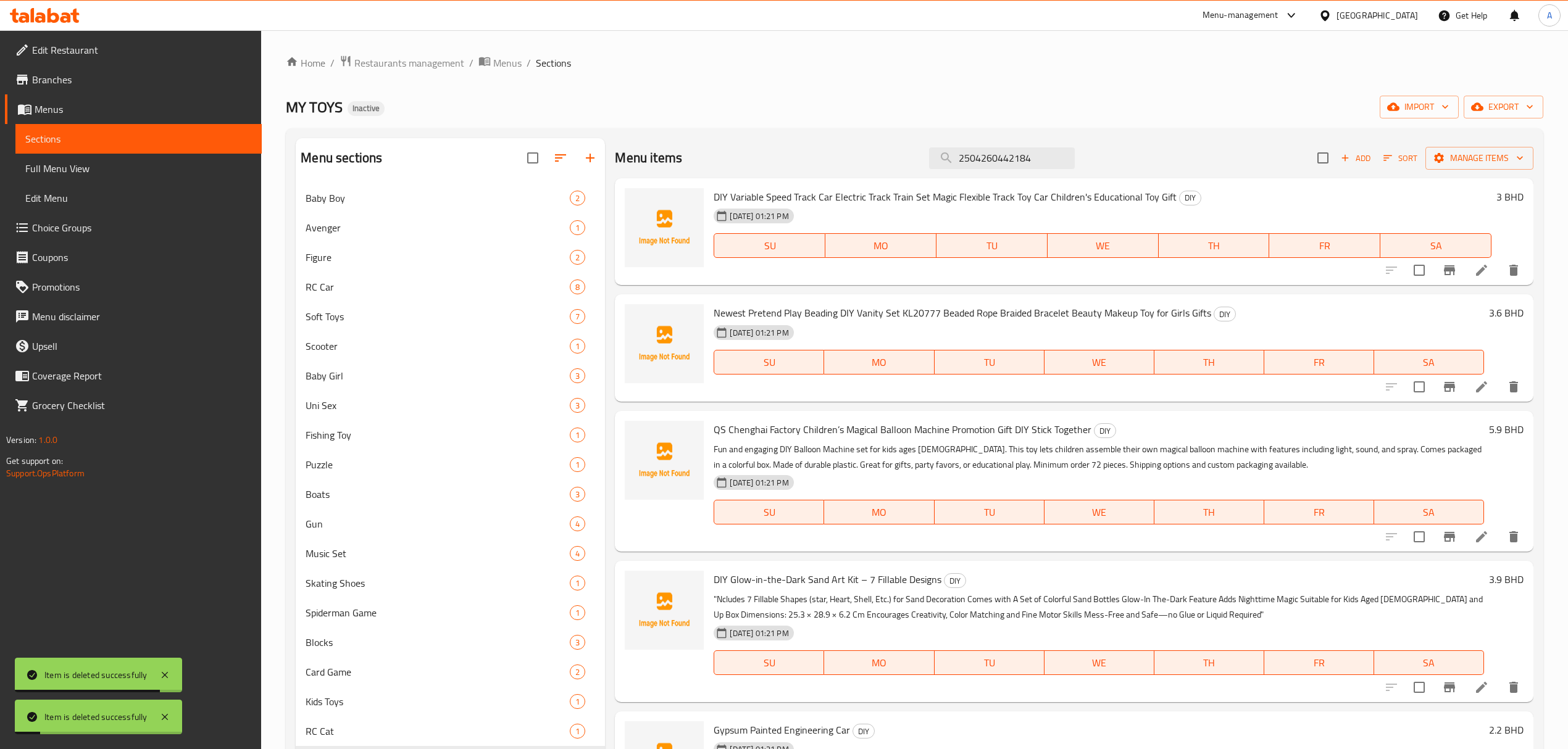
click at [1026, 171] on div "Menu items 2504260442184 Add Sort Manage items" at bounding box center [1074, 158] width 918 height 40
click at [1026, 164] on input "2504260442184" at bounding box center [1002, 158] width 145 height 22
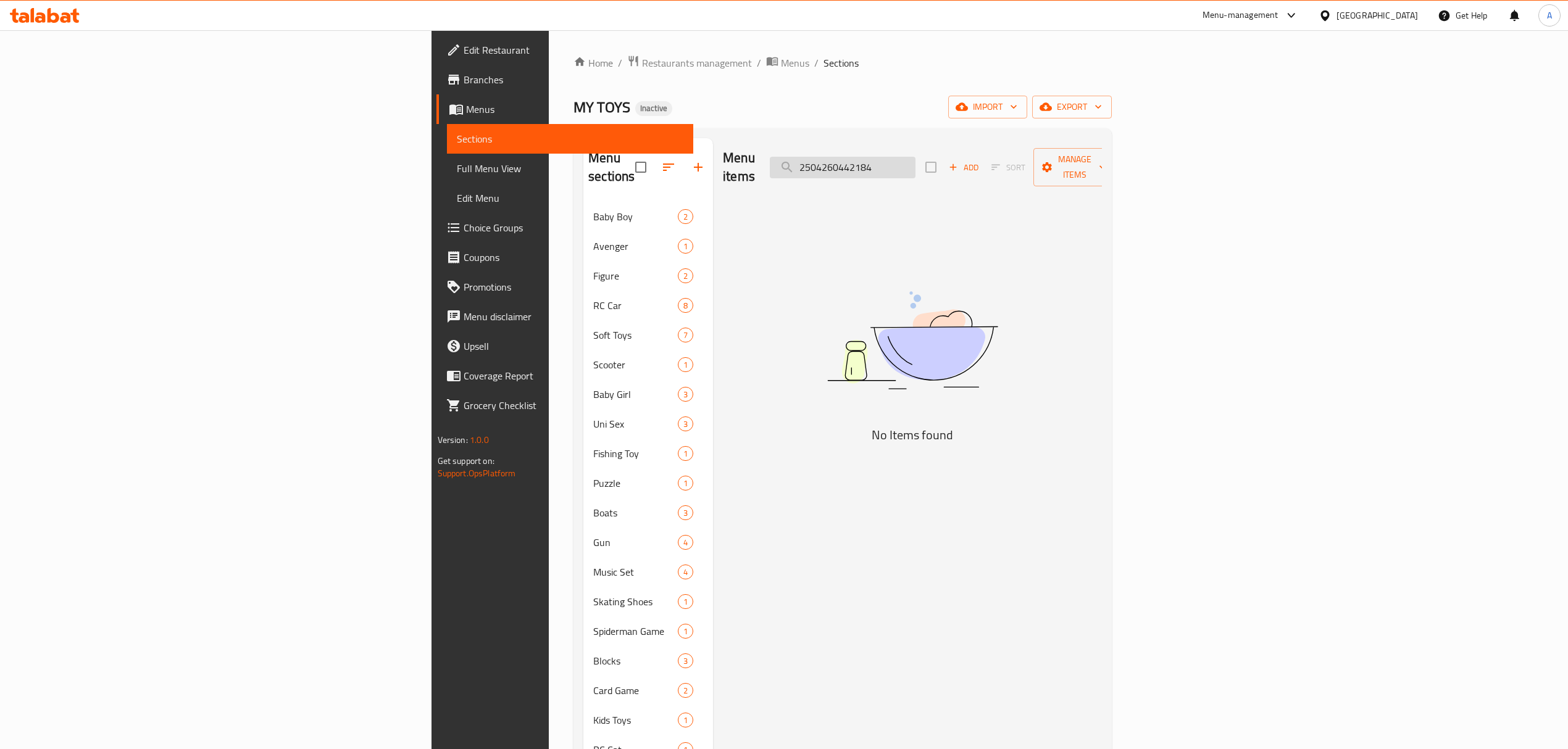
click at [915, 157] on input "2504260442184" at bounding box center [843, 167] width 145 height 22
paste input "6170257148-1"
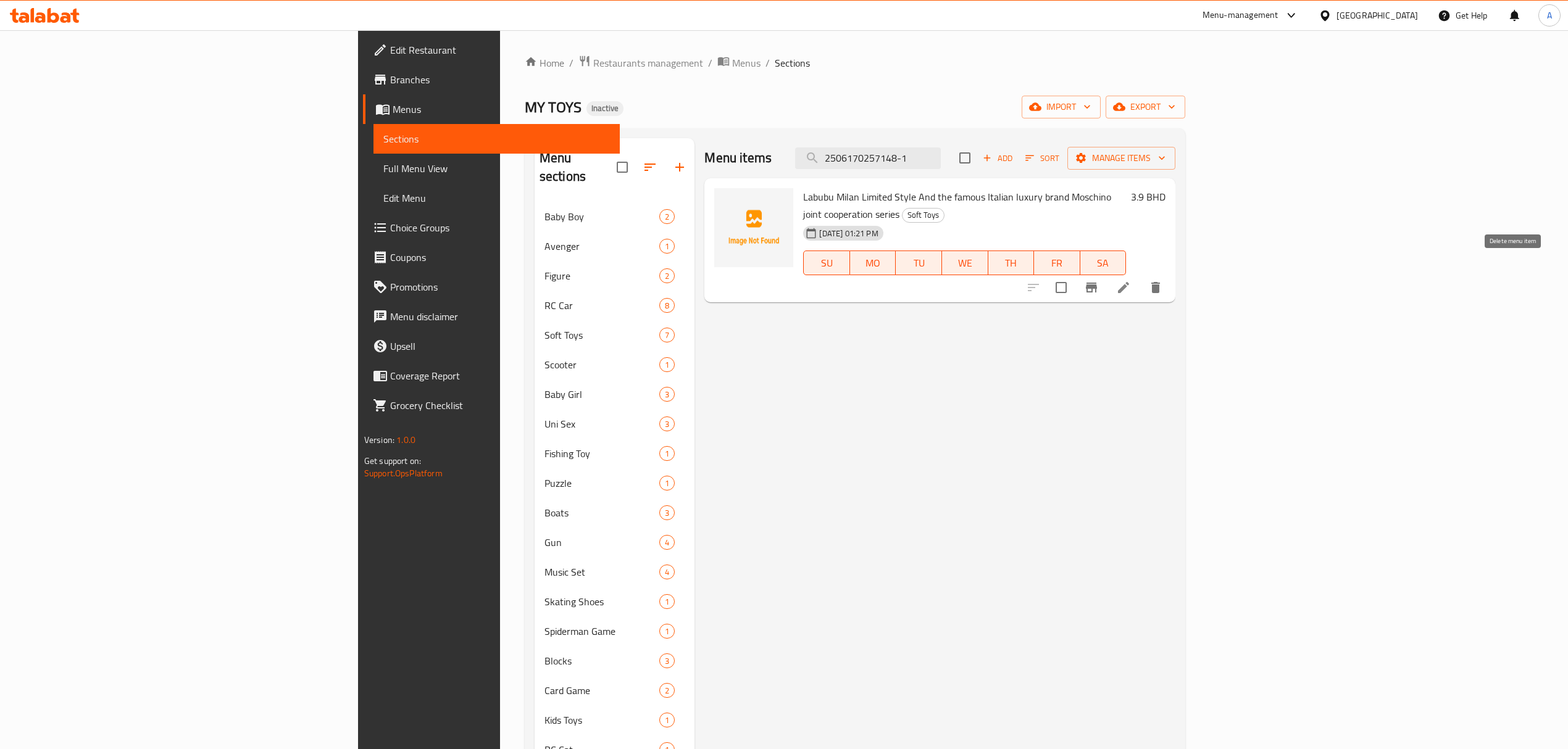
click at [1170, 274] on button "delete" at bounding box center [1155, 287] width 29 height 29
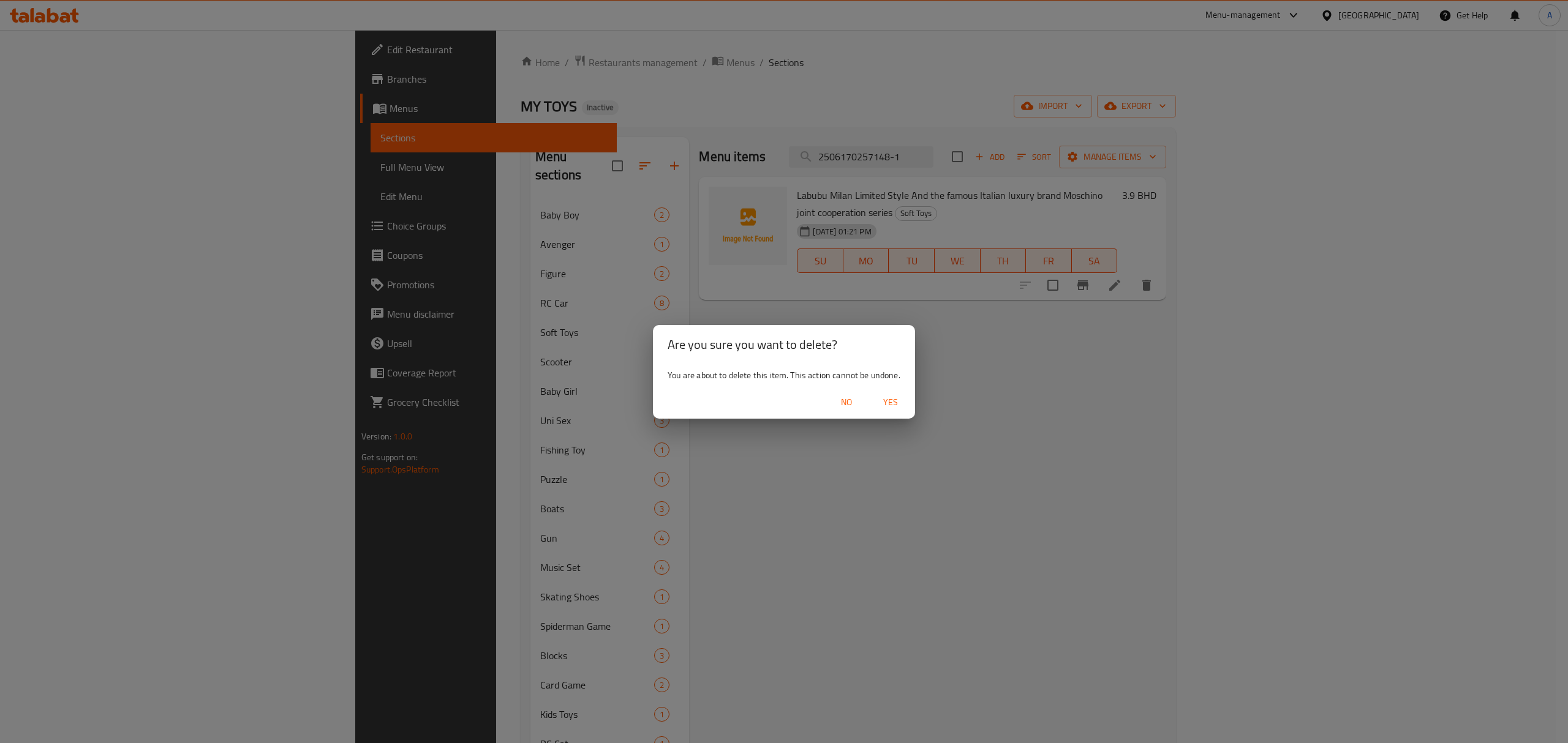
click at [897, 404] on span "Yes" at bounding box center [890, 402] width 29 height 15
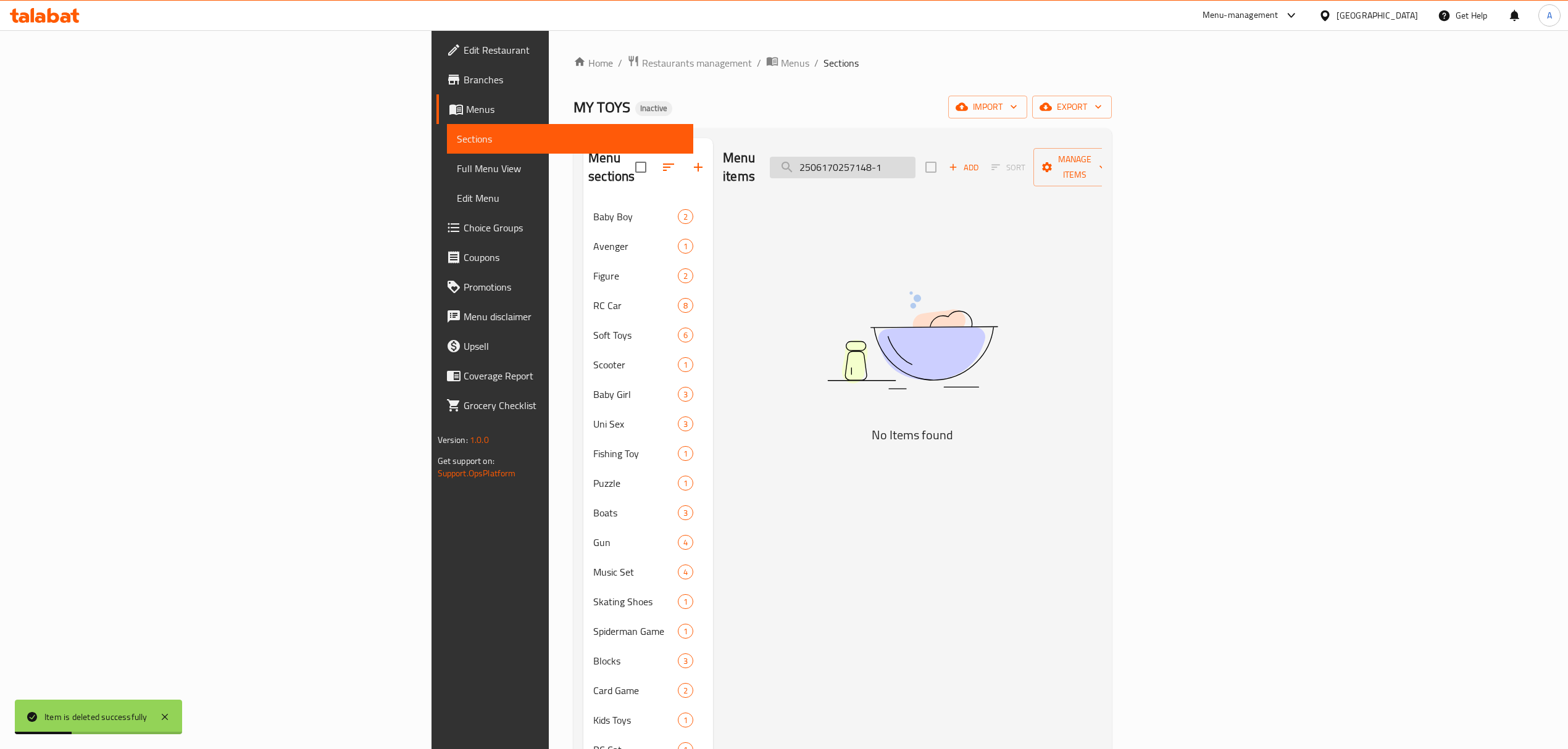
click at [915, 163] on input "2506170257148-1" at bounding box center [843, 167] width 145 height 22
paste input "404222131005-2"
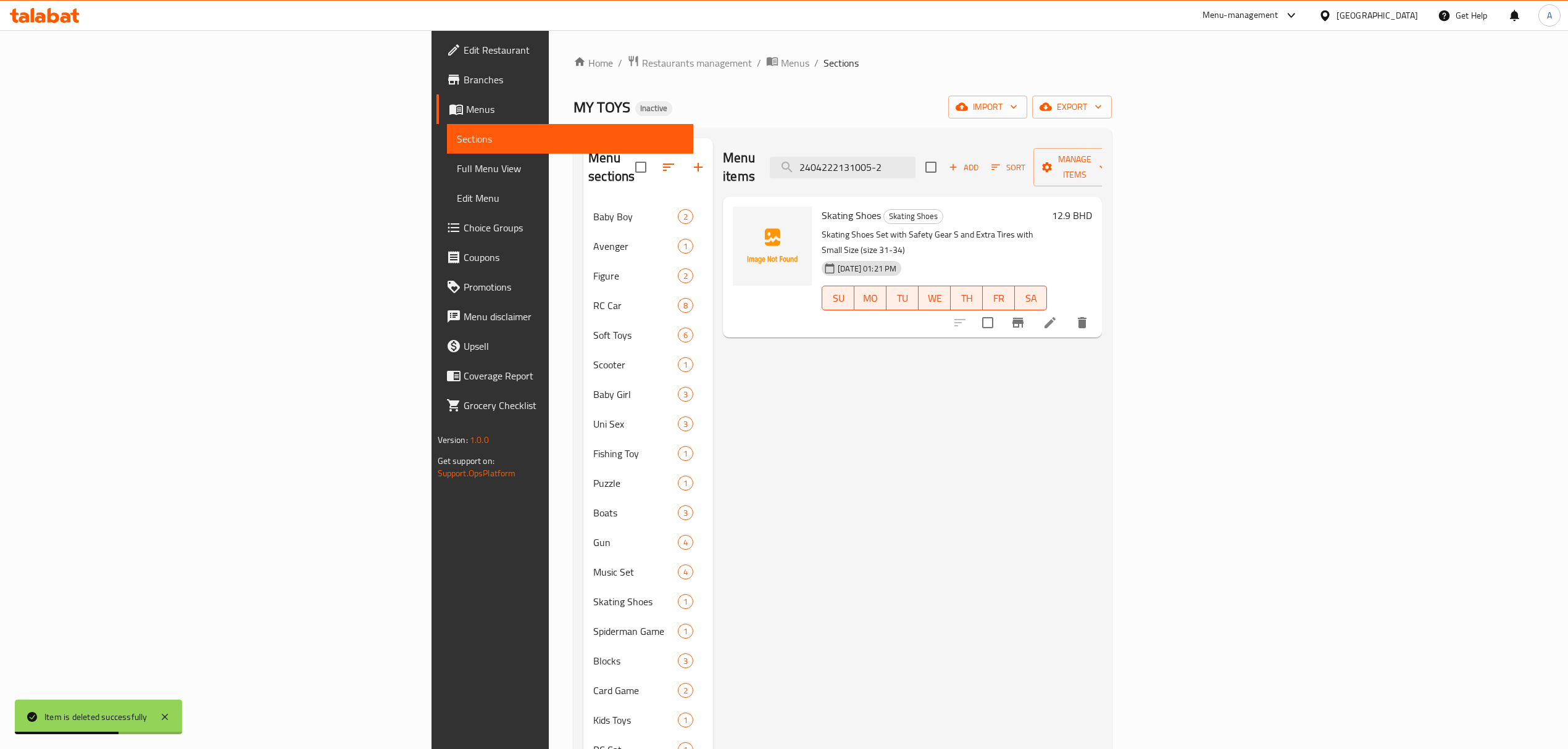
click at [1097, 308] on button "delete" at bounding box center [1082, 322] width 29 height 29
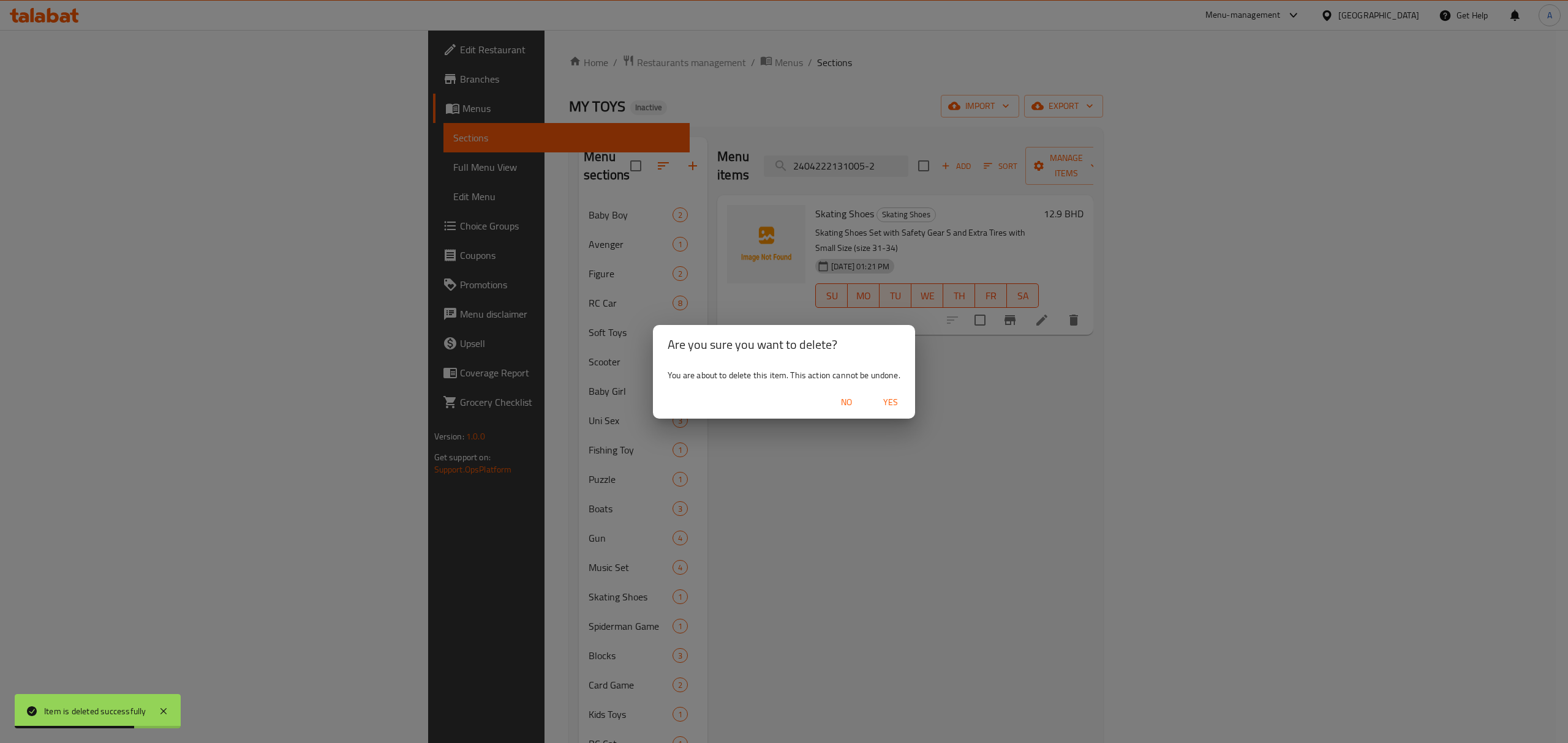
click at [895, 404] on span "Yes" at bounding box center [890, 402] width 29 height 15
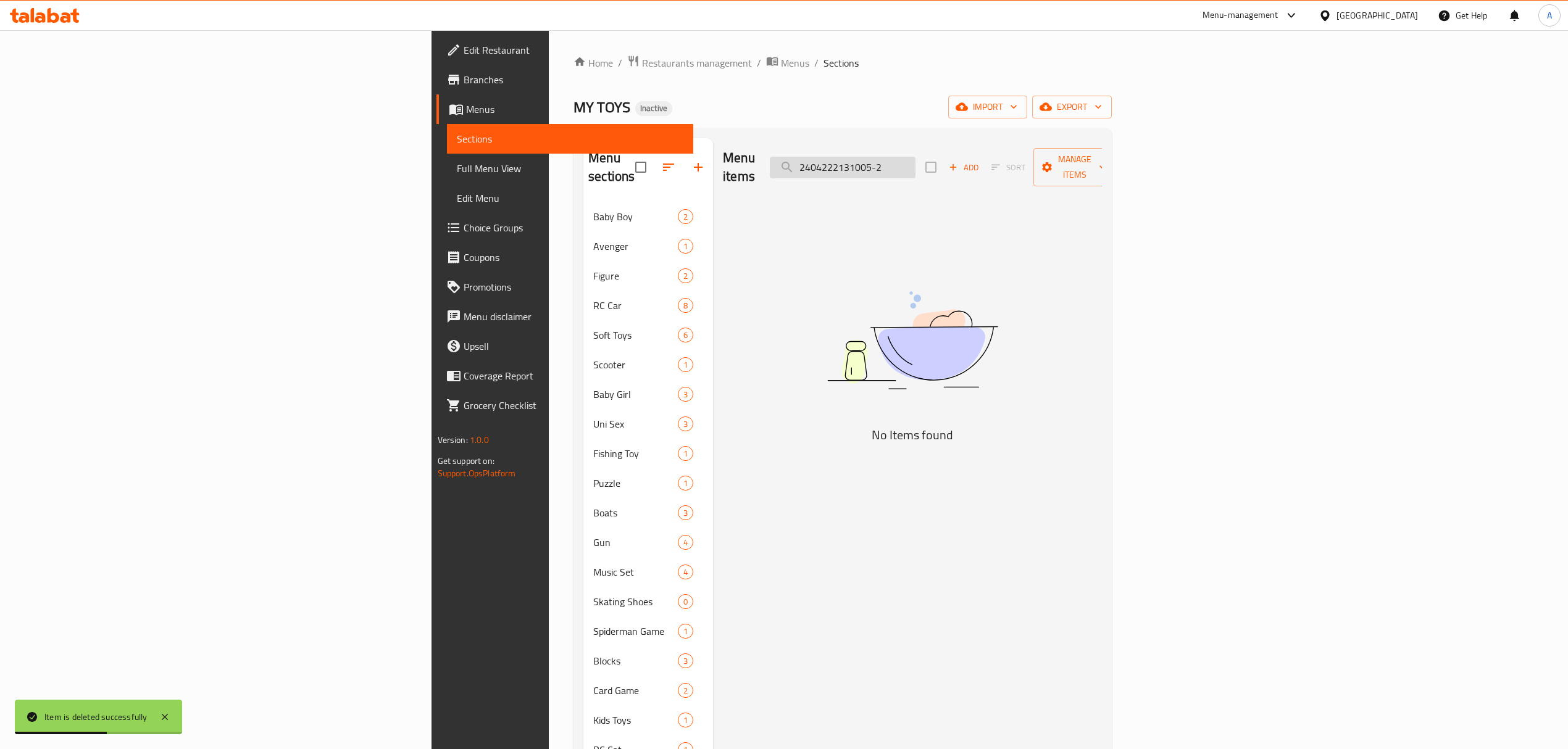
click at [915, 161] on input "2404222131005-2" at bounding box center [843, 167] width 145 height 22
paste input "Skating Shoes"
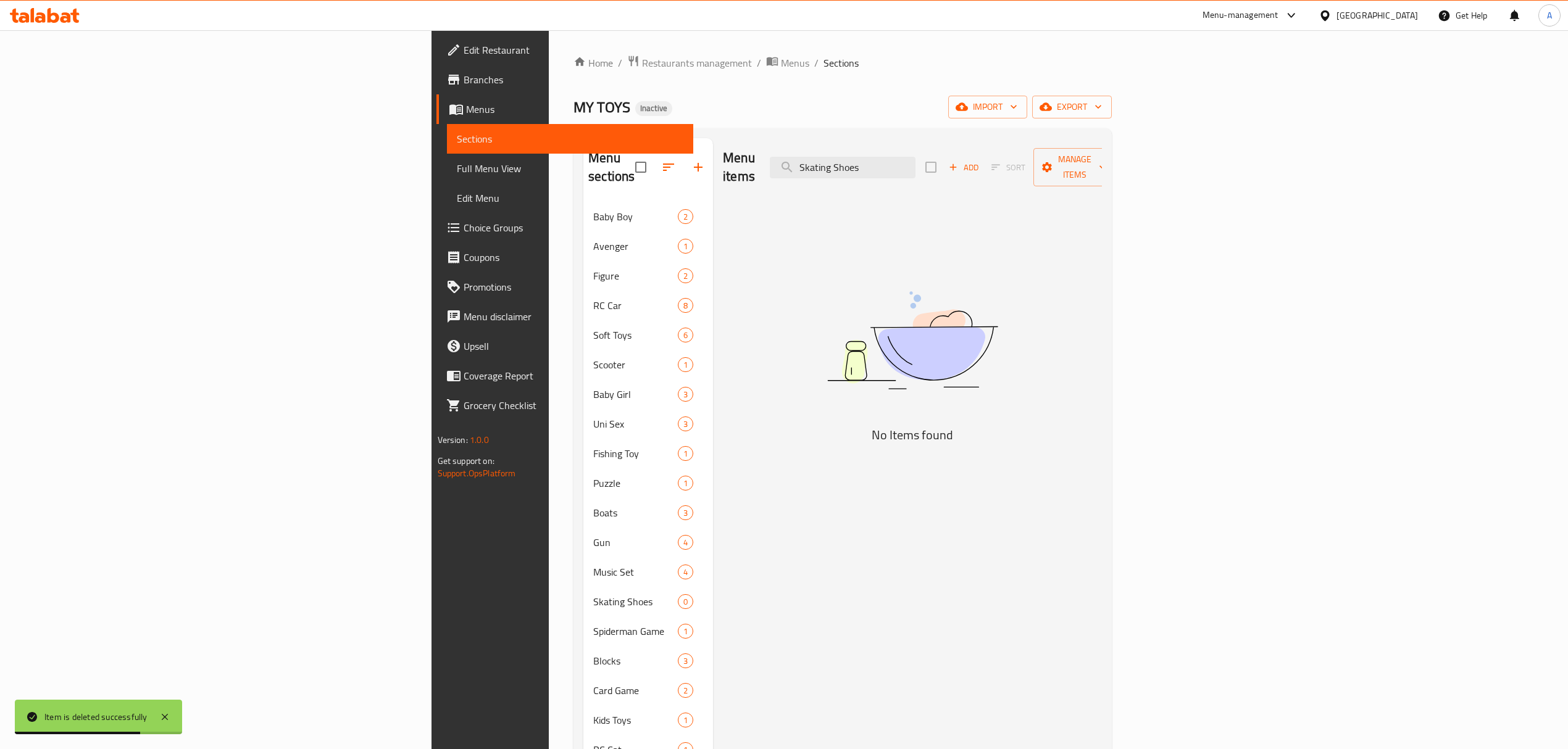
type input "Skating Shoes"
click at [936, 224] on div "Menu items Skating Shoes Add Sort Manage items No Items found" at bounding box center [907, 602] width 389 height 928
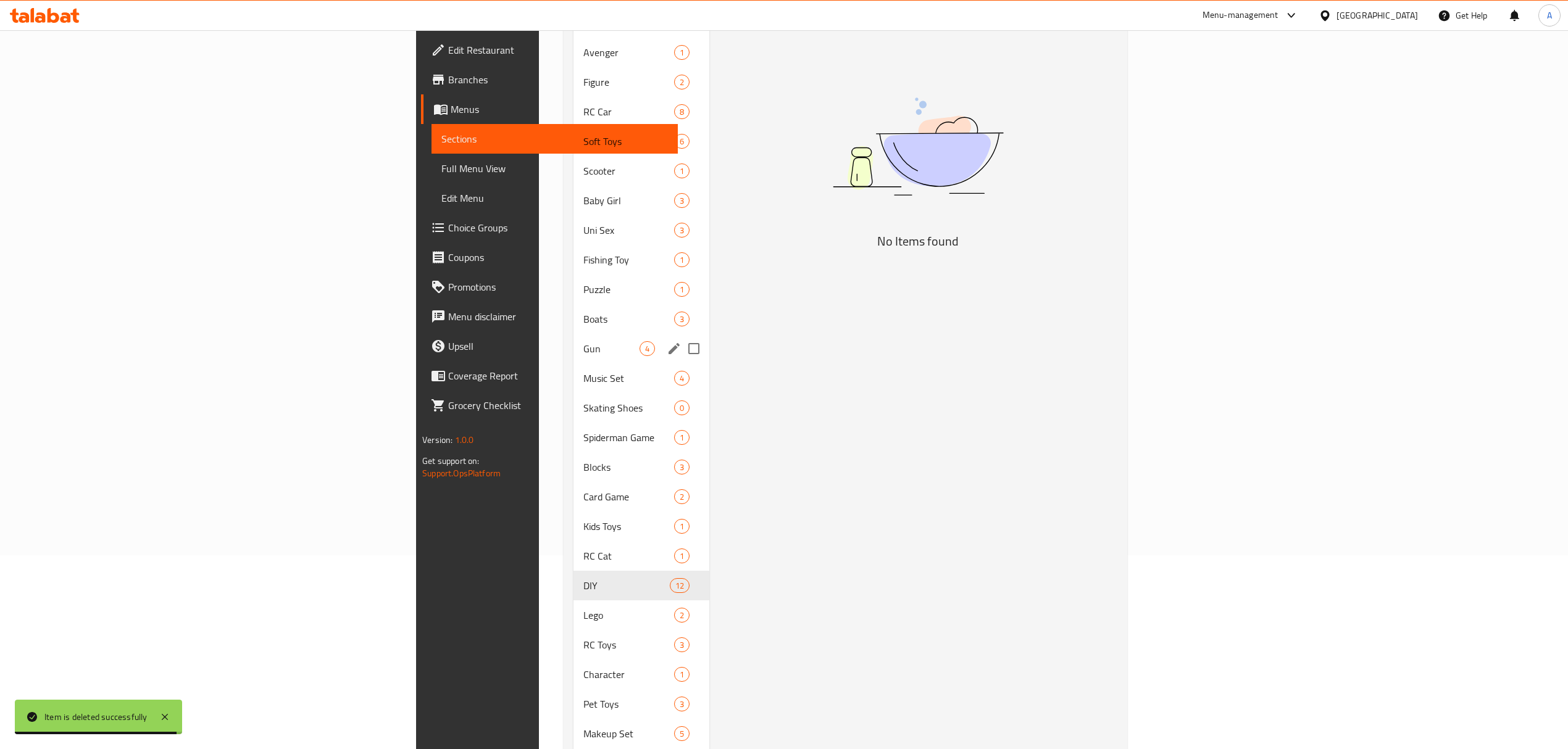
scroll to position [247, 0]
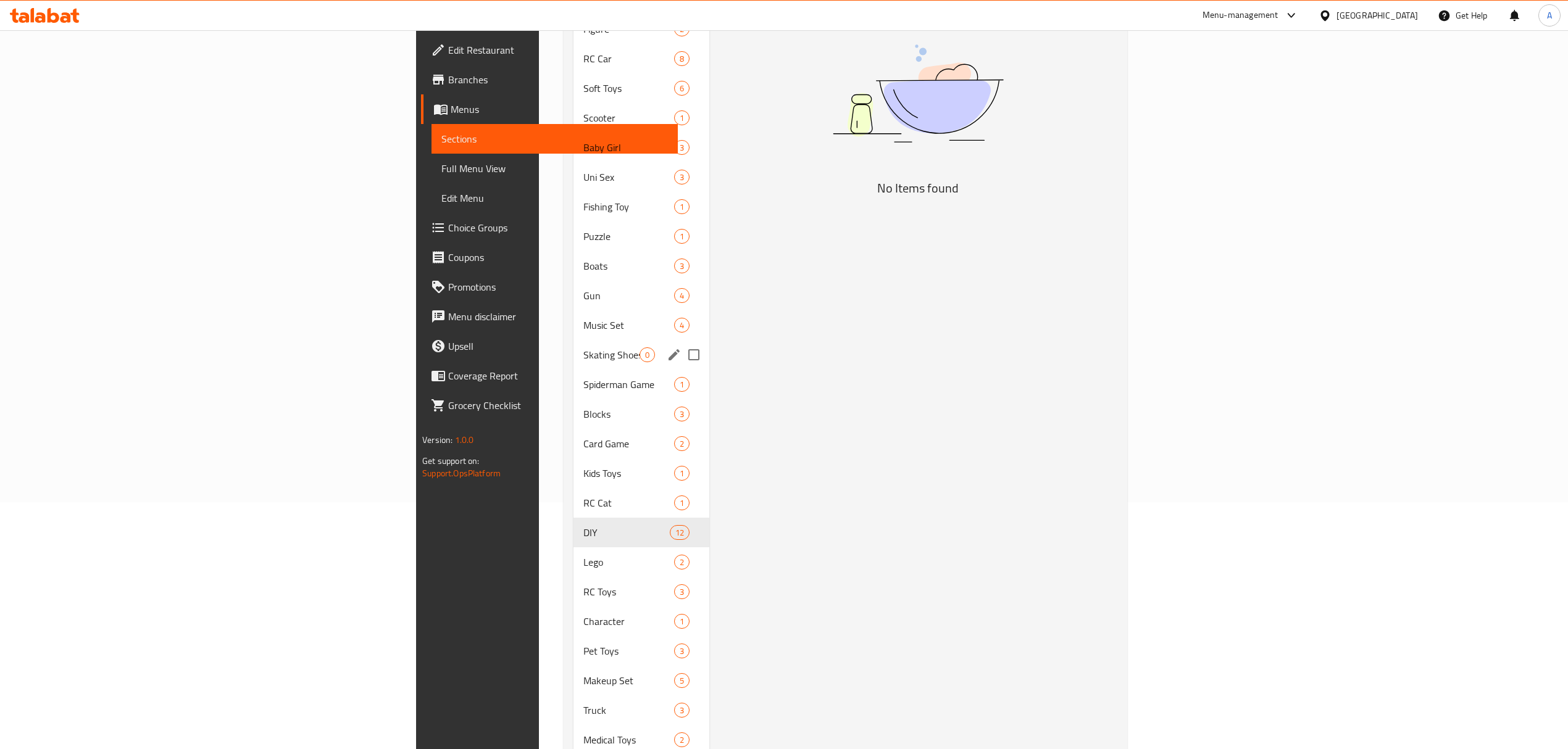
click at [573, 348] on div "Skating Shoes 0" at bounding box center [641, 355] width 136 height 29
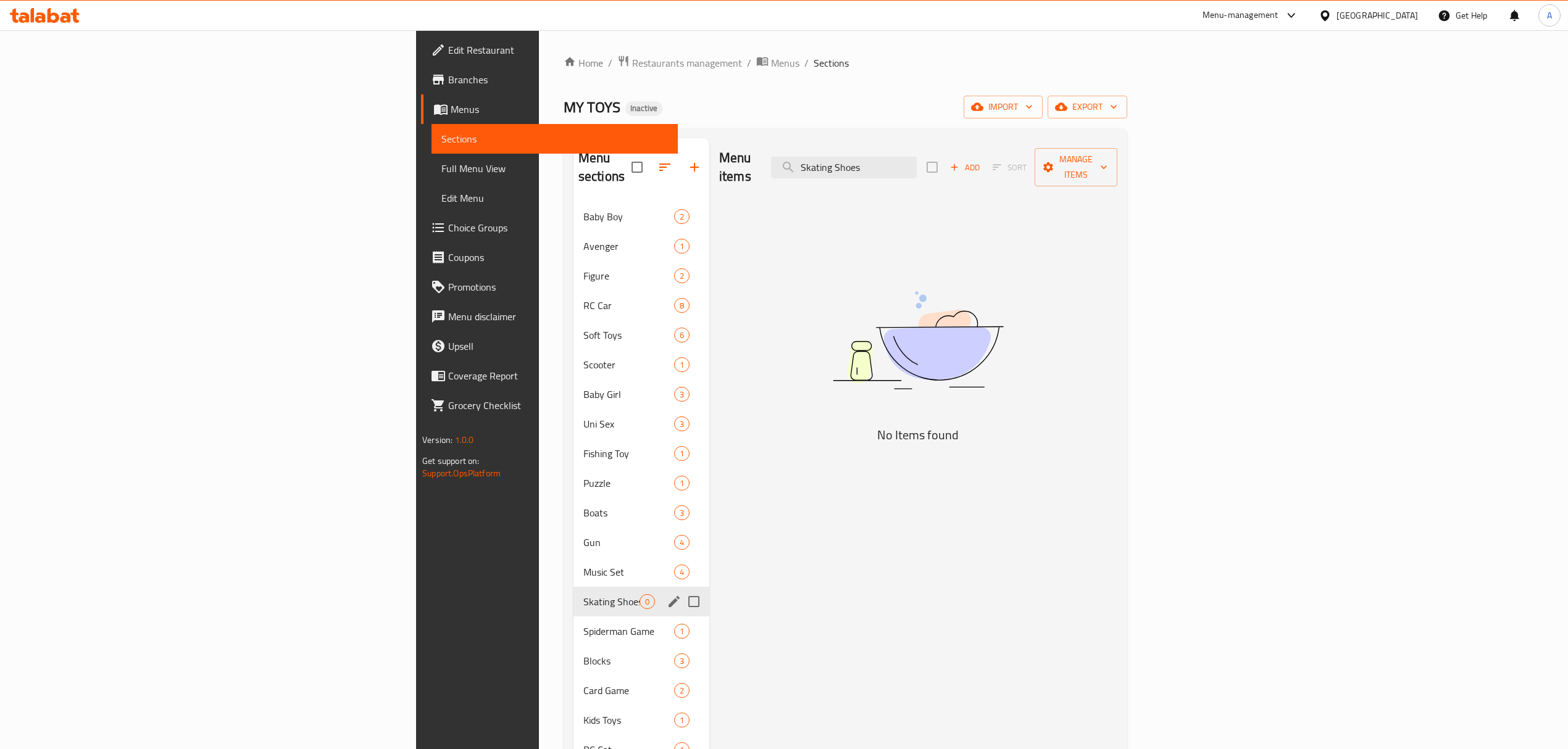
click at [681, 589] on input "Menu sections" at bounding box center [694, 601] width 26 height 26
checkbox input "true"
click at [653, 162] on icon "button" at bounding box center [658, 167] width 11 height 11
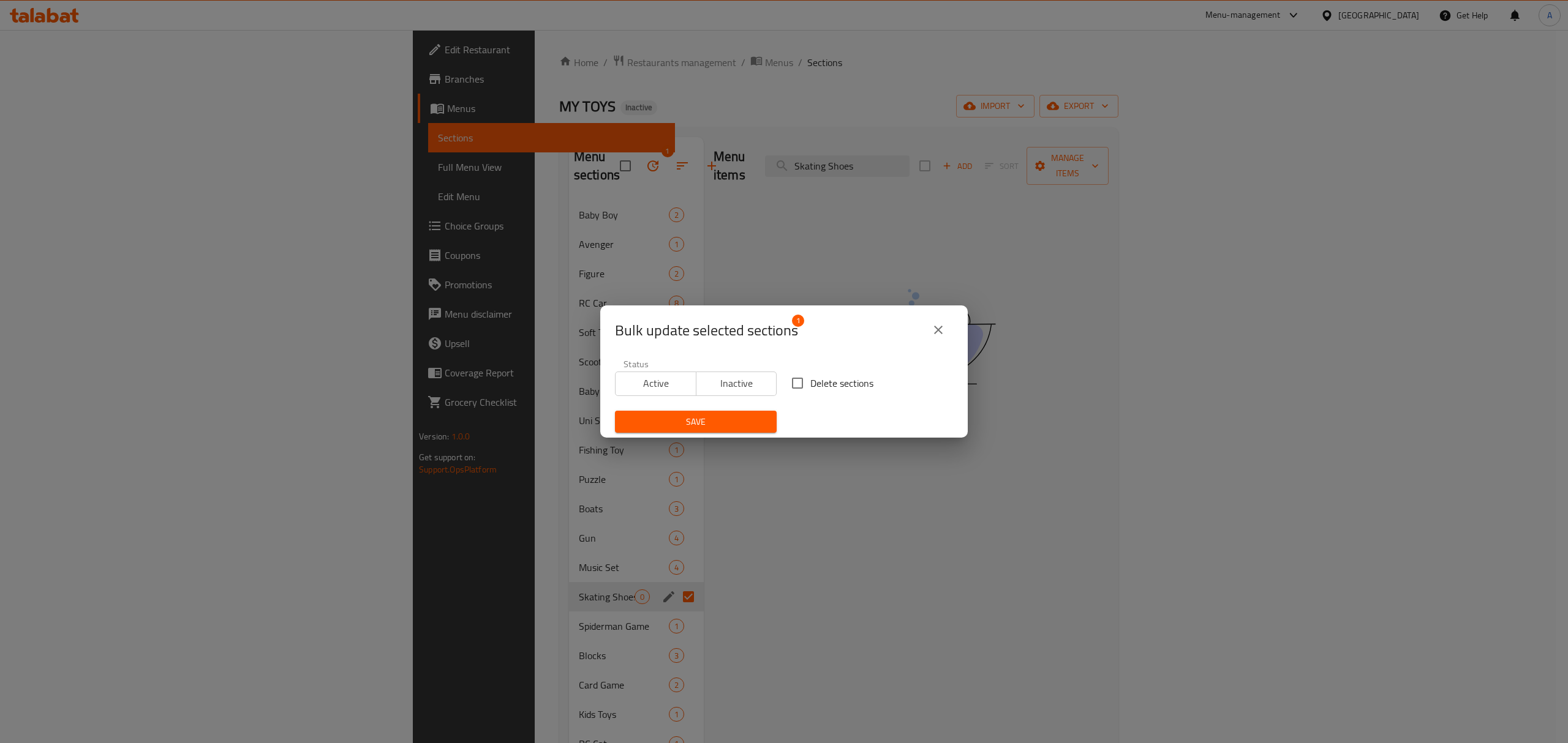
click at [810, 381] on span "Delete sections" at bounding box center [842, 383] width 63 height 15
click at [804, 381] on input "Delete sections" at bounding box center [797, 383] width 26 height 26
checkbox input "true"
click at [747, 411] on button "Save" at bounding box center [695, 422] width 162 height 23
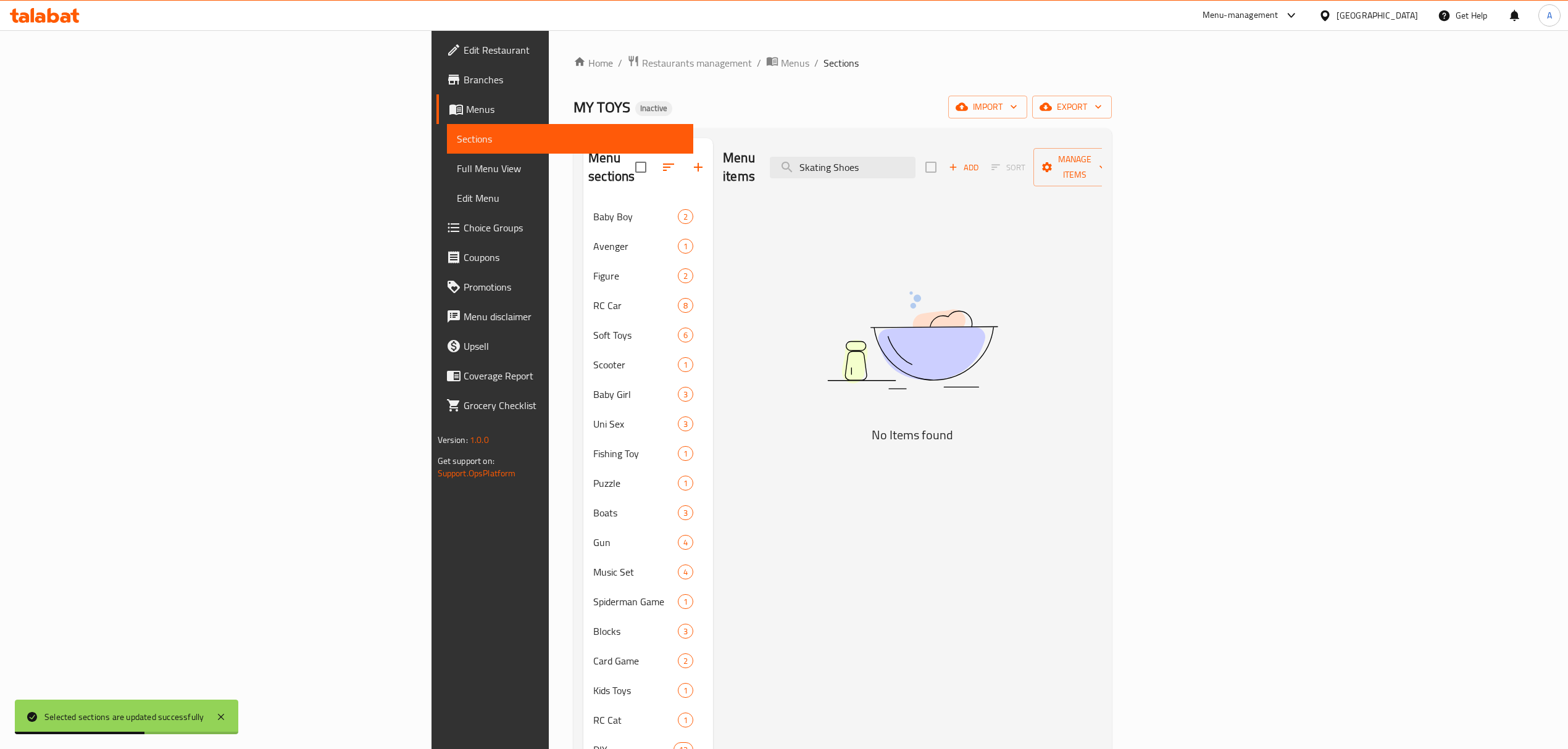
click at [457, 164] on span "Full Menu View" at bounding box center [570, 168] width 227 height 15
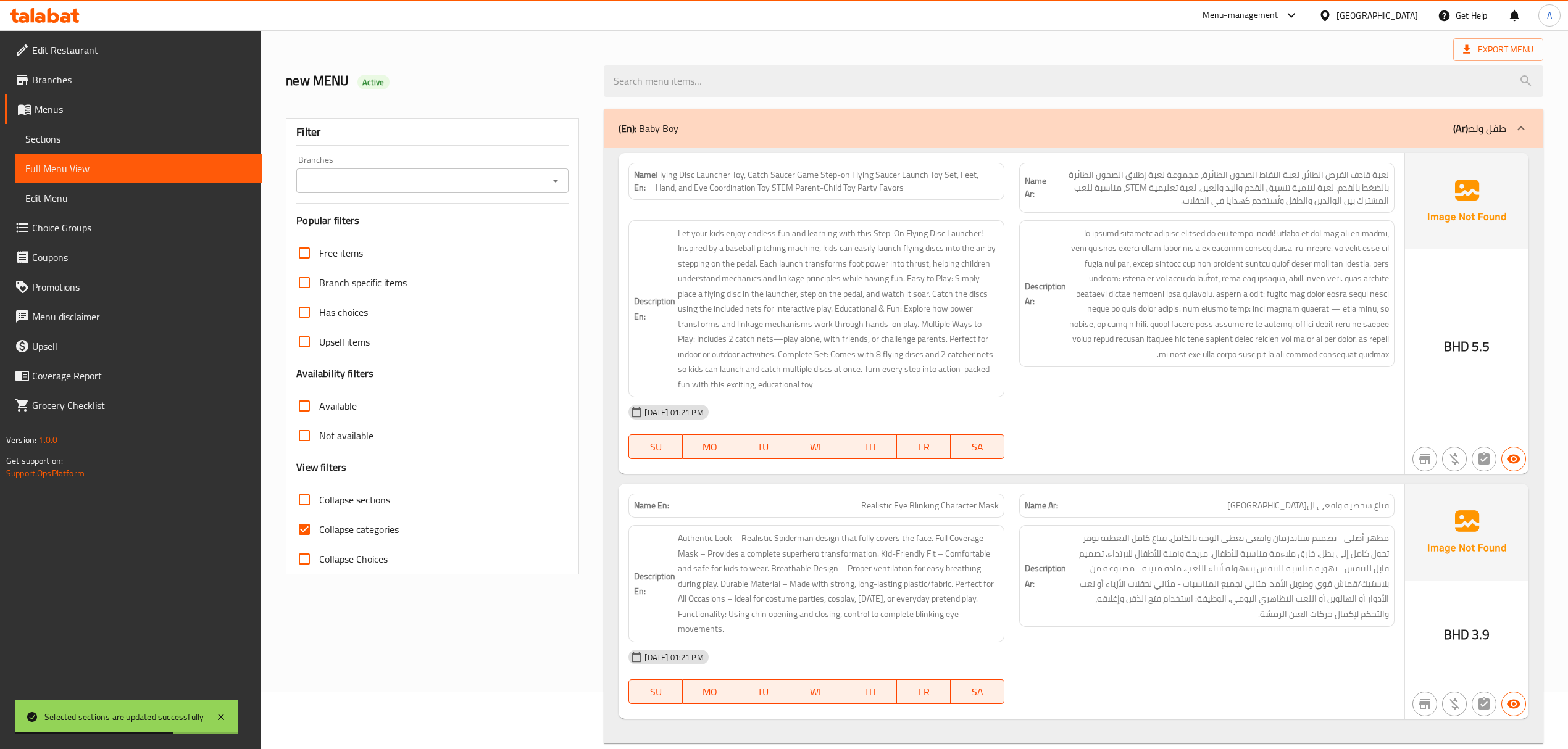
scroll to position [82, 0]
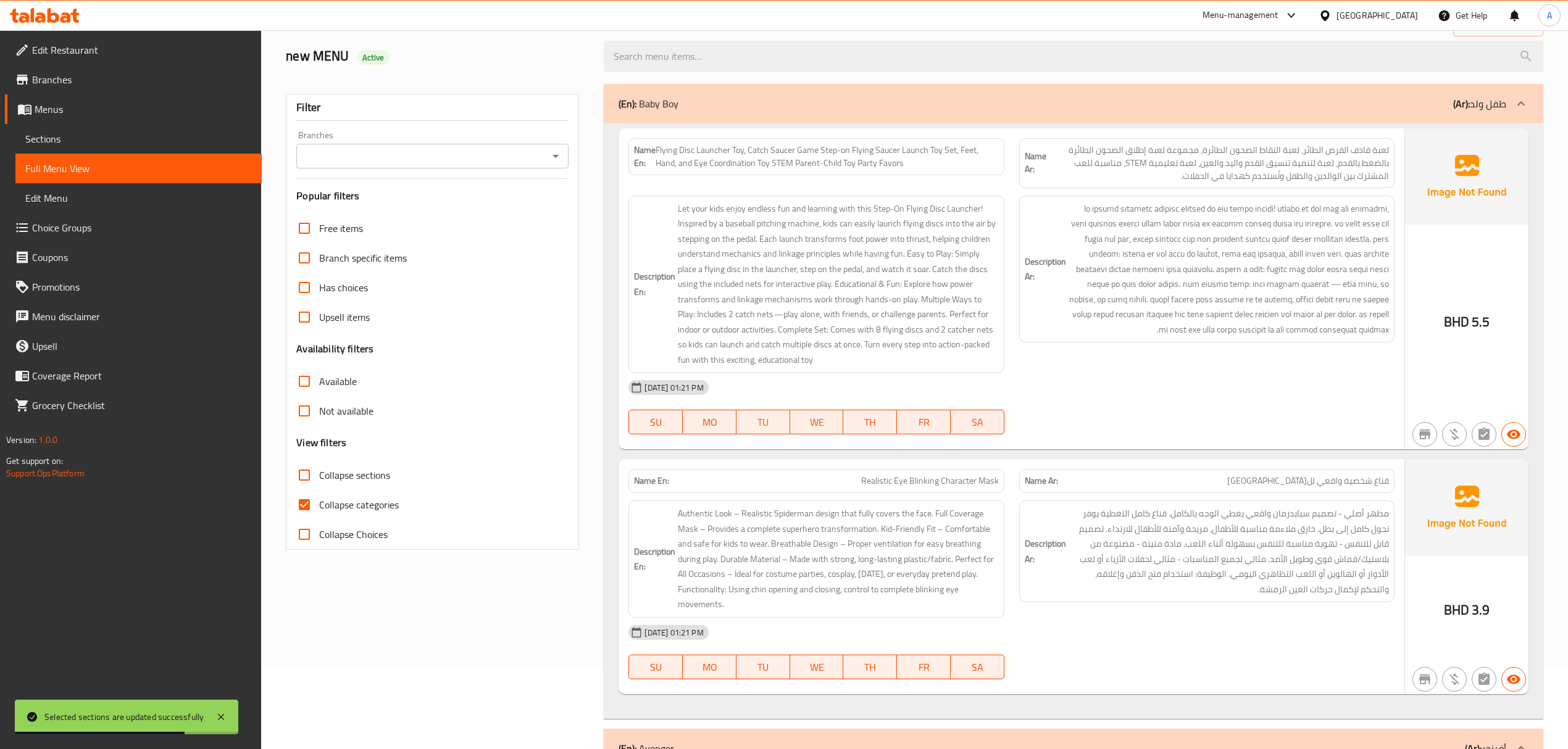
click at [371, 509] on span "Collapse categories" at bounding box center [359, 504] width 80 height 15
click at [319, 509] on input "Collapse categories" at bounding box center [304, 505] width 29 height 29
checkbox input "false"
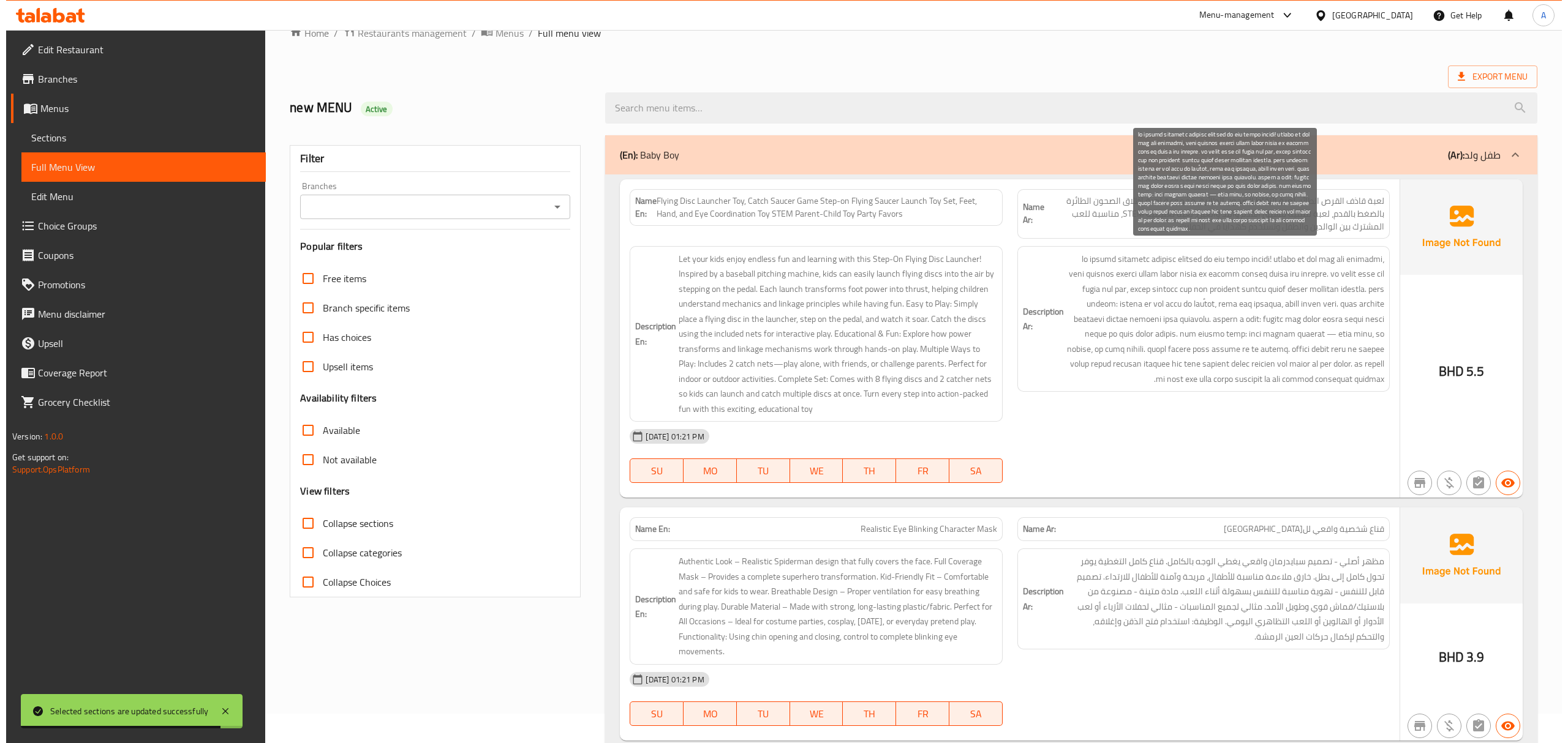
scroll to position [0, 0]
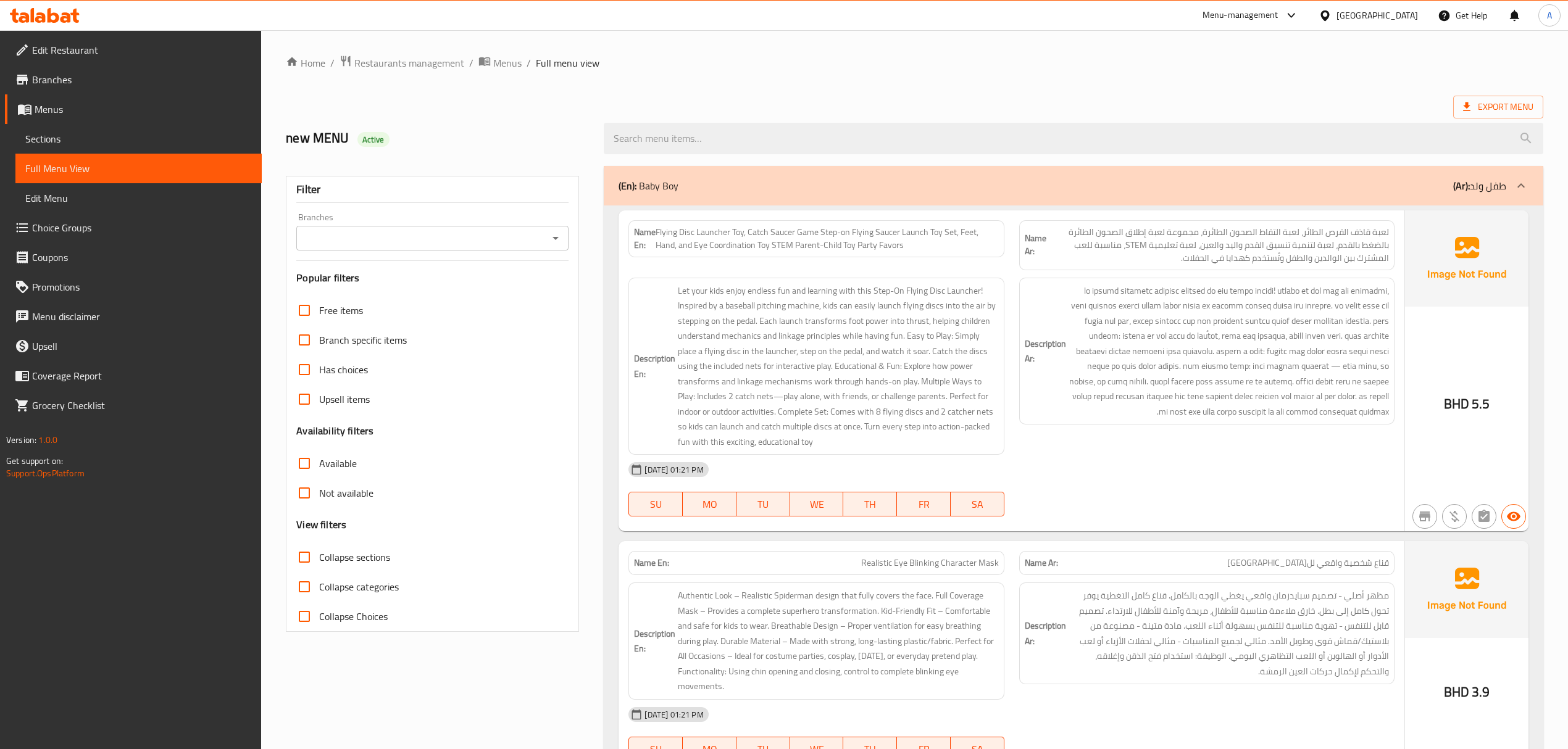
click at [326, 303] on span "Free items" at bounding box center [341, 310] width 44 height 15
click at [304, 308] on input "Free items" at bounding box center [304, 311] width 29 height 29
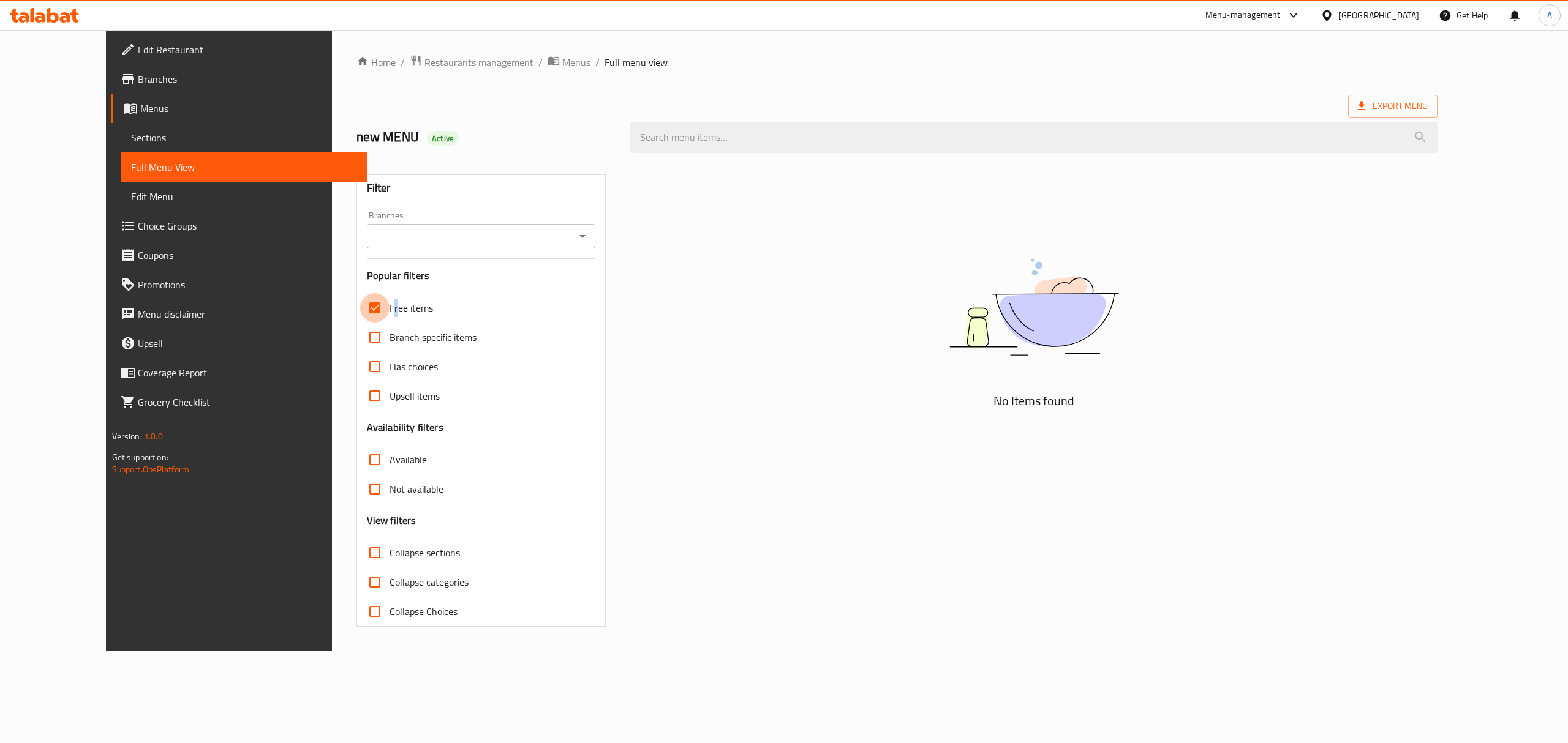
click at [360, 301] on input "Free items" at bounding box center [375, 308] width 29 height 29
checkbox input "false"
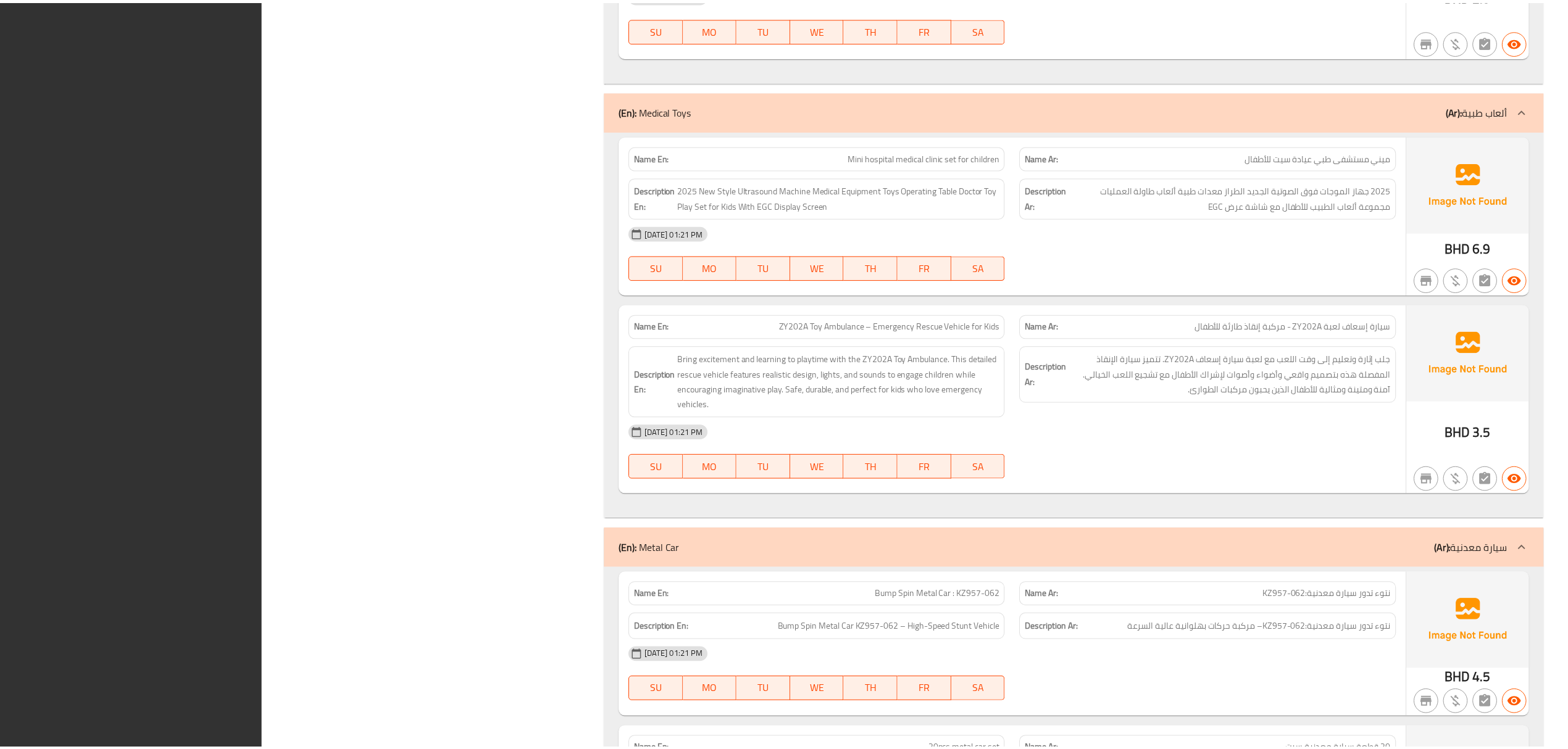
scroll to position [17894, 0]
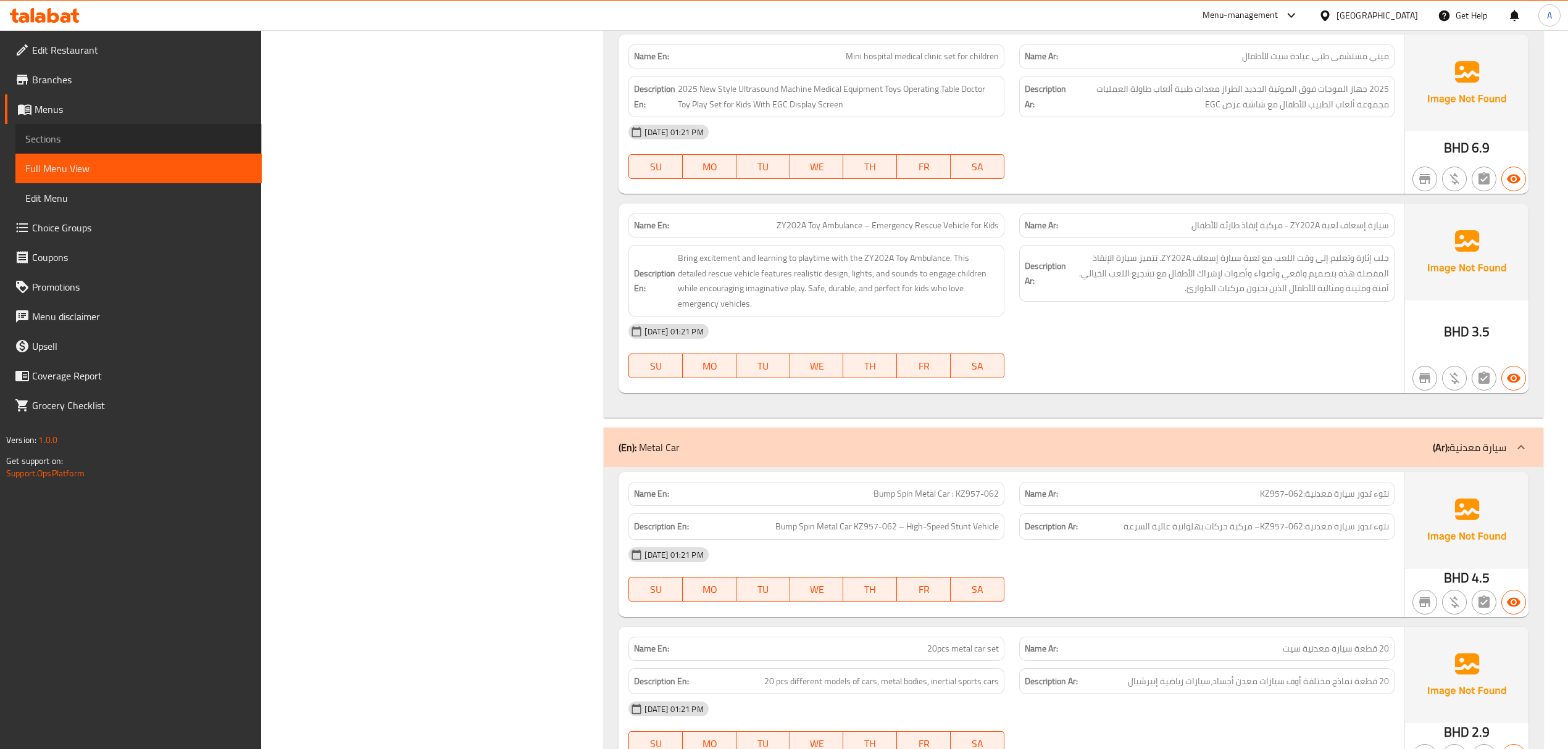
click at [80, 131] on span "Sections" at bounding box center [138, 138] width 227 height 15
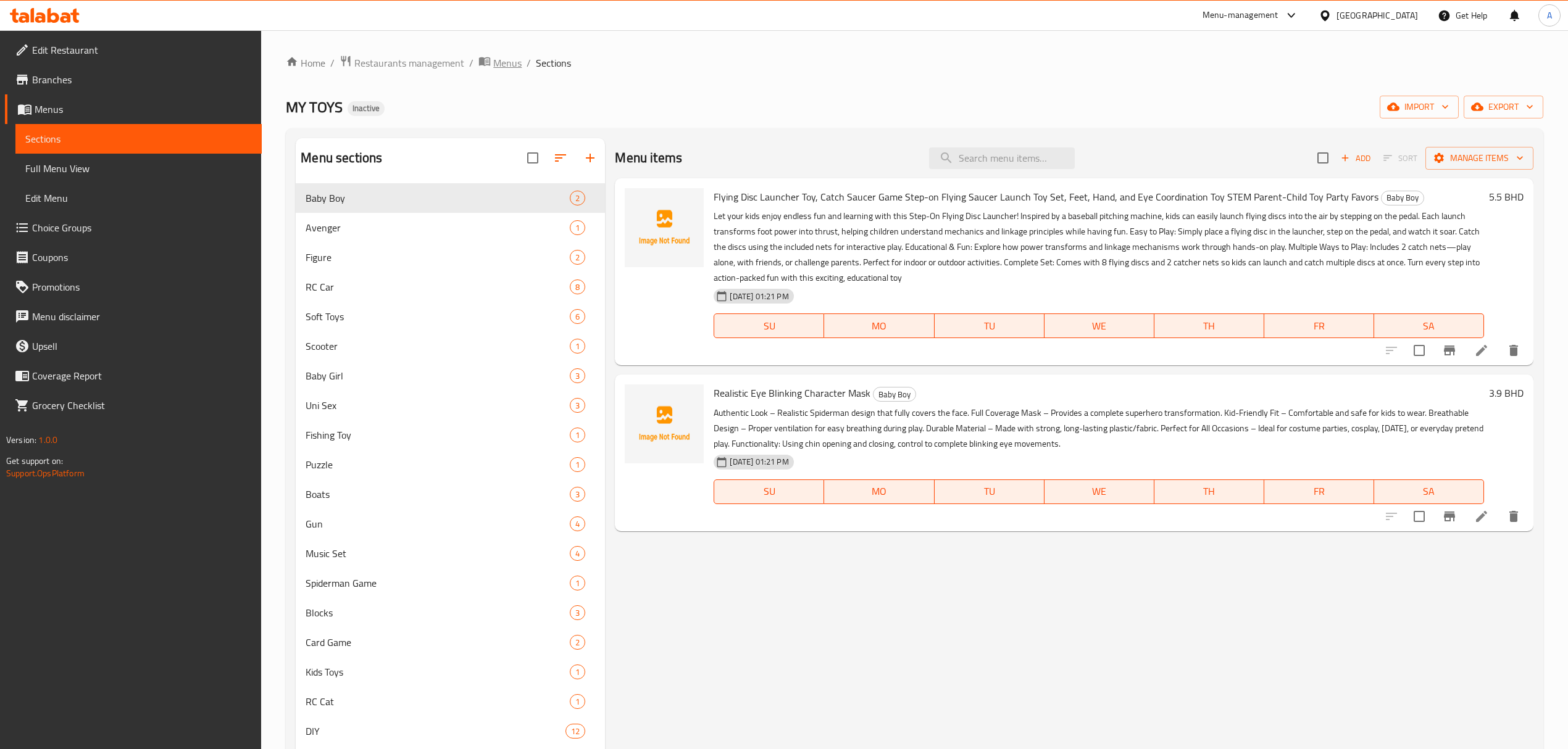
click at [490, 62] on span "breadcrumb" at bounding box center [485, 63] width 15 height 16
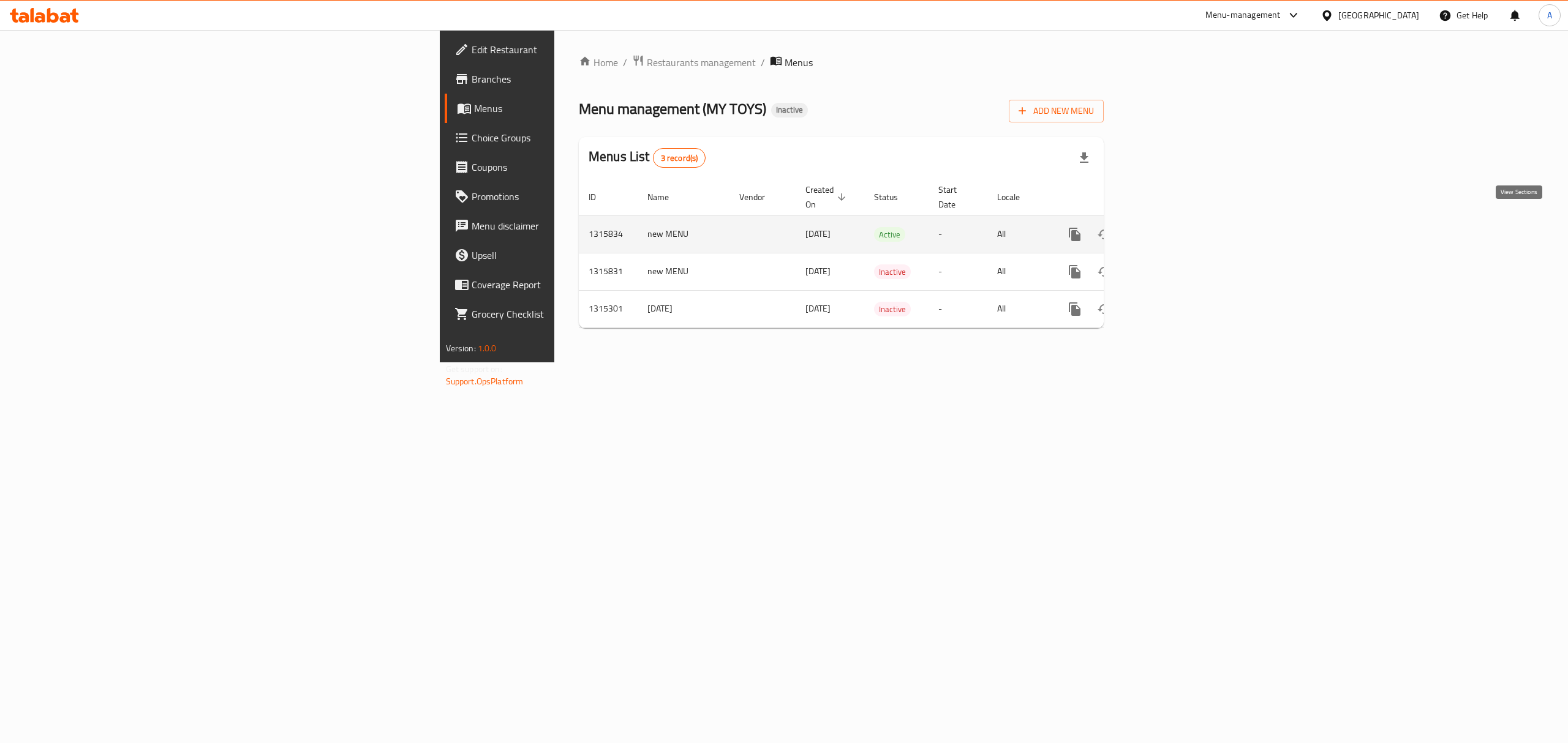
click at [1170, 227] on icon "enhanced table" at bounding box center [1163, 234] width 15 height 15
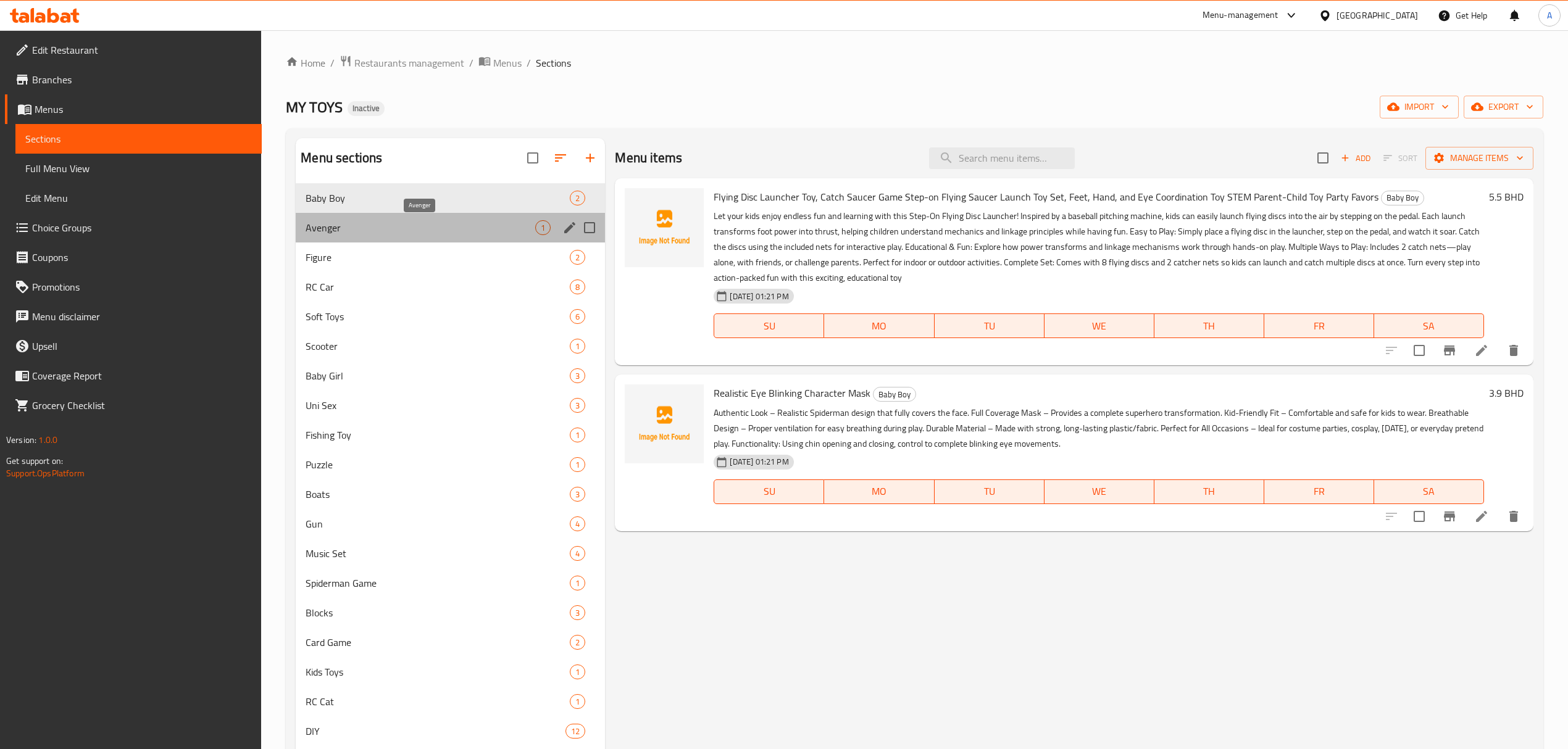
click at [413, 222] on span "Avenger" at bounding box center [420, 227] width 229 height 15
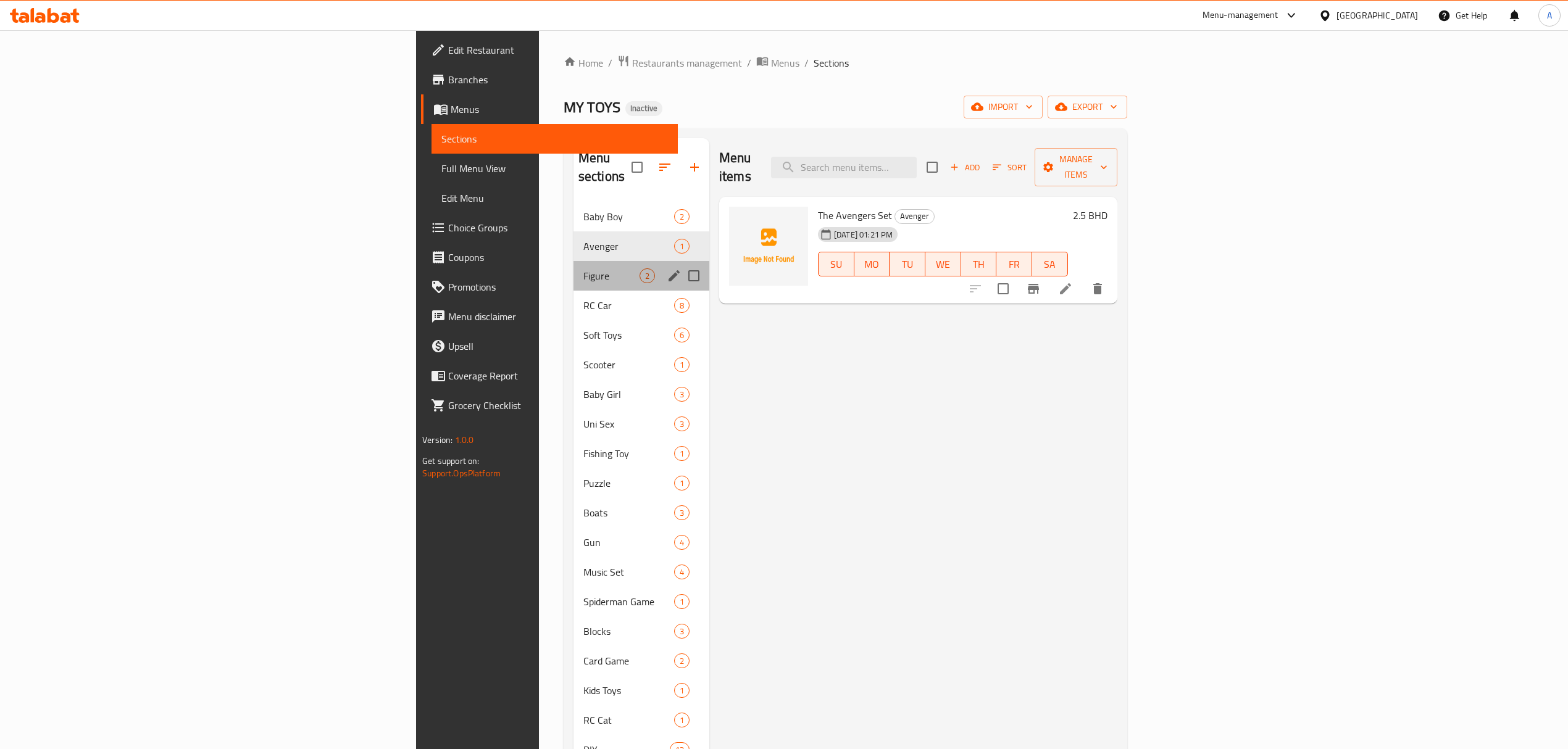
click at [573, 261] on div "Figure 2" at bounding box center [641, 276] width 136 height 29
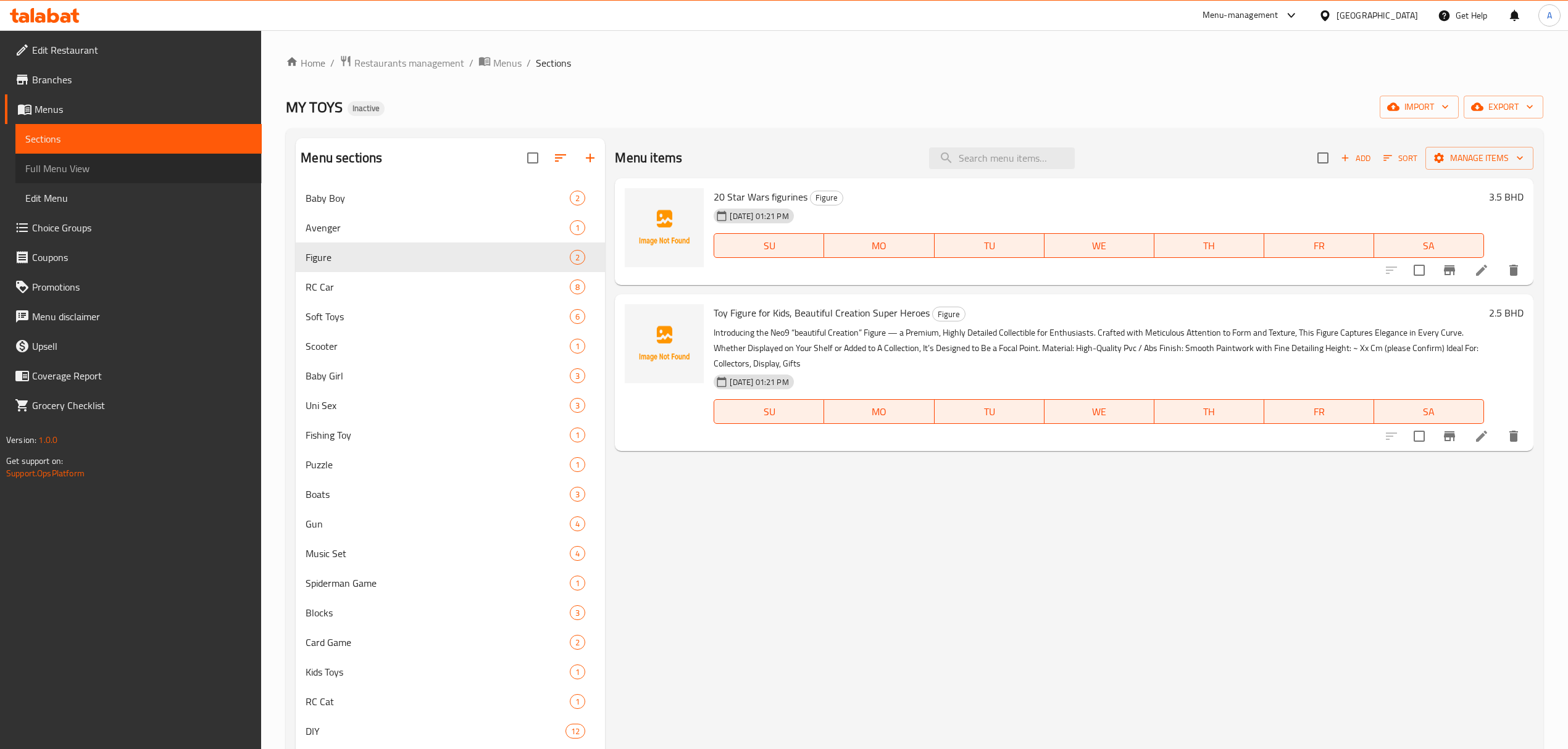
click at [134, 162] on span "Full Menu View" at bounding box center [138, 168] width 227 height 15
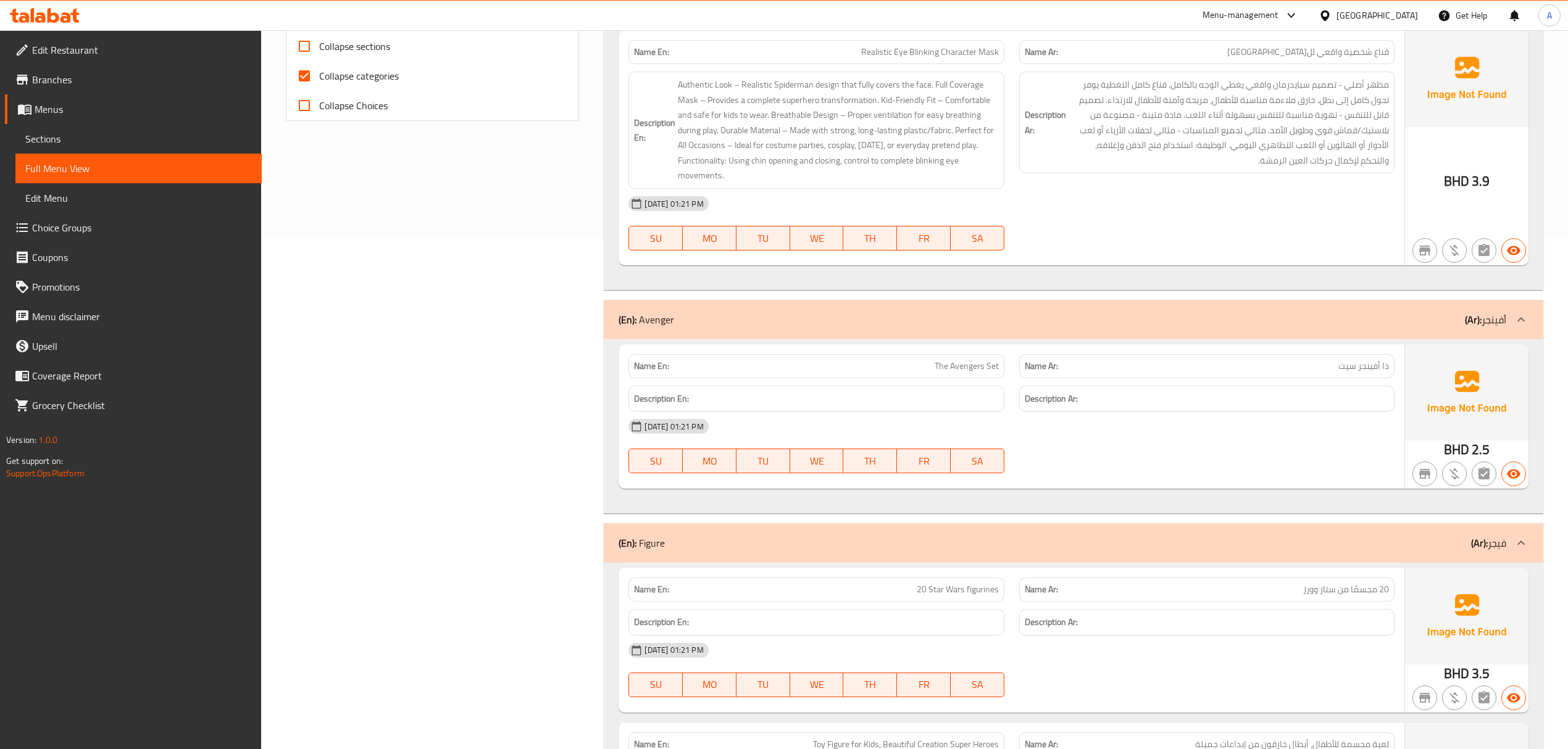
scroll to position [494, 0]
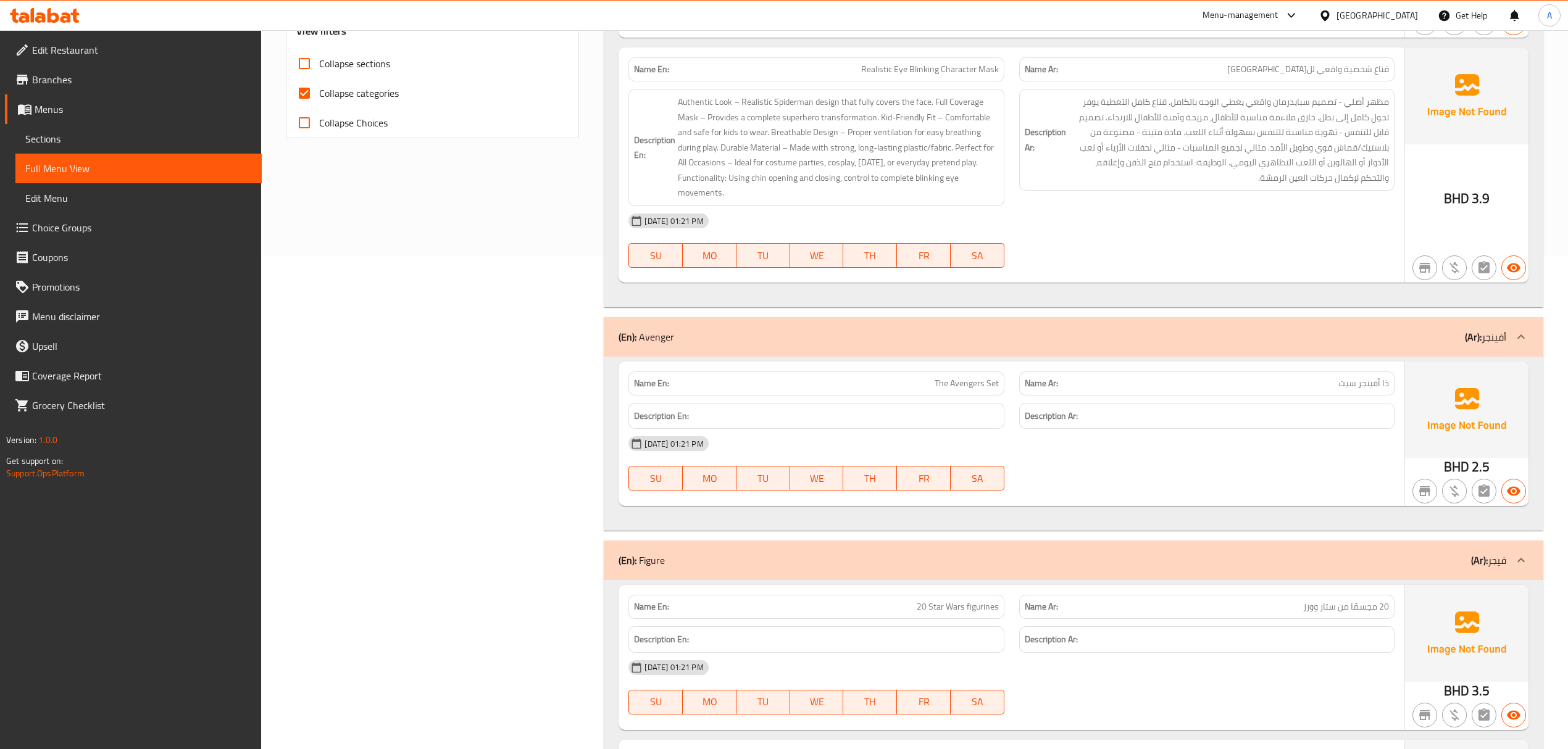
click at [924, 66] on span "Realistic Eye Blinking Character Mask" at bounding box center [929, 69] width 138 height 13
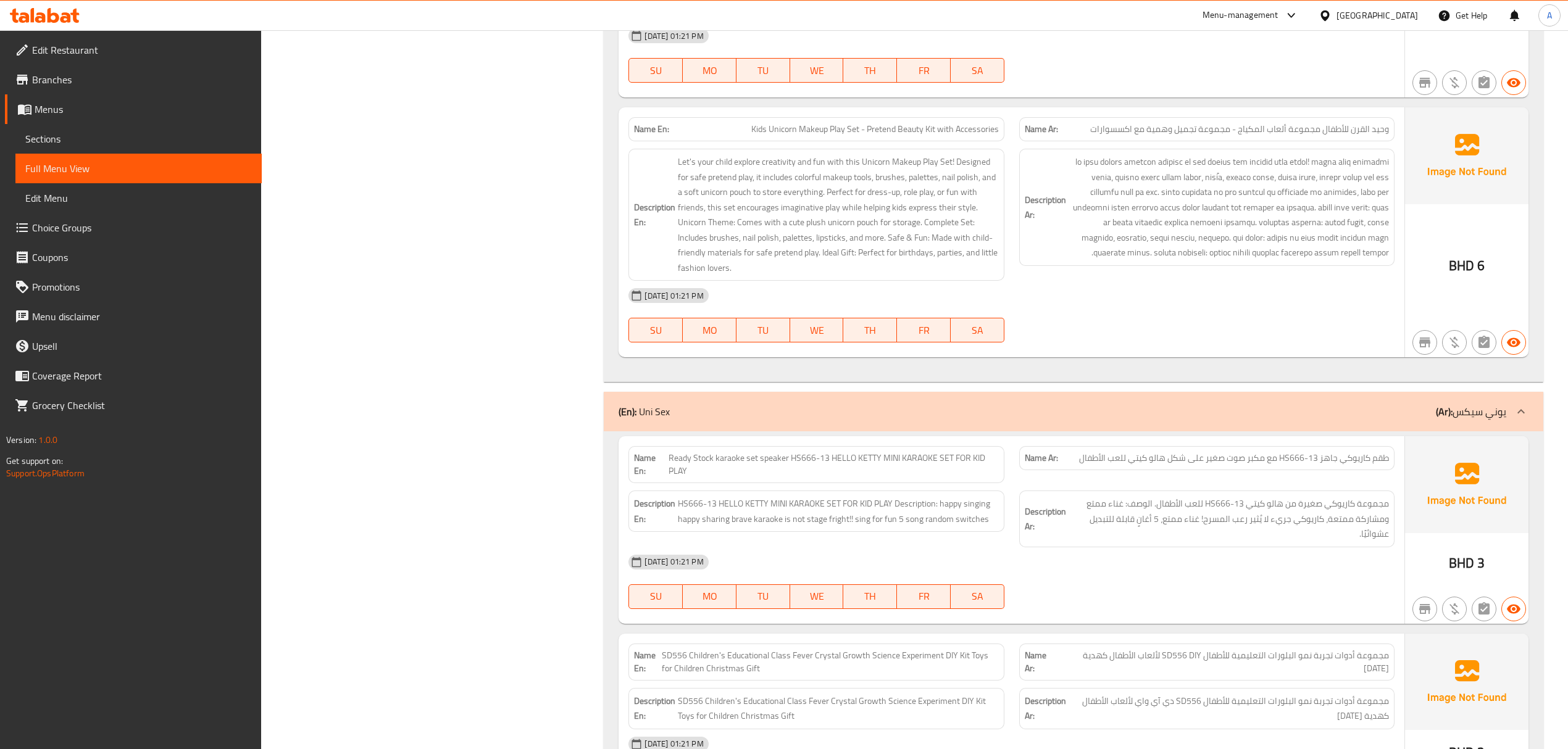
scroll to position [5020, 0]
